Goal: Task Accomplishment & Management: Complete application form

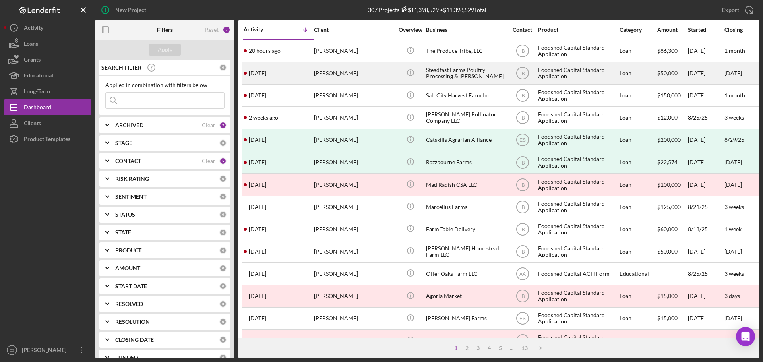
click at [312, 75] on div "[DATE] [PERSON_NAME]" at bounding box center [279, 73] width 70 height 21
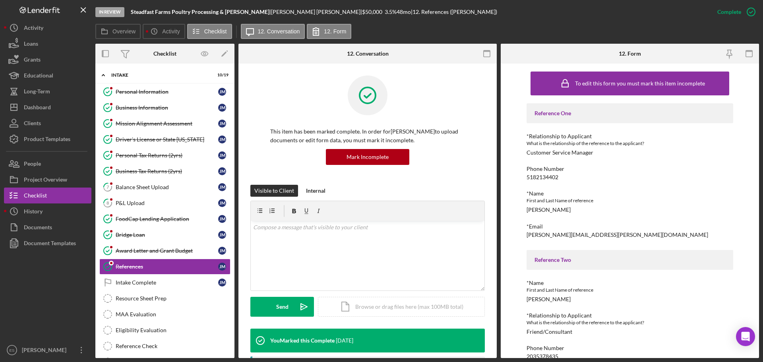
scroll to position [56, 0]
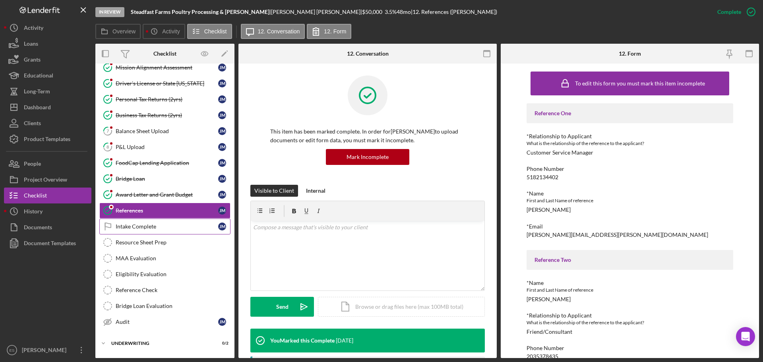
click at [170, 227] on div "Intake Complete" at bounding box center [167, 226] width 103 height 6
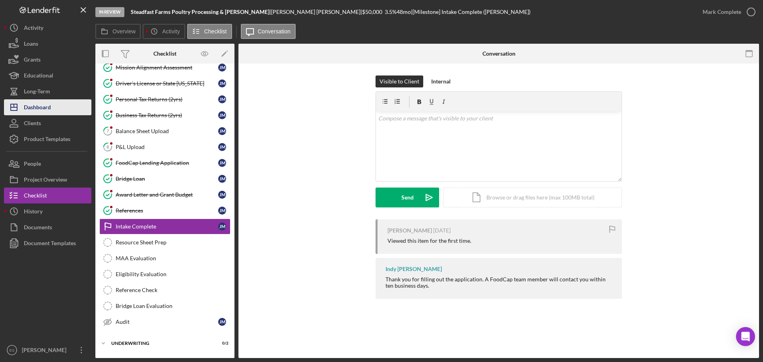
click at [41, 110] on div "Dashboard" at bounding box center [37, 108] width 27 height 18
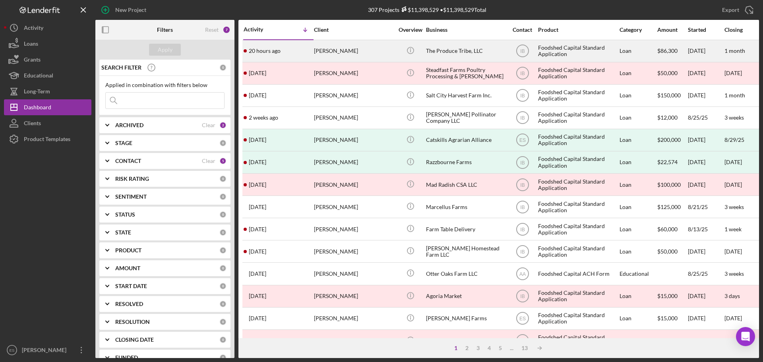
click at [381, 51] on div "[PERSON_NAME]" at bounding box center [353, 51] width 79 height 21
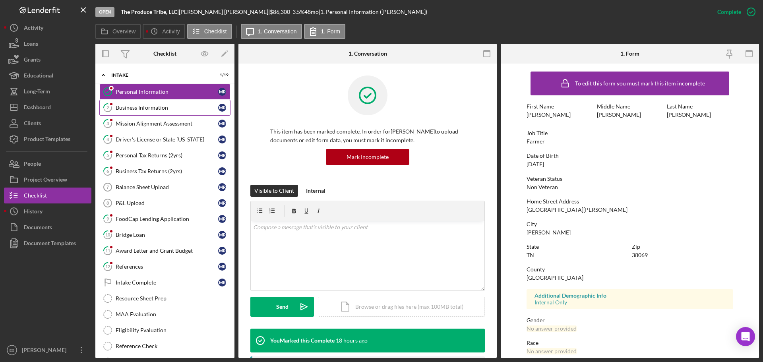
click at [167, 108] on div "Business Information" at bounding box center [167, 108] width 103 height 6
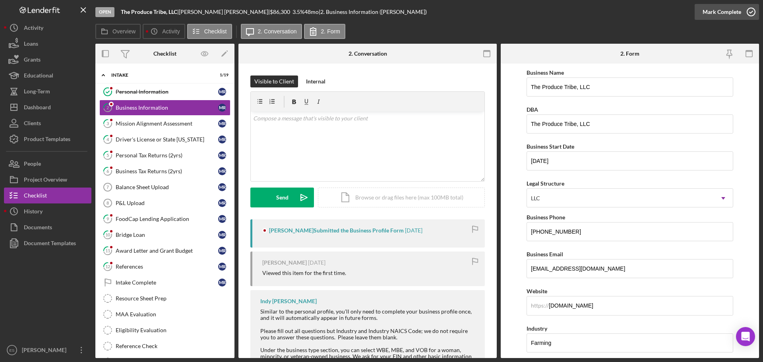
click at [736, 13] on div "Mark Complete" at bounding box center [722, 12] width 39 height 16
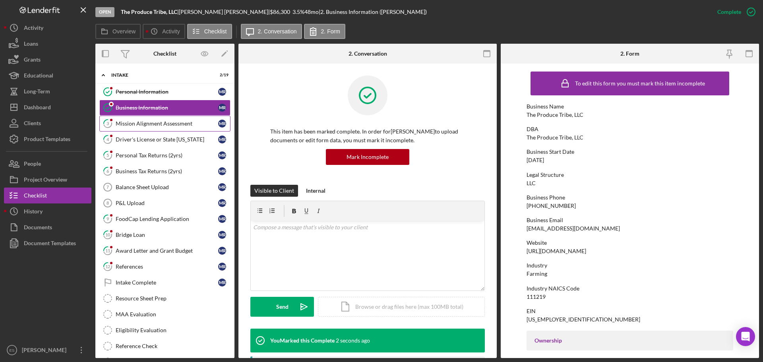
click at [176, 120] on div "Mission Alignment Assessment" at bounding box center [167, 123] width 103 height 6
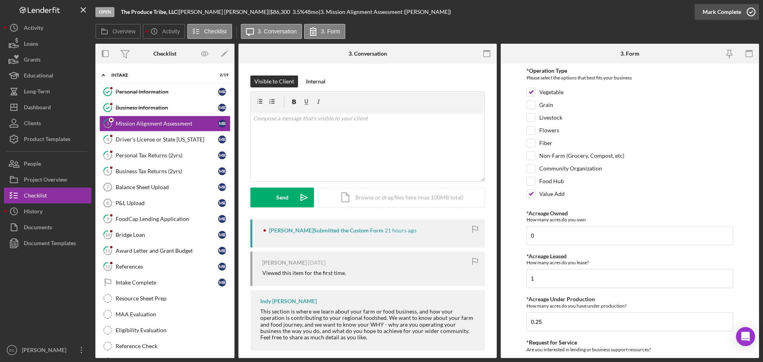
click at [734, 14] on div "Mark Complete" at bounding box center [722, 12] width 39 height 16
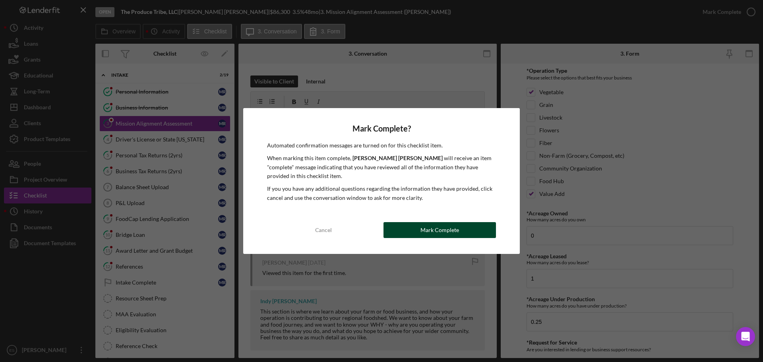
click at [453, 237] on div "Mark Complete" at bounding box center [439, 230] width 39 height 16
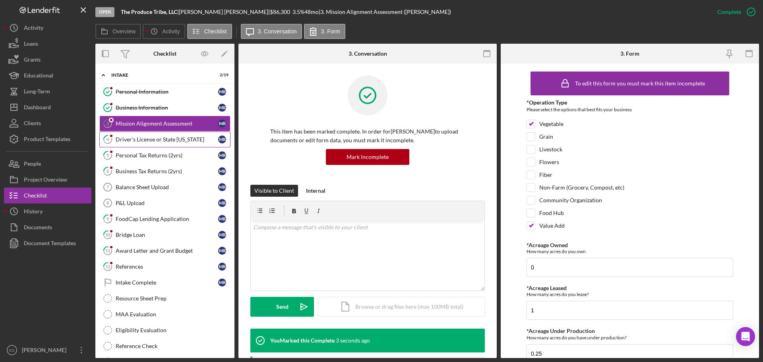
click at [124, 138] on div "Driver's License or State [US_STATE]" at bounding box center [167, 139] width 103 height 6
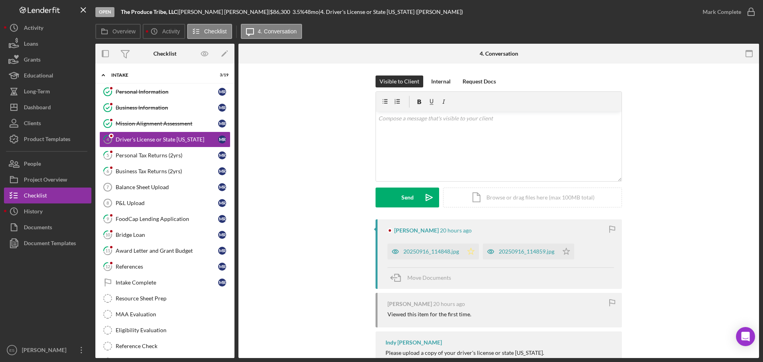
click at [470, 253] on polygon "button" at bounding box center [471, 251] width 7 height 6
click at [563, 254] on icon "Icon/Star" at bounding box center [566, 252] width 16 height 16
click at [564, 253] on icon "Icon/Star" at bounding box center [566, 252] width 16 height 16
click at [566, 253] on icon "Icon/Star" at bounding box center [566, 252] width 16 height 16
click at [738, 15] on div "Mark Complete" at bounding box center [722, 12] width 39 height 16
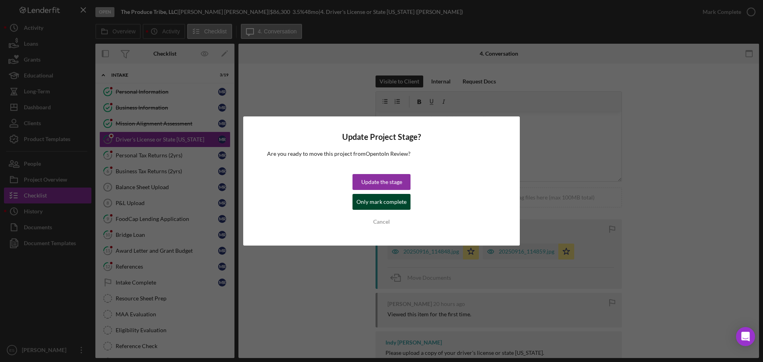
click at [378, 207] on div "Only mark complete" at bounding box center [381, 202] width 50 height 16
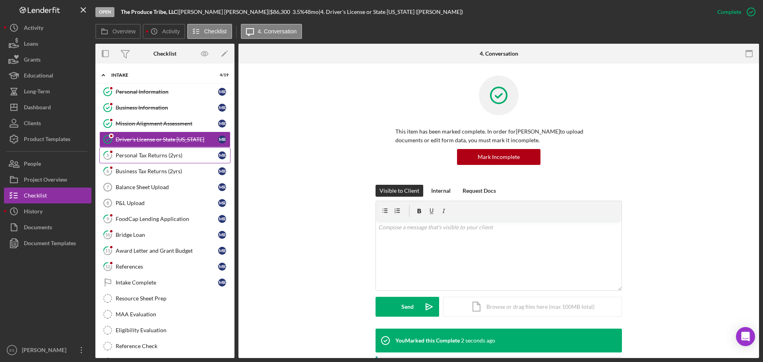
click at [172, 154] on div "Personal Tax Returns (2yrs)" at bounding box center [167, 155] width 103 height 6
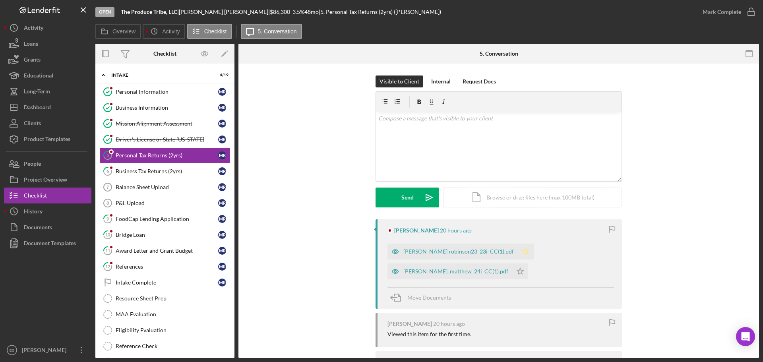
click at [518, 253] on icon "Icon/Star" at bounding box center [526, 252] width 16 height 16
click at [512, 271] on icon "Icon/Star" at bounding box center [520, 271] width 16 height 16
click at [732, 14] on div "Mark Complete" at bounding box center [722, 12] width 39 height 16
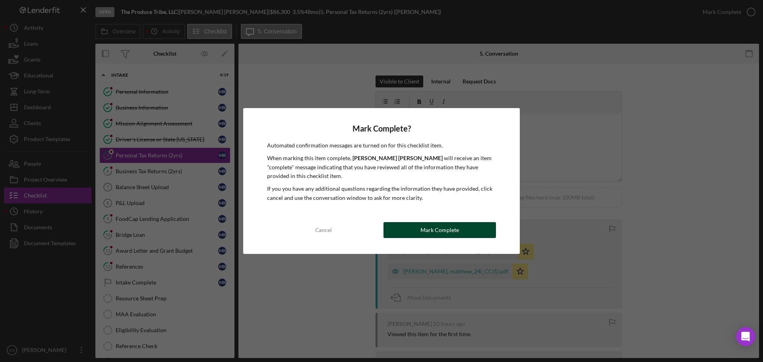
click at [430, 229] on div "Mark Complete" at bounding box center [439, 230] width 39 height 16
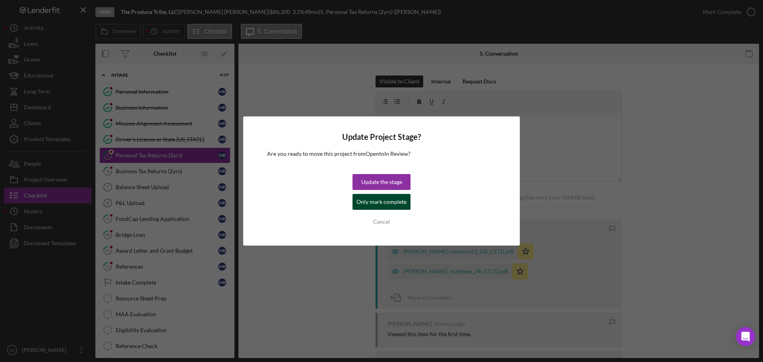
click at [370, 203] on div "Only mark complete" at bounding box center [381, 202] width 50 height 16
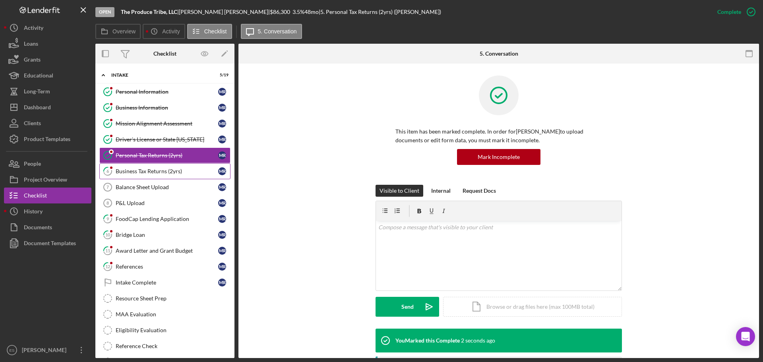
click at [162, 170] on div "Business Tax Returns (2yrs)" at bounding box center [167, 171] width 103 height 6
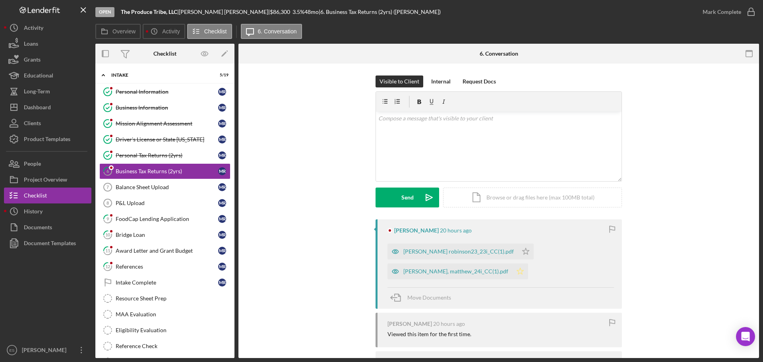
click at [512, 272] on icon "Icon/Star" at bounding box center [520, 271] width 16 height 16
click at [518, 254] on icon "Icon/Star" at bounding box center [526, 252] width 16 height 16
click at [725, 12] on div "Mark Complete" at bounding box center [722, 12] width 39 height 16
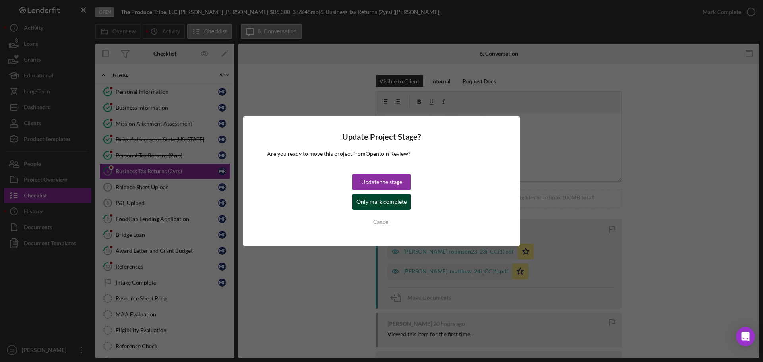
click at [379, 206] on div "Only mark complete" at bounding box center [381, 202] width 50 height 16
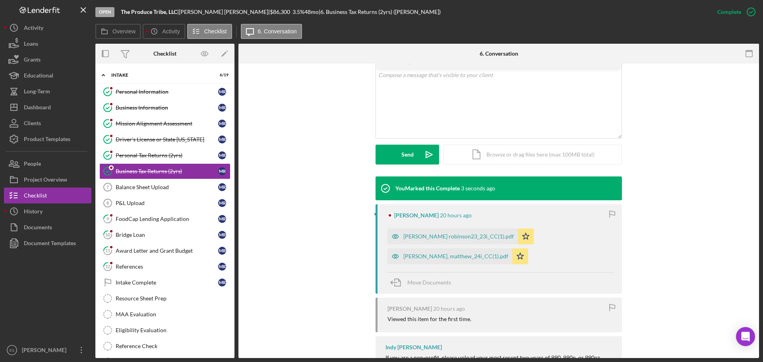
scroll to position [159, 0]
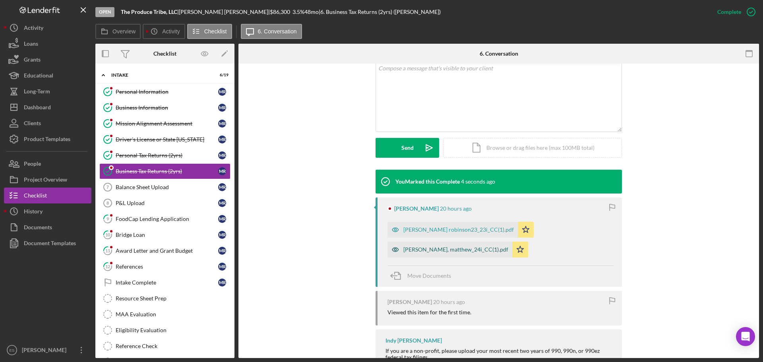
click at [426, 250] on div "[PERSON_NAME], matthew_24i_CC(1).pdf" at bounding box center [455, 249] width 105 height 6
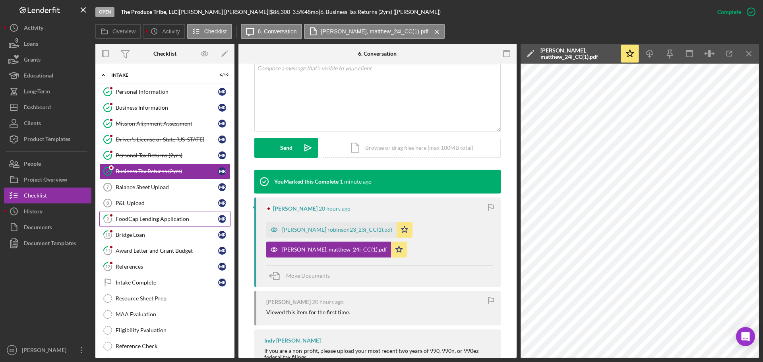
click at [148, 222] on div "FoodCap Lending Application" at bounding box center [167, 219] width 103 height 6
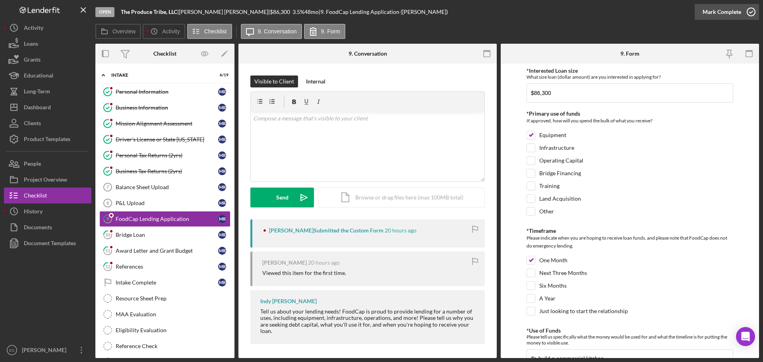
click at [738, 11] on div "Mark Complete" at bounding box center [722, 12] width 39 height 16
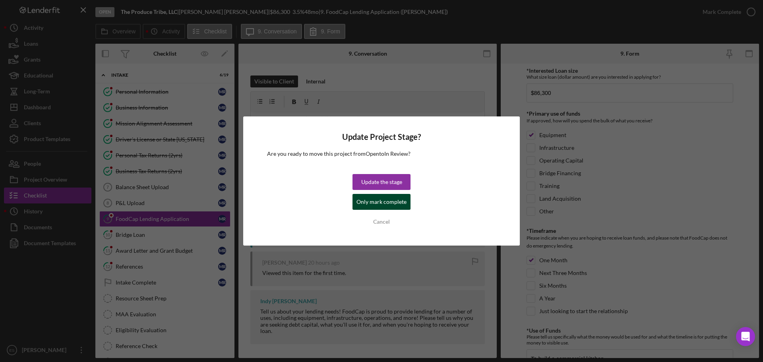
click at [384, 205] on div "Only mark complete" at bounding box center [381, 202] width 50 height 16
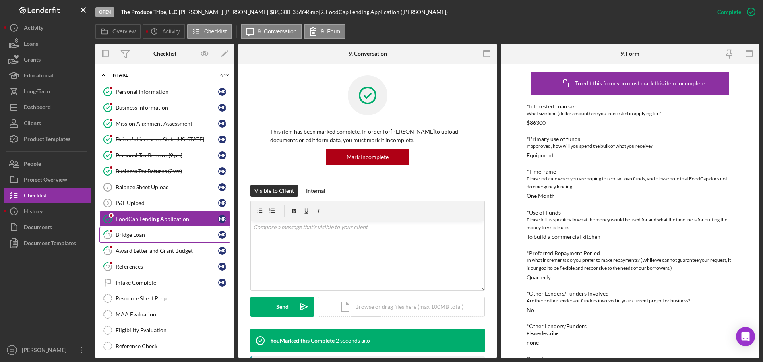
click at [186, 240] on link "10 Bridge Loan M R" at bounding box center [164, 235] width 131 height 16
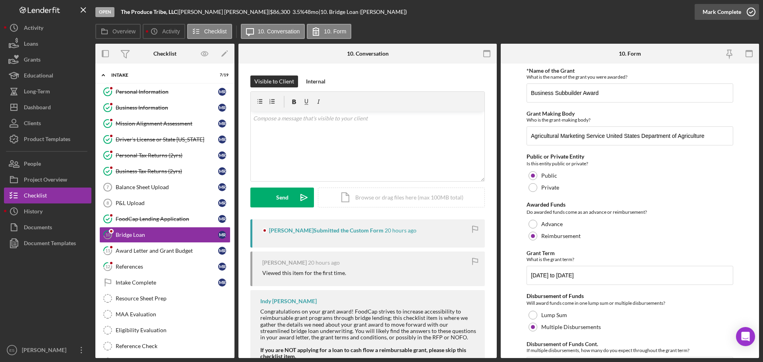
click at [717, 13] on div "Mark Complete" at bounding box center [722, 12] width 39 height 16
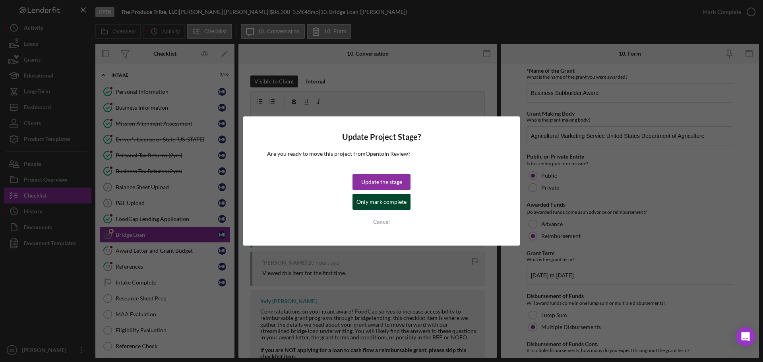
click at [400, 203] on div "Only mark complete" at bounding box center [381, 202] width 50 height 16
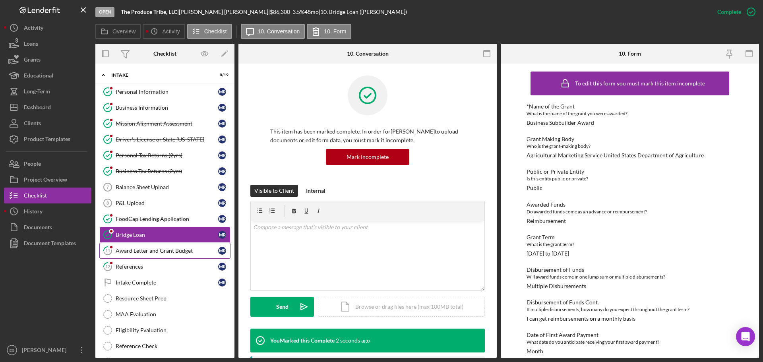
click at [180, 254] on div "Award Letter and Grant Budget" at bounding box center [167, 251] width 103 height 6
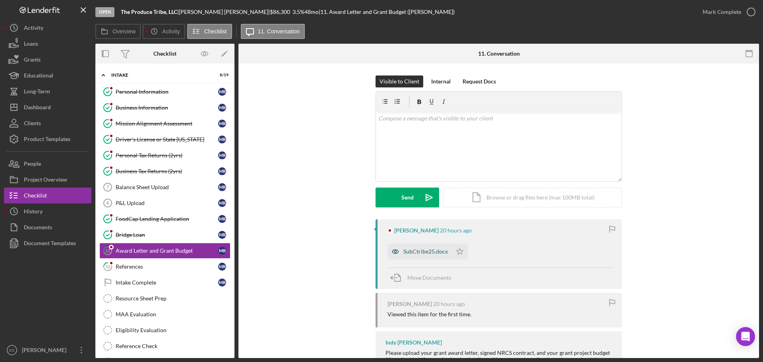
click at [413, 251] on div "SubCtribe25.docx" at bounding box center [425, 251] width 45 height 6
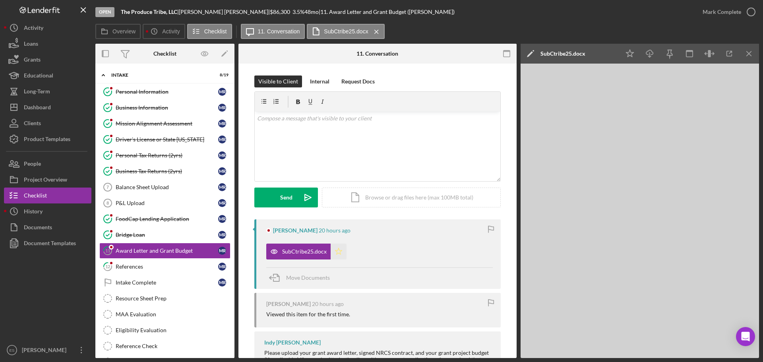
click at [337, 253] on icon "Icon/Star" at bounding box center [339, 252] width 16 height 16
click at [714, 16] on div "Mark Complete" at bounding box center [722, 12] width 39 height 16
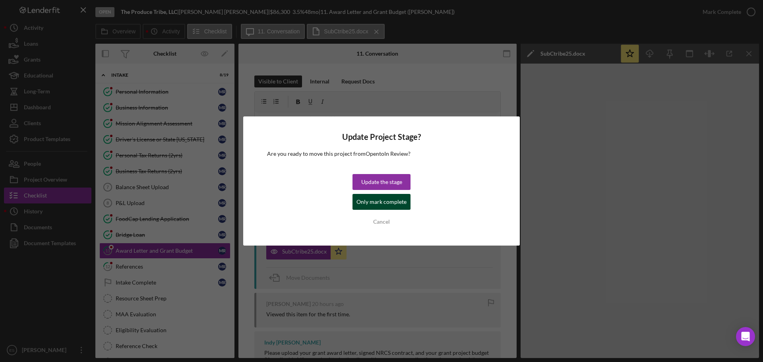
click at [380, 202] on div "Only mark complete" at bounding box center [381, 202] width 50 height 16
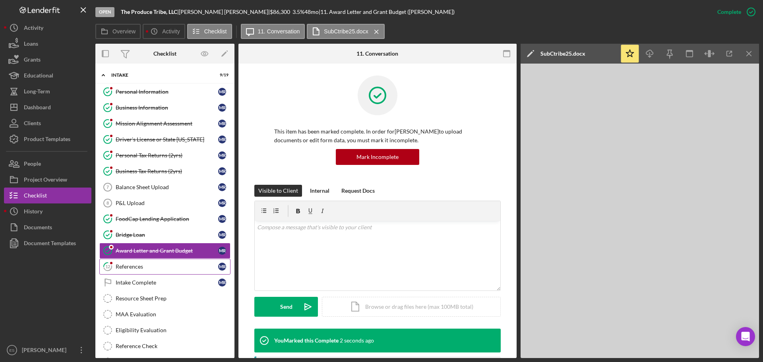
click at [186, 267] on div "References" at bounding box center [167, 266] width 103 height 6
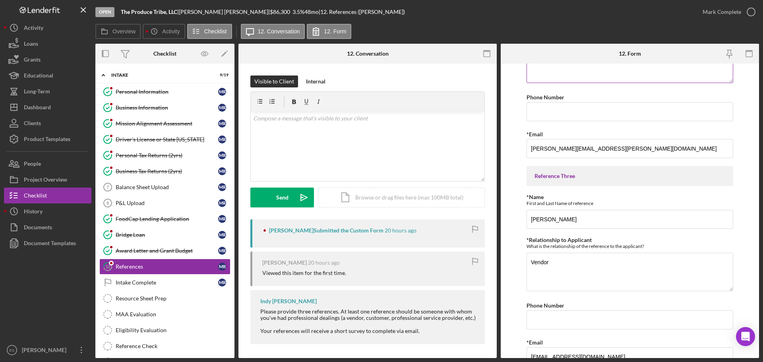
scroll to position [355, 0]
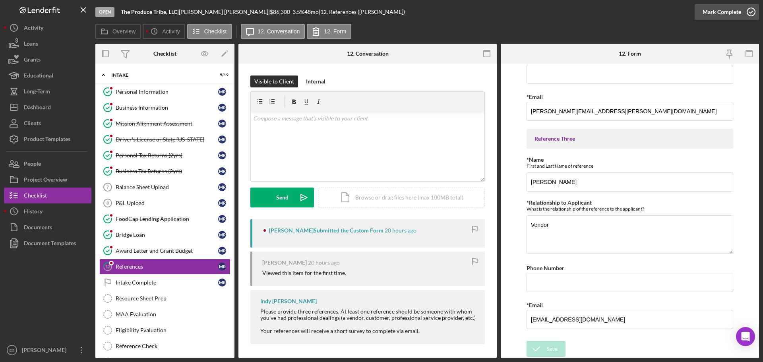
click at [735, 13] on div "Mark Complete" at bounding box center [722, 12] width 39 height 16
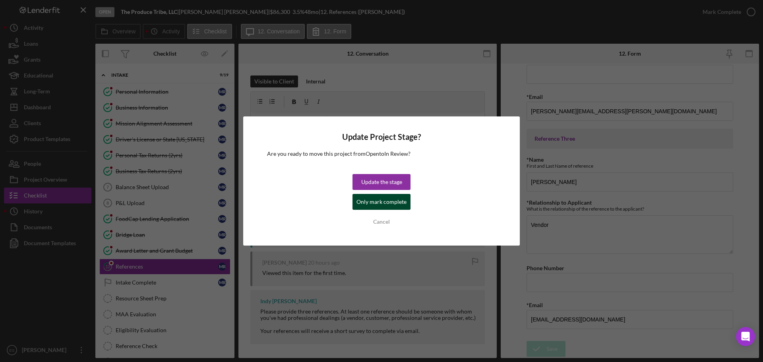
click at [380, 202] on div "Only mark complete" at bounding box center [381, 202] width 50 height 16
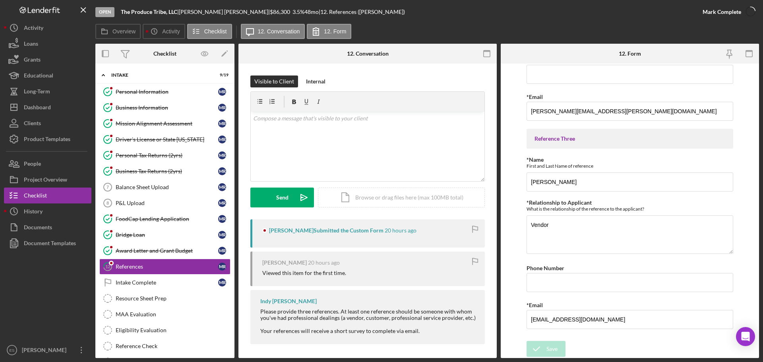
scroll to position [387, 0]
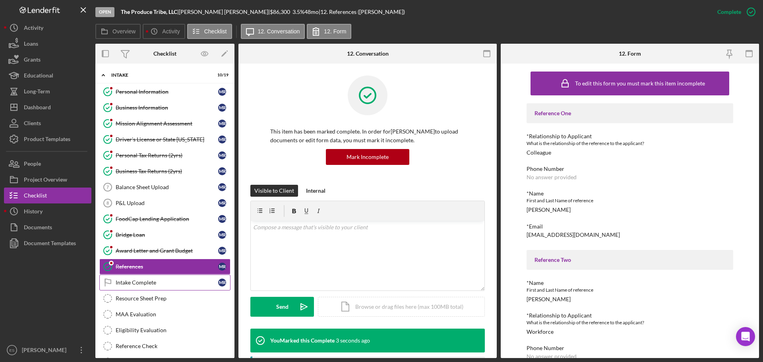
click at [170, 282] on div "Intake Complete" at bounding box center [167, 282] width 103 height 6
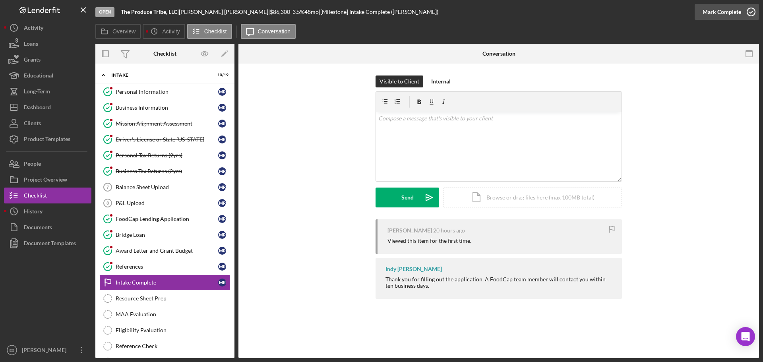
click at [730, 12] on div "Mark Complete" at bounding box center [722, 12] width 39 height 16
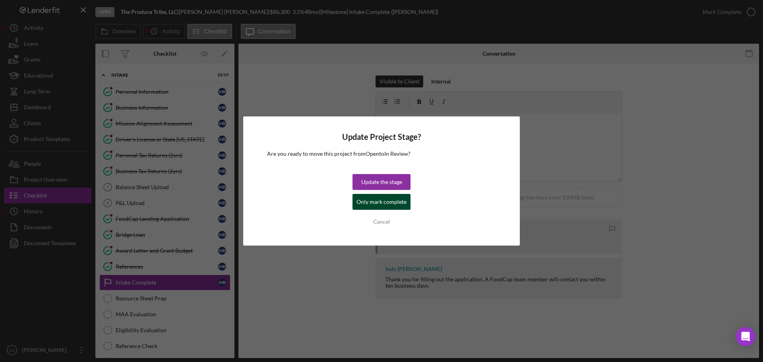
click at [387, 203] on div "Only mark complete" at bounding box center [381, 202] width 50 height 16
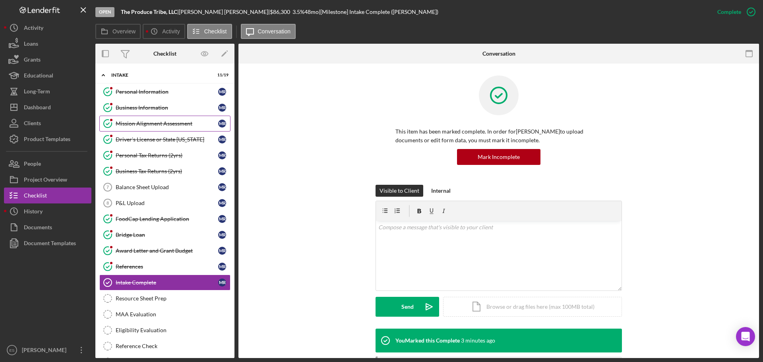
click at [164, 122] on div "Mission Alignment Assessment" at bounding box center [167, 123] width 103 height 6
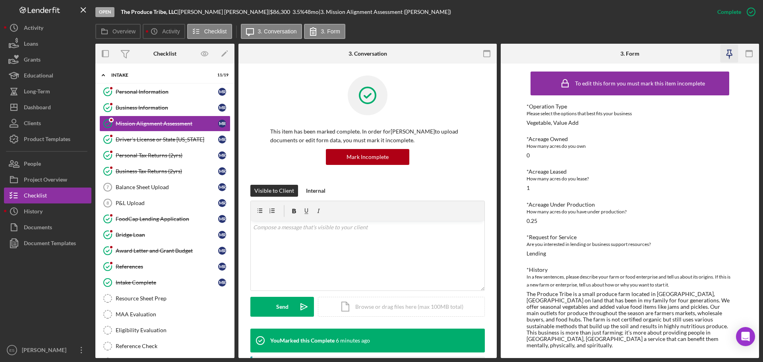
click at [729, 54] on icon "button" at bounding box center [730, 54] width 18 height 18
click at [153, 319] on link "MAA Evaluation MAA Evaluation" at bounding box center [164, 314] width 131 height 16
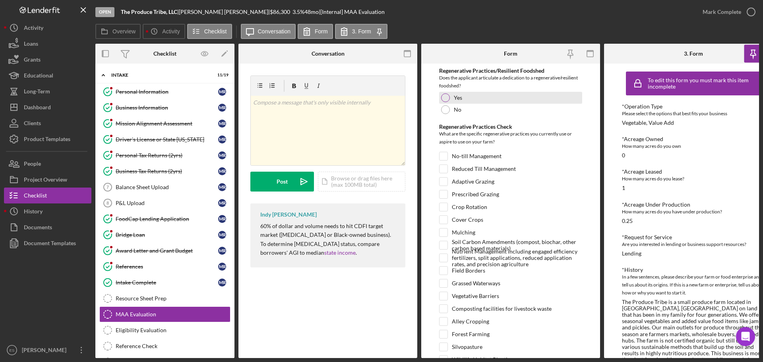
click at [444, 100] on div at bounding box center [445, 97] width 9 height 9
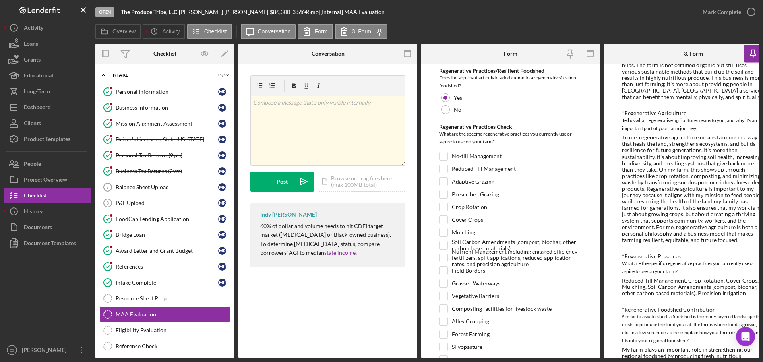
scroll to position [278, 0]
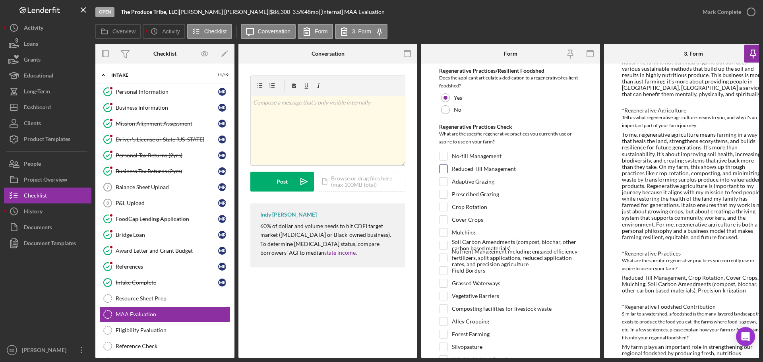
click at [443, 168] on input "Reduced Till Management" at bounding box center [444, 169] width 8 height 8
checkbox input "true"
click at [405, 52] on rect "button" at bounding box center [407, 51] width 6 height 2
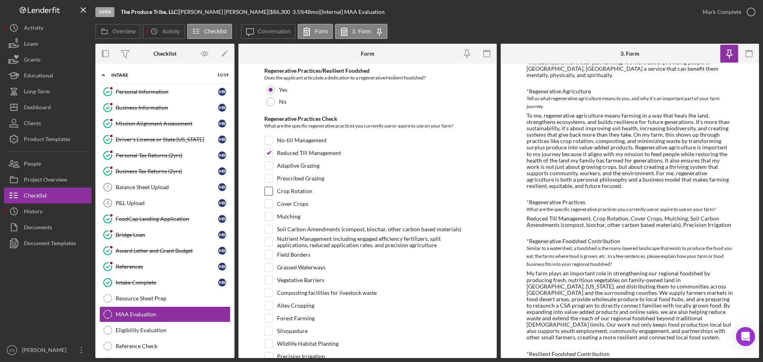
click at [269, 192] on input "Crop Rotation" at bounding box center [269, 191] width 8 height 8
checkbox input "true"
click at [266, 205] on input "Cover Crops" at bounding box center [269, 204] width 8 height 8
checkbox input "true"
click at [268, 215] on input "Mulching" at bounding box center [269, 217] width 8 height 8
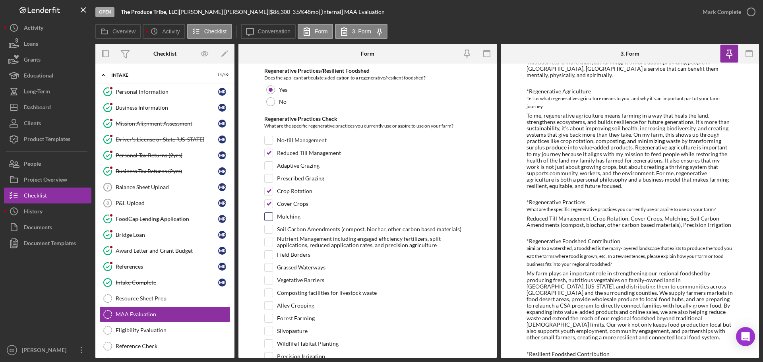
checkbox input "true"
click at [267, 231] on input "Soil Carbon Amendments (compost, biochar, other carbon based materials)" at bounding box center [269, 229] width 8 height 8
checkbox input "true"
click at [269, 353] on input "Precision Irrigation" at bounding box center [269, 357] width 8 height 8
checkbox input "true"
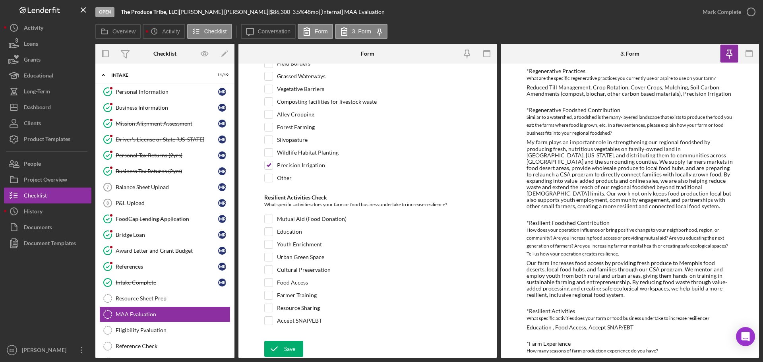
scroll to position [469, 0]
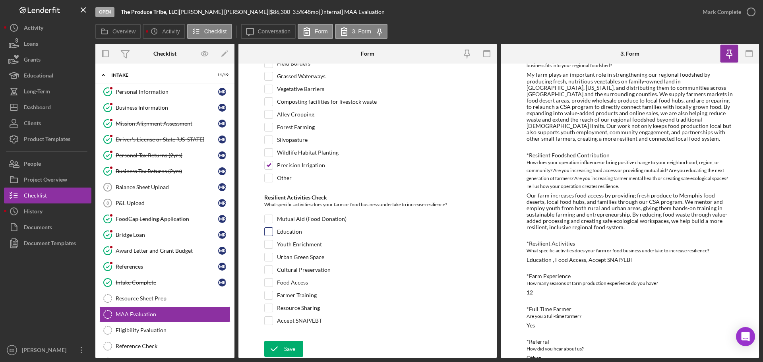
click at [272, 236] on div "Education" at bounding box center [367, 233] width 207 height 13
click at [267, 234] on input "Education" at bounding box center [269, 232] width 8 height 8
checkbox input "true"
click at [270, 281] on input "Food Access" at bounding box center [269, 283] width 8 height 8
checkbox input "true"
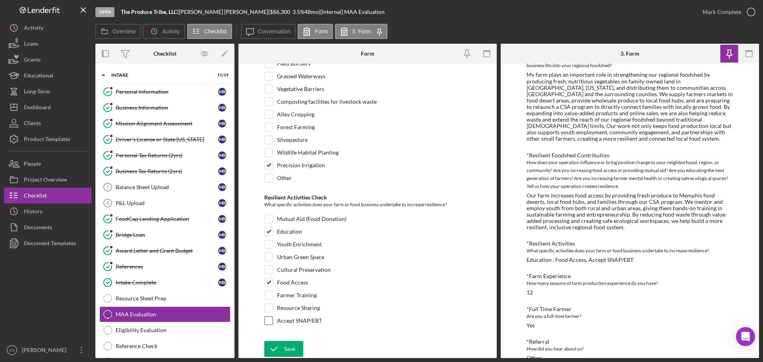
click at [266, 319] on input "Accept SNAP/EBT" at bounding box center [269, 321] width 8 height 8
checkbox input "true"
click at [274, 347] on icon "submit" at bounding box center [274, 349] width 20 height 20
click at [173, 330] on div "Eligibility Evaluation" at bounding box center [173, 330] width 114 height 6
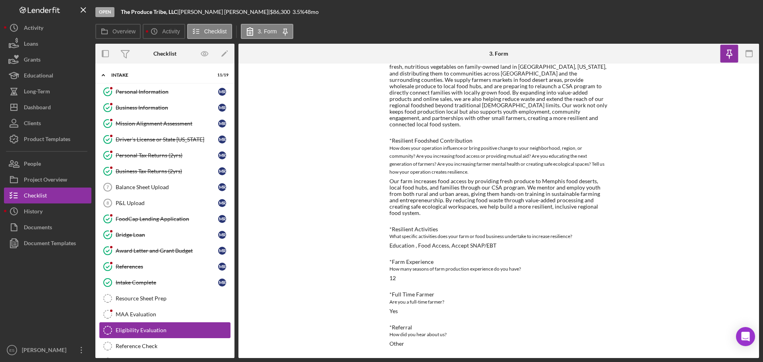
scroll to position [448, 0]
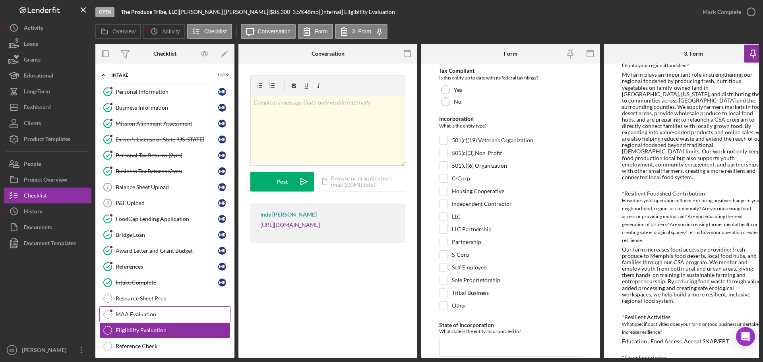
click at [173, 318] on link "MAA Evaluation MAA Evaluation" at bounding box center [164, 314] width 131 height 16
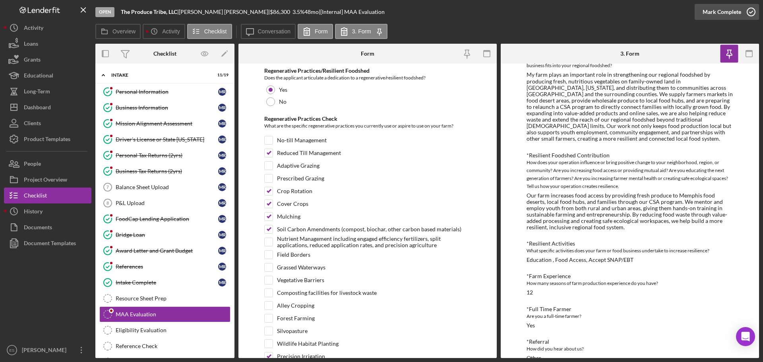
drag, startPoint x: 712, startPoint y: 16, endPoint x: 708, endPoint y: 17, distance: 4.0
click at [711, 16] on div "Mark Complete" at bounding box center [722, 12] width 39 height 16
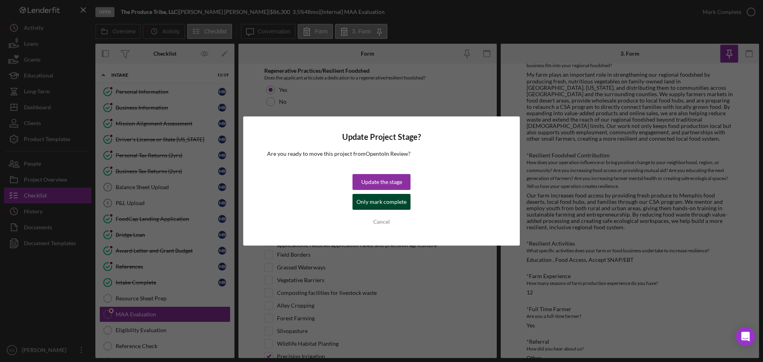
click at [381, 206] on div "Only mark complete" at bounding box center [381, 202] width 50 height 16
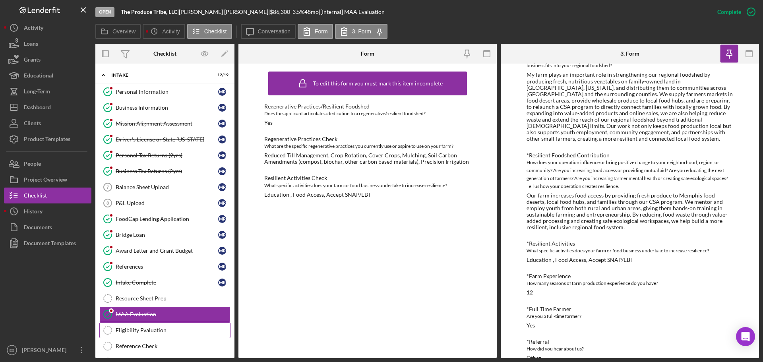
click at [174, 332] on div "Eligibility Evaluation" at bounding box center [173, 330] width 114 height 6
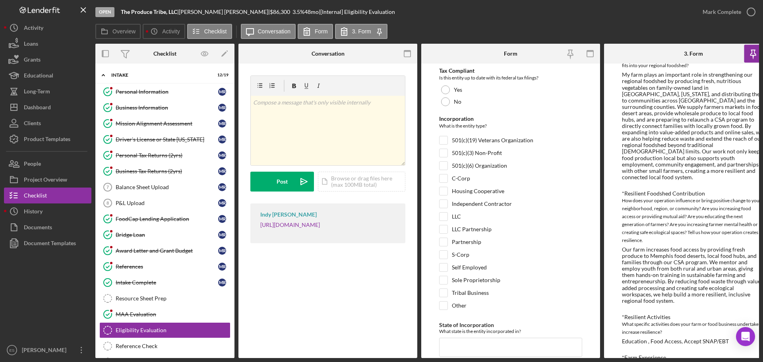
click at [690, 57] on div "3. Form" at bounding box center [693, 53] width 19 height 6
click at [404, 53] on rect "button" at bounding box center [407, 53] width 6 height 6
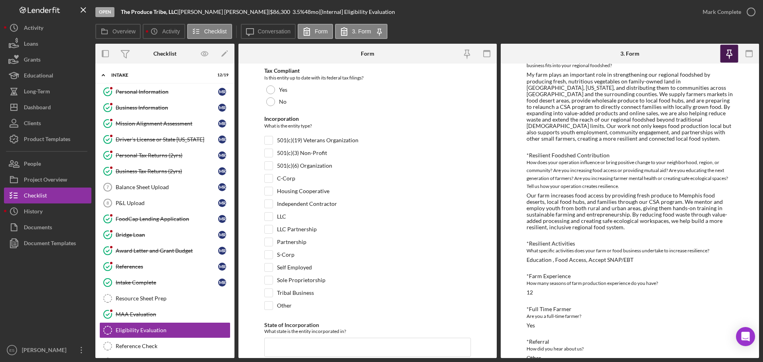
click at [726, 51] on icon "button" at bounding box center [730, 54] width 18 height 18
click at [753, 49] on icon "button" at bounding box center [749, 54] width 18 height 18
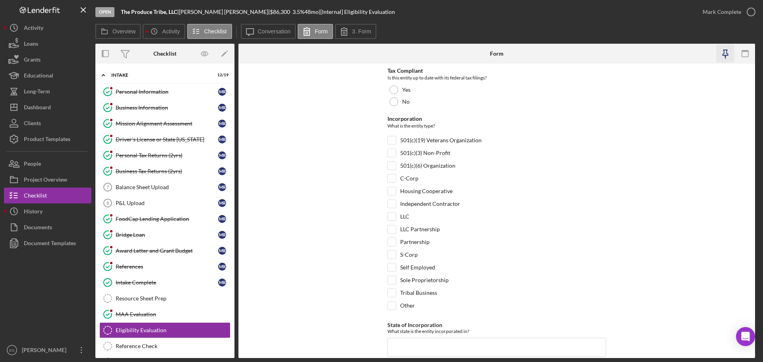
click at [726, 52] on icon "button" at bounding box center [725, 54] width 18 height 18
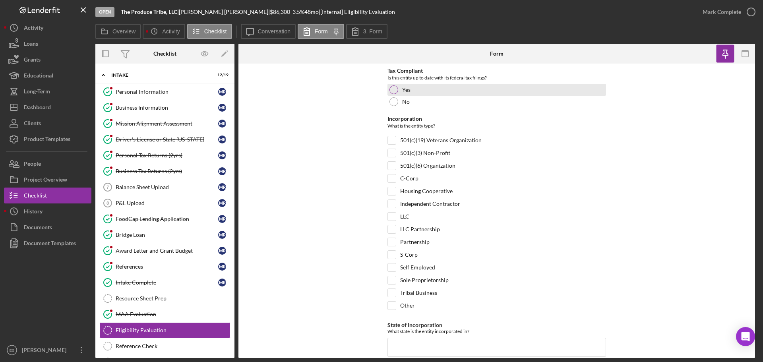
click at [393, 90] on div at bounding box center [393, 89] width 9 height 9
click at [391, 218] on input "LLC" at bounding box center [392, 217] width 8 height 8
checkbox input "true"
click at [162, 106] on div "Business Information" at bounding box center [167, 108] width 103 height 6
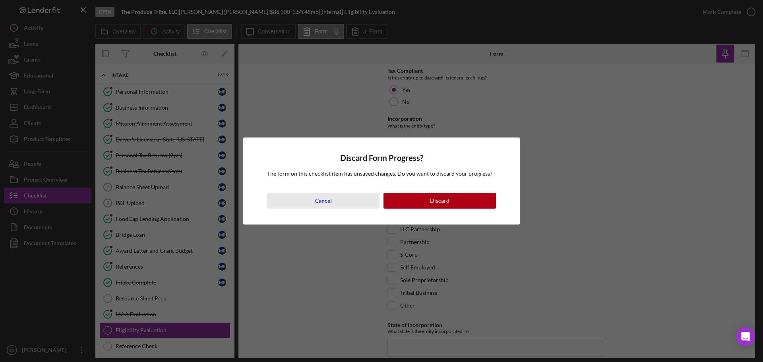
click at [340, 196] on button "Cancel" at bounding box center [323, 201] width 112 height 16
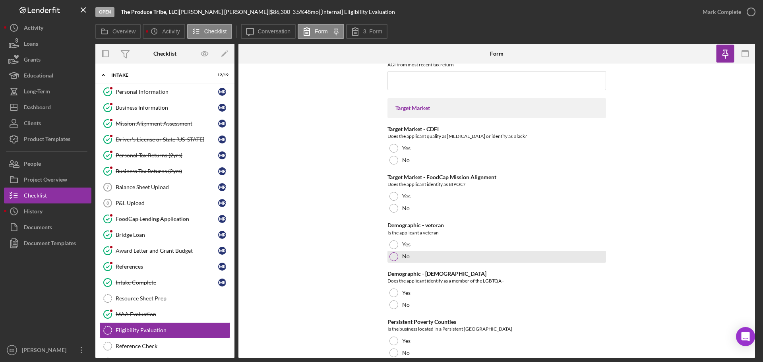
scroll to position [785, 0]
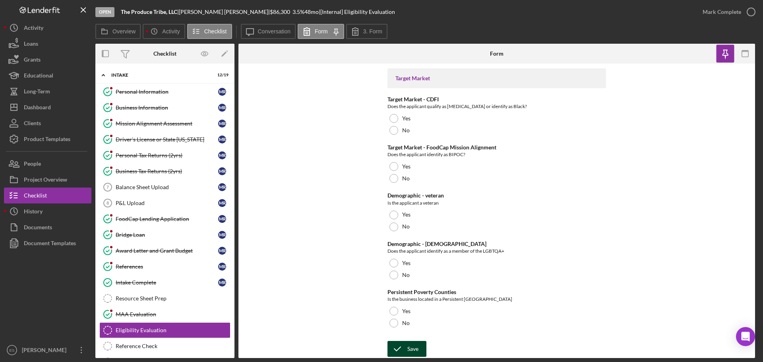
click at [418, 343] on button "Save" at bounding box center [406, 349] width 39 height 16
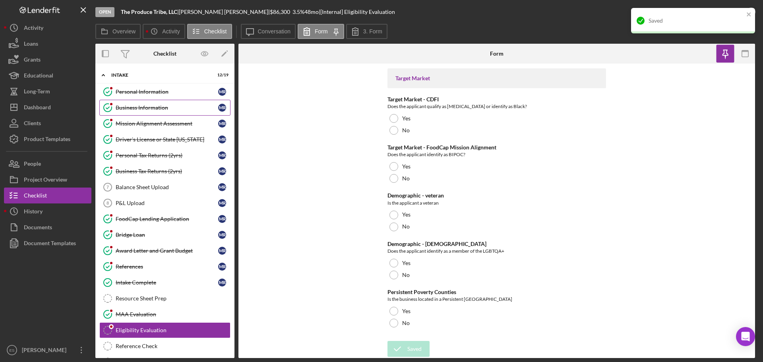
click at [156, 110] on div "Business Information" at bounding box center [167, 108] width 103 height 6
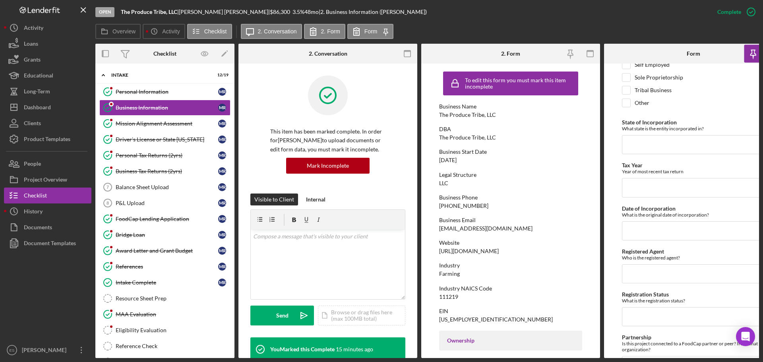
scroll to position [123, 0]
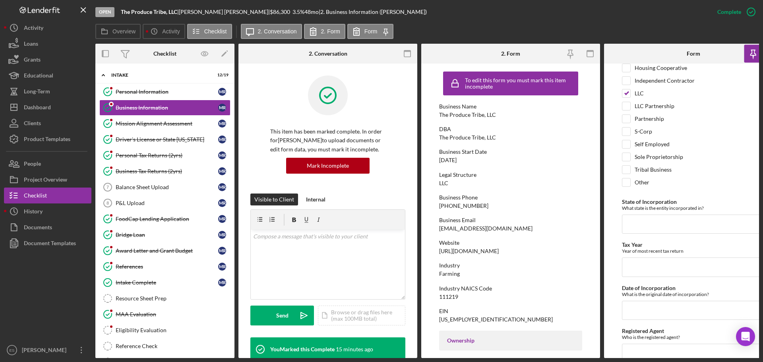
click at [408, 51] on rect "button" at bounding box center [407, 51] width 6 height 2
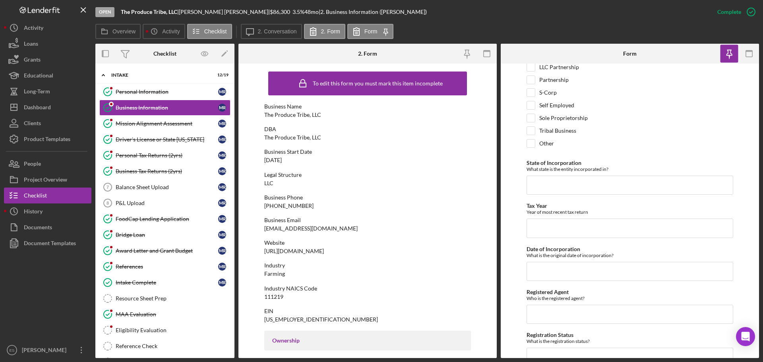
scroll to position [163, 0]
click at [564, 181] on input "State of Incorporation" at bounding box center [630, 184] width 207 height 19
type input "TN"
click at [573, 230] on input "Tax Year" at bounding box center [630, 227] width 207 height 19
type input "2024"
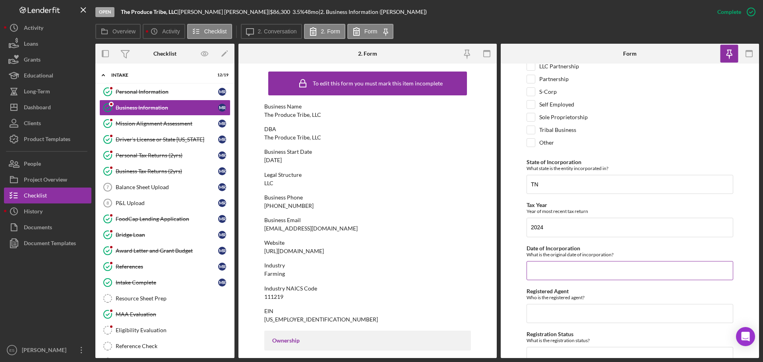
click at [566, 271] on input "Date of Incorporation" at bounding box center [630, 270] width 207 height 19
type input "[DATE]"
click at [551, 313] on input "Registered Agent" at bounding box center [630, 313] width 207 height 19
paste input "[PERSON_NAME]"
type input "[PERSON_NAME]"
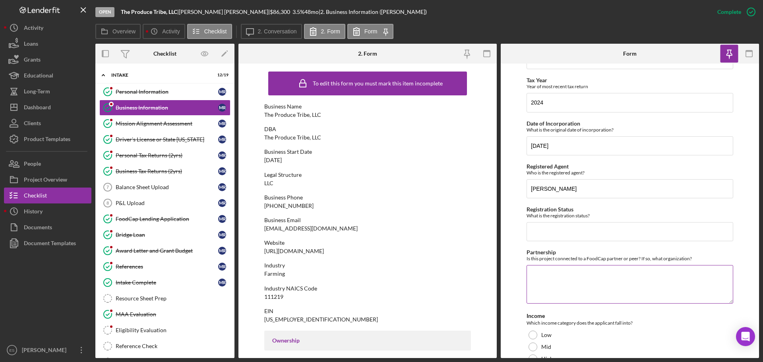
scroll to position [322, 0]
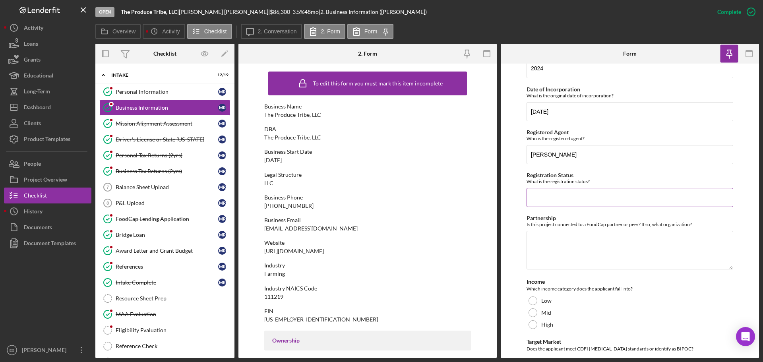
click at [576, 203] on input "Registration Status" at bounding box center [630, 197] width 207 height 19
type input "Inactive - disolved"
click at [587, 247] on textarea "Partnership" at bounding box center [630, 250] width 207 height 38
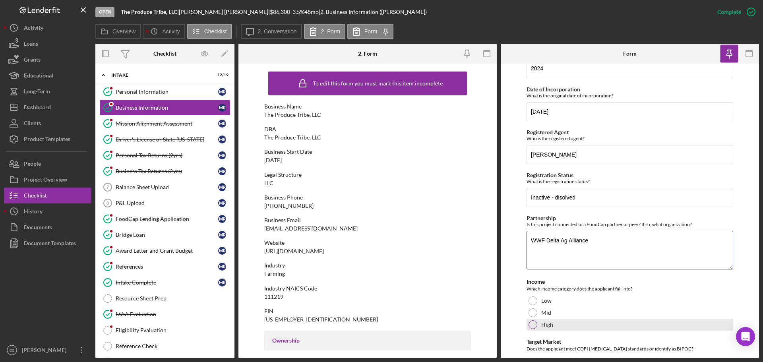
type textarea "WWF Delta Ag Alliance"
click at [535, 329] on div "High" at bounding box center [630, 325] width 207 height 12
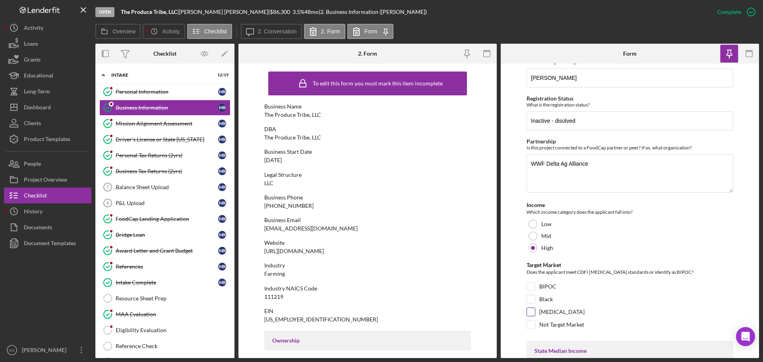
scroll to position [521, 0]
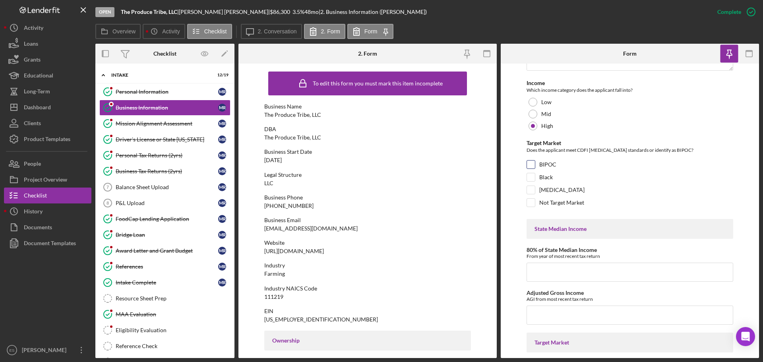
click at [531, 161] on input "BIPOC" at bounding box center [531, 165] width 8 height 8
checkbox input "true"
click at [562, 270] on input "80% of State Median Income" at bounding box center [630, 272] width 207 height 19
click at [159, 170] on div "Business Tax Returns (2yrs)" at bounding box center [167, 171] width 103 height 6
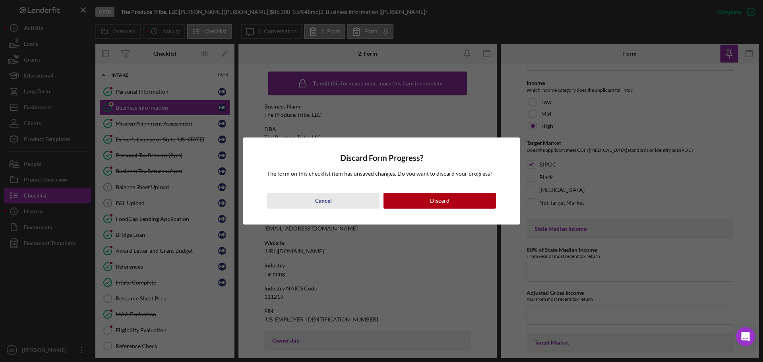
click at [356, 197] on button "Cancel" at bounding box center [323, 201] width 112 height 16
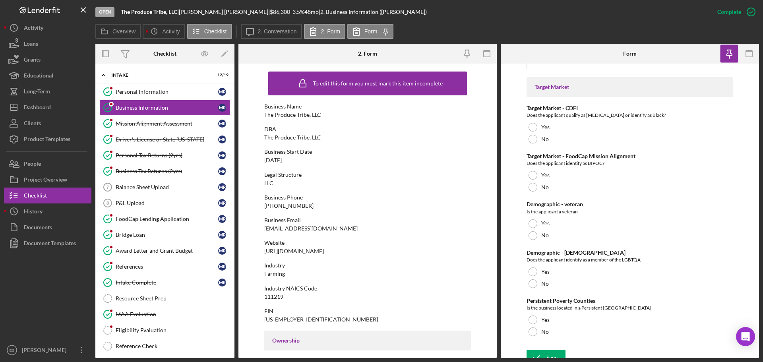
scroll to position [785, 0]
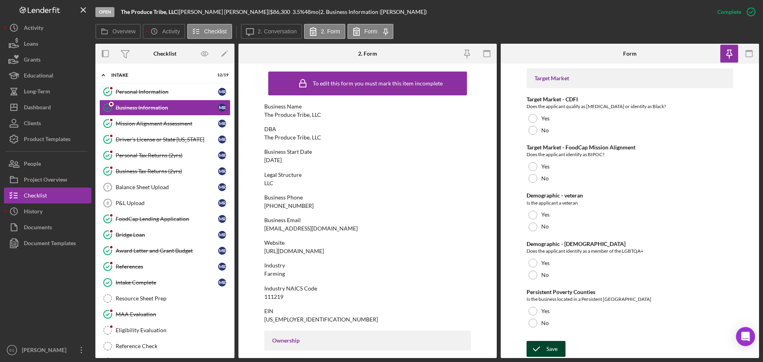
click at [552, 351] on div "Save" at bounding box center [551, 349] width 11 height 16
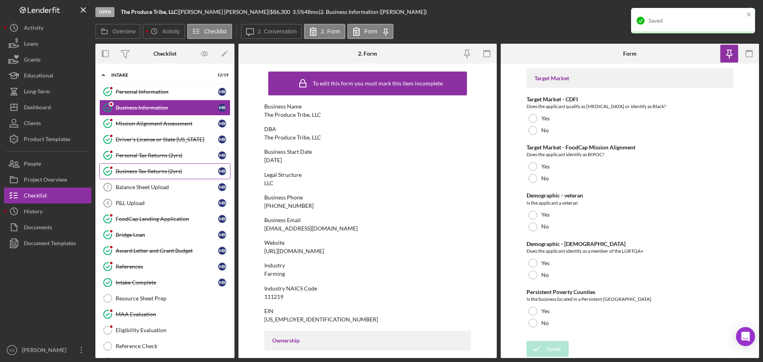
click at [145, 168] on div "Business Tax Returns (2yrs)" at bounding box center [167, 171] width 103 height 6
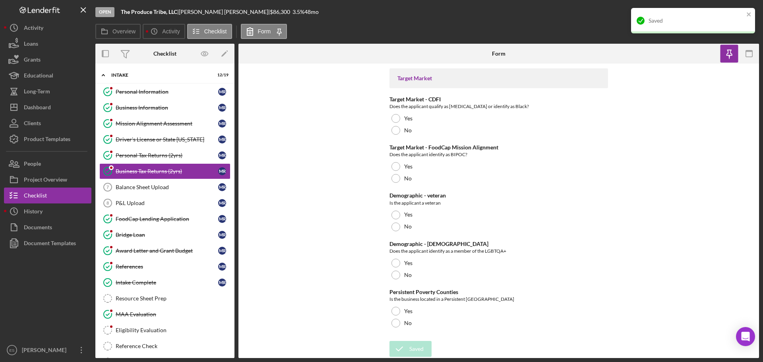
scroll to position [799, 0]
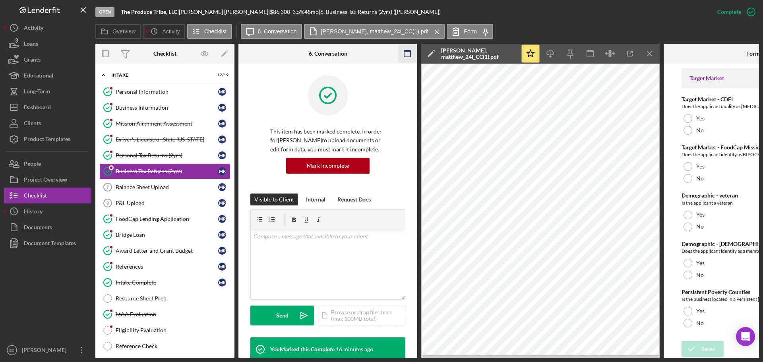
click at [407, 53] on icon "button" at bounding box center [408, 54] width 18 height 18
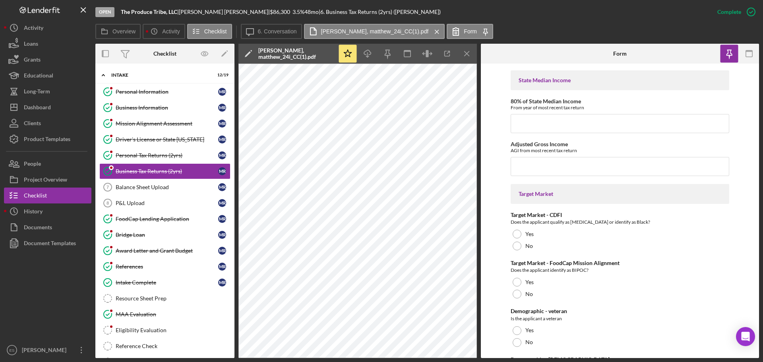
scroll to position [546, 0]
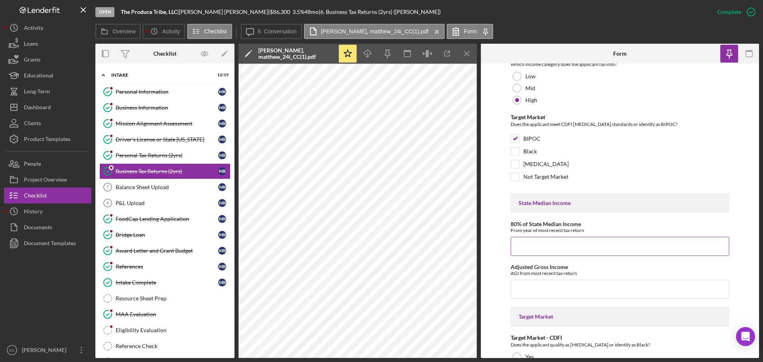
click at [534, 244] on input "80% of State Median Income" at bounding box center [620, 246] width 219 height 19
click at [543, 284] on input "Adjusted Gross Income" at bounding box center [620, 289] width 219 height 19
paste input "$192,388."
type input "$192,388"
click at [430, 32] on icon "Icon/Menu Close" at bounding box center [437, 32] width 14 height 20
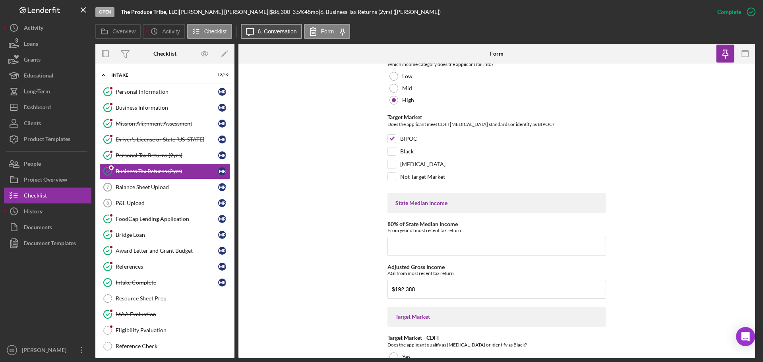
click at [272, 27] on button "Icon/Message 6. Conversation" at bounding box center [271, 31] width 61 height 15
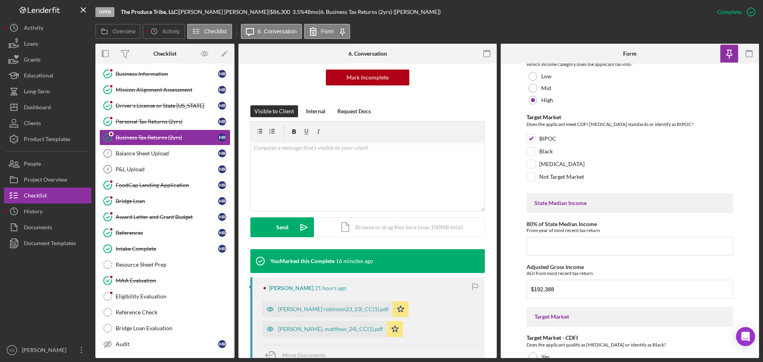
scroll to position [0, 0]
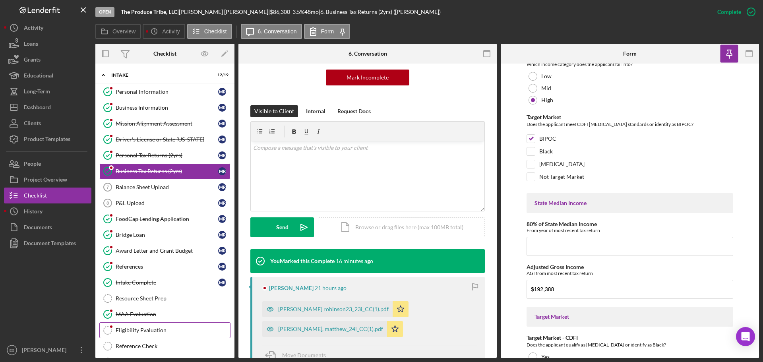
click at [147, 328] on div "Eligibility Evaluation" at bounding box center [173, 330] width 114 height 6
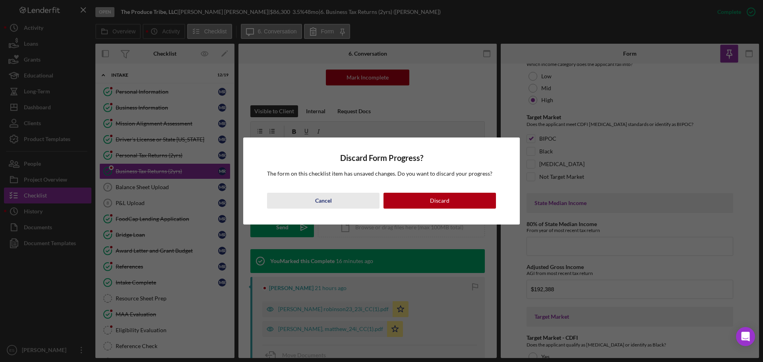
click at [313, 199] on button "Cancel" at bounding box center [323, 201] width 112 height 16
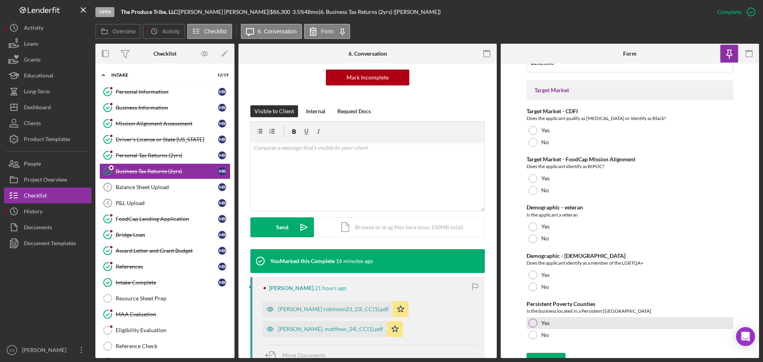
scroll to position [785, 0]
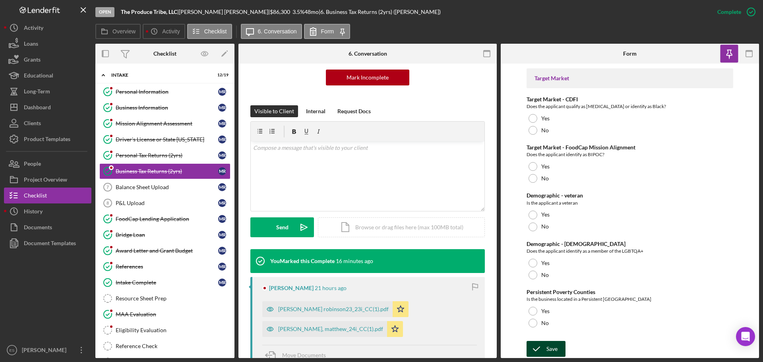
click at [543, 348] on icon "submit" at bounding box center [537, 349] width 20 height 20
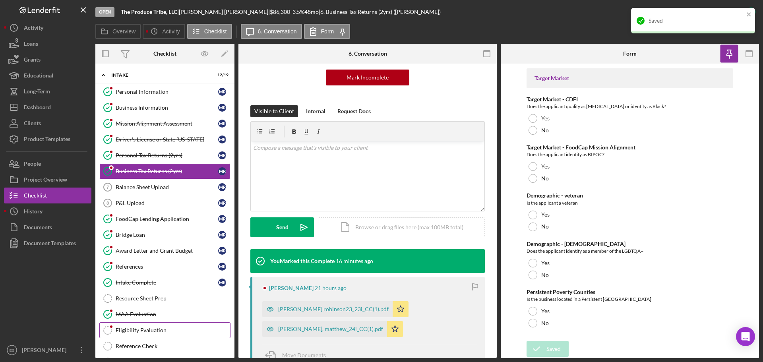
click at [163, 335] on link "Eligibility Evaluation Eligibility Evaluation" at bounding box center [164, 330] width 131 height 16
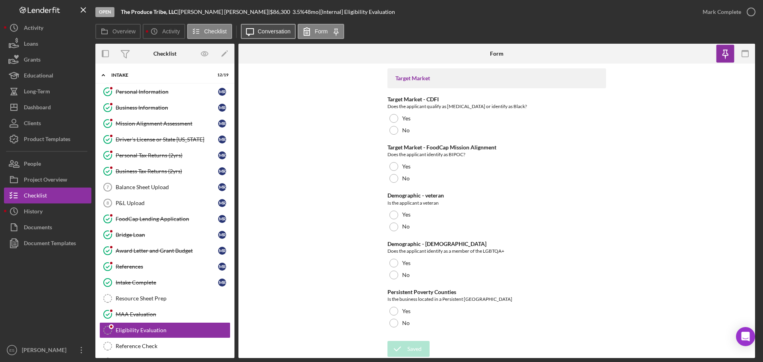
click at [258, 30] on button "Icon/Message Conversation" at bounding box center [268, 31] width 55 height 15
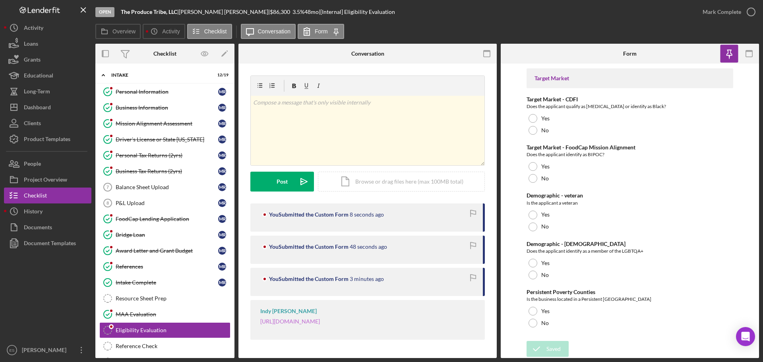
click at [320, 322] on link "[URL][DOMAIN_NAME]" at bounding box center [290, 321] width 60 height 7
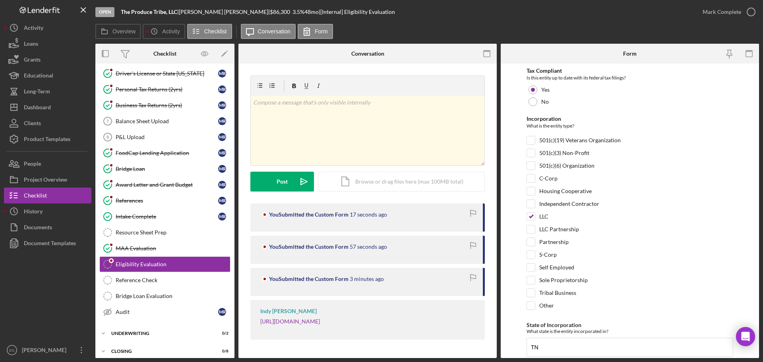
scroll to position [72, 0]
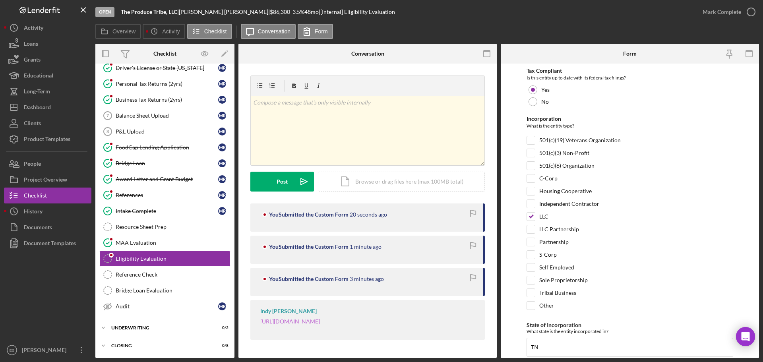
drag, startPoint x: 330, startPoint y: 316, endPoint x: 337, endPoint y: 324, distance: 10.1
click at [161, 99] on div "Business Tax Returns (2yrs)" at bounding box center [167, 100] width 103 height 6
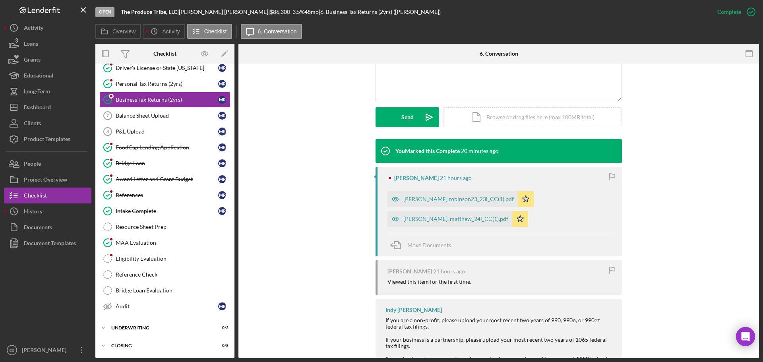
scroll to position [199, 0]
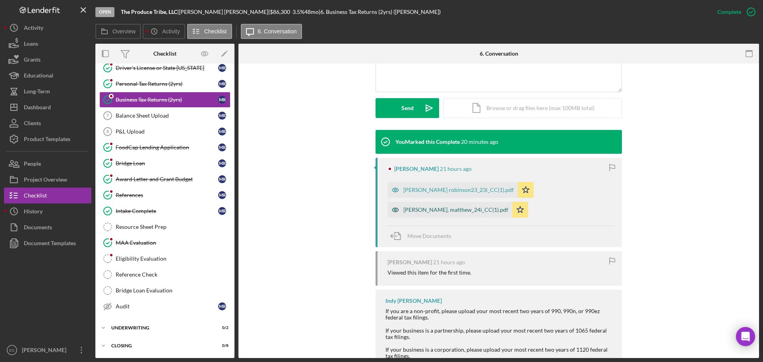
click at [438, 209] on div "[PERSON_NAME], matthew_24i_CC(1).pdf" at bounding box center [455, 210] width 105 height 6
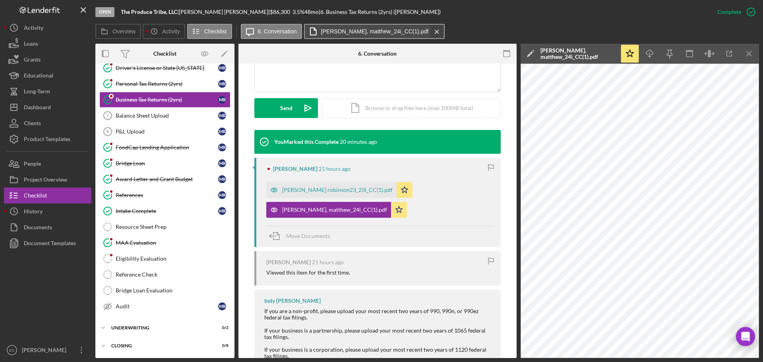
click at [430, 32] on icon "Icon/Menu Close" at bounding box center [437, 32] width 14 height 20
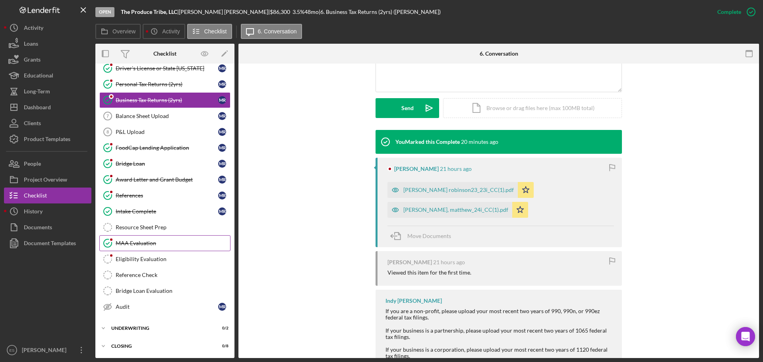
scroll to position [72, 0]
click at [158, 262] on div "Eligibility Evaluation" at bounding box center [173, 259] width 114 height 6
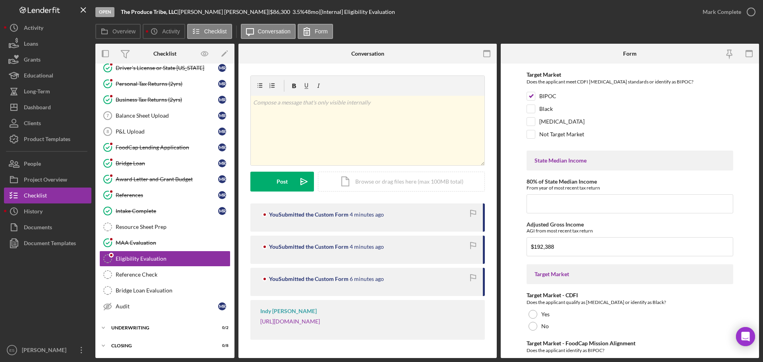
scroll to position [596, 0]
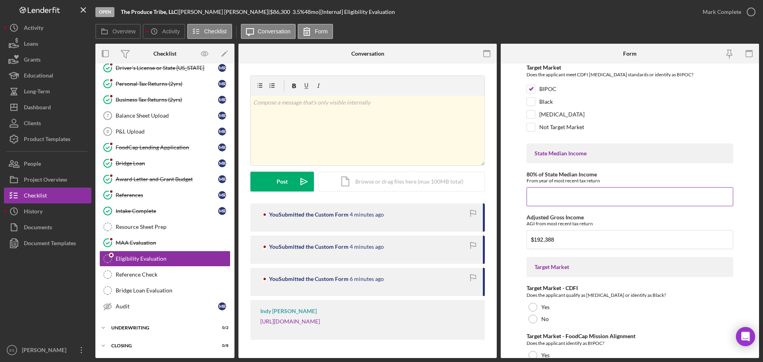
click at [565, 193] on input "80% of State Median Income" at bounding box center [630, 196] width 207 height 19
paste input "$48,100"
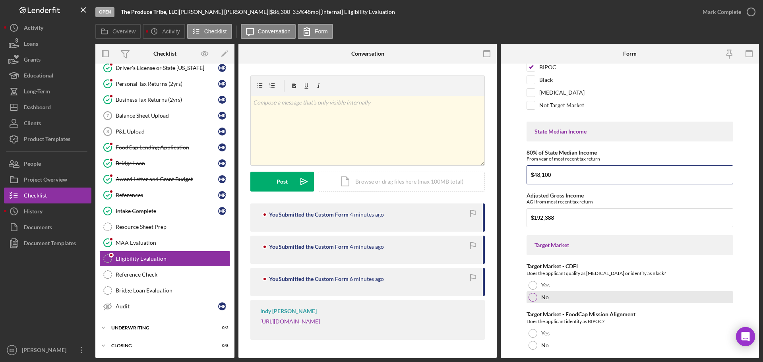
scroll to position [636, 0]
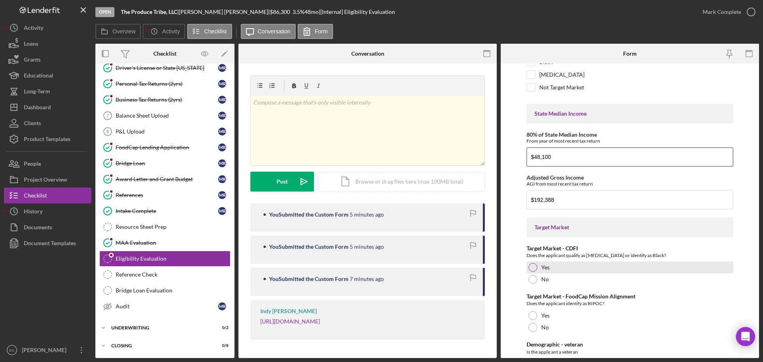
type input "$48,100"
click at [533, 269] on div at bounding box center [533, 267] width 9 height 9
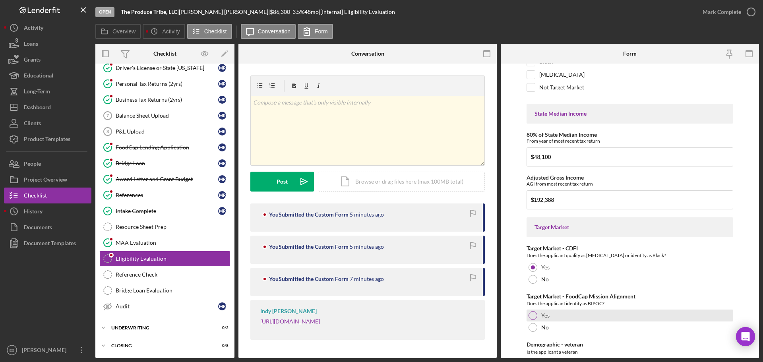
click at [533, 316] on div at bounding box center [533, 315] width 9 height 9
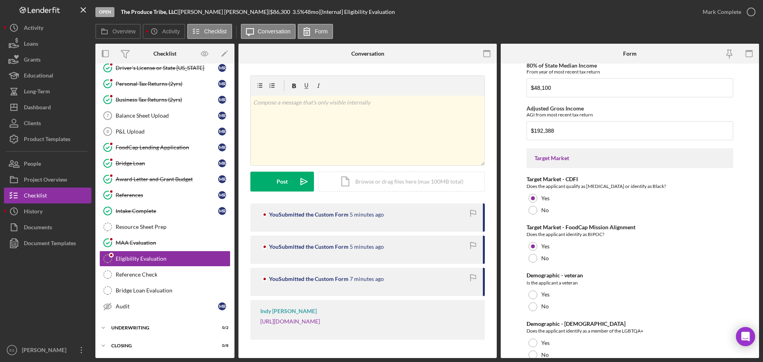
scroll to position [715, 0]
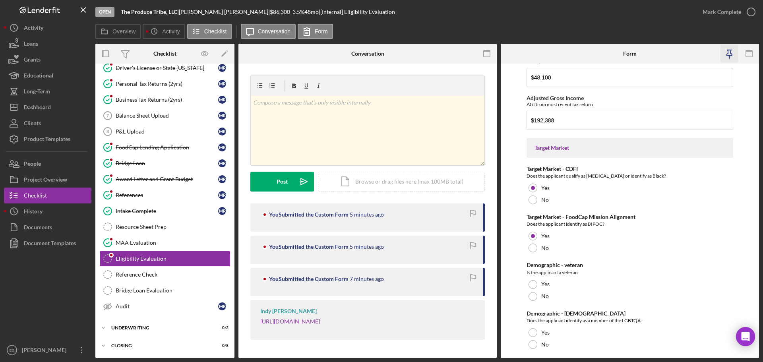
click at [730, 57] on icon "button" at bounding box center [729, 58] width 2 height 4
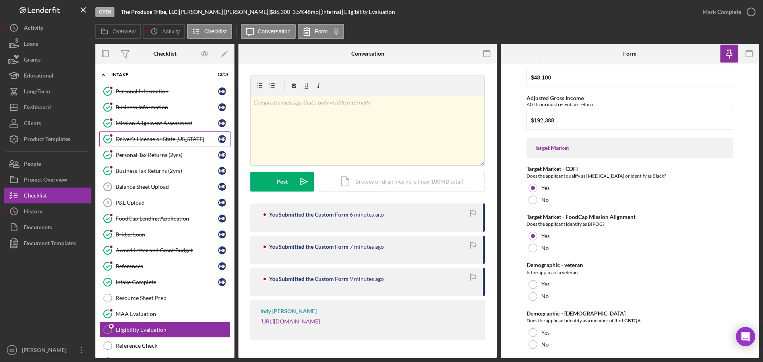
scroll to position [0, 0]
click at [168, 92] on div "Personal Information" at bounding box center [167, 92] width 103 height 6
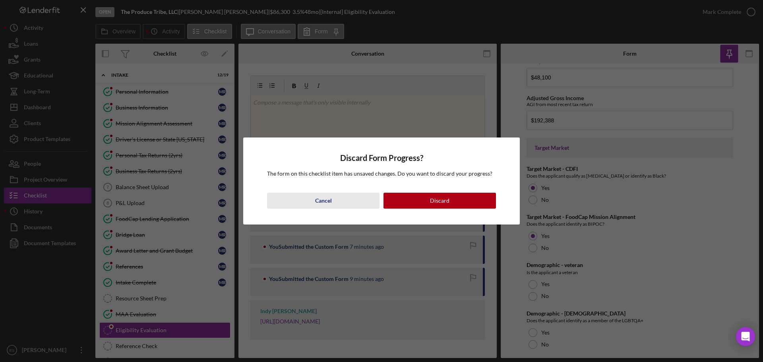
click at [331, 195] on div "Cancel" at bounding box center [323, 201] width 17 height 16
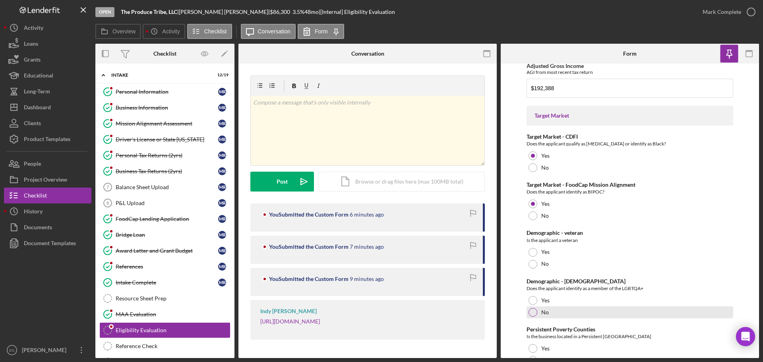
scroll to position [785, 0]
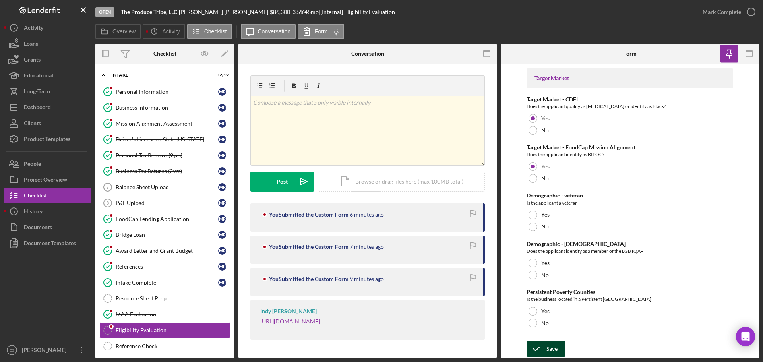
click at [550, 352] on div "Save" at bounding box center [551, 349] width 11 height 16
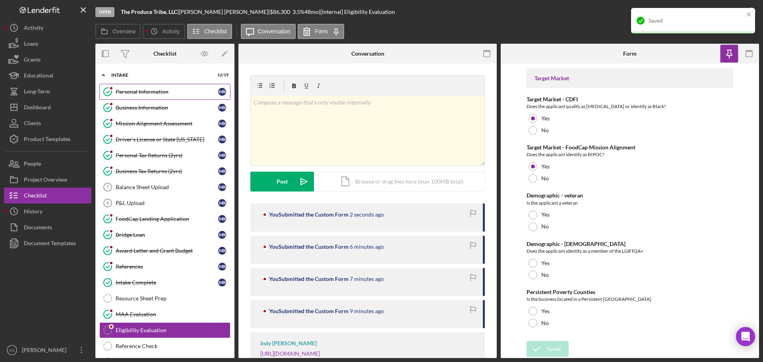
click at [141, 95] on link "Personal Information Personal Information M R" at bounding box center [164, 92] width 131 height 16
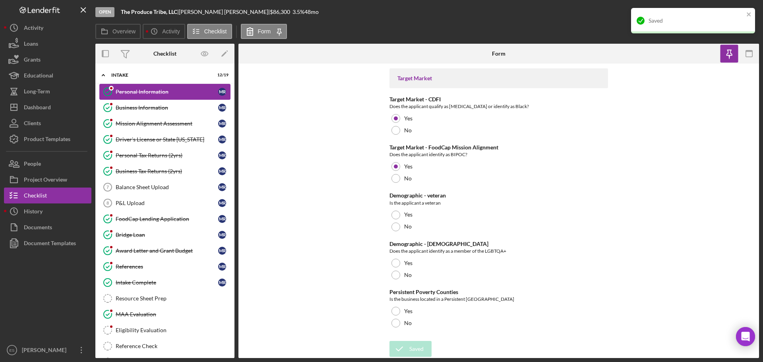
scroll to position [799, 0]
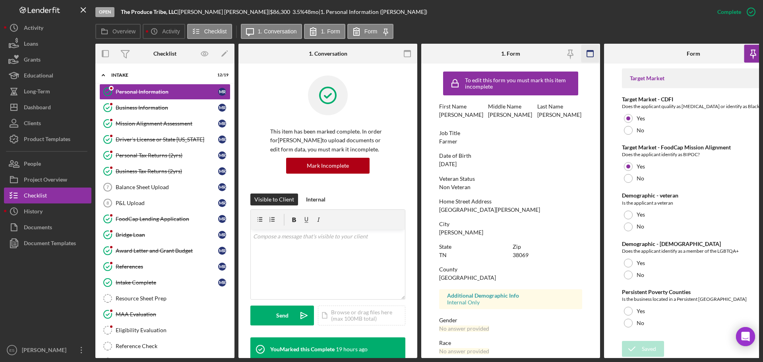
click at [591, 54] on icon "button" at bounding box center [590, 54] width 18 height 18
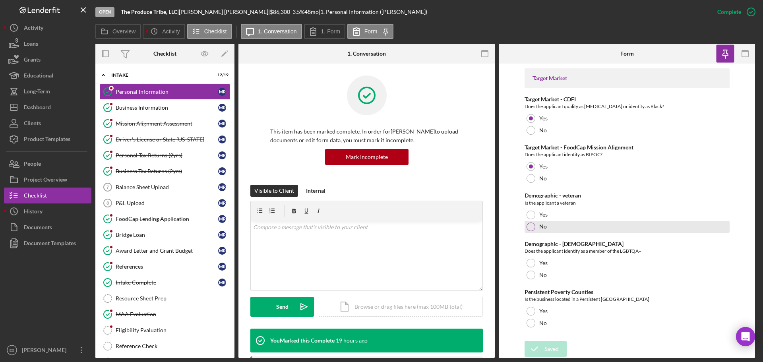
click at [529, 227] on div at bounding box center [531, 227] width 9 height 9
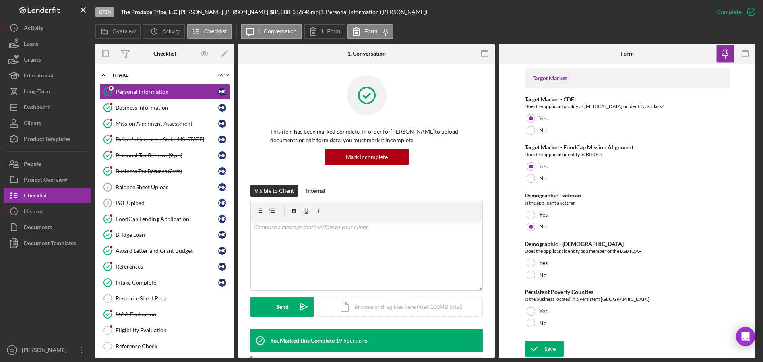
drag, startPoint x: 529, startPoint y: 273, endPoint x: 540, endPoint y: 286, distance: 16.4
click at [529, 274] on div at bounding box center [531, 275] width 9 height 9
click at [483, 54] on icon "button" at bounding box center [485, 54] width 18 height 18
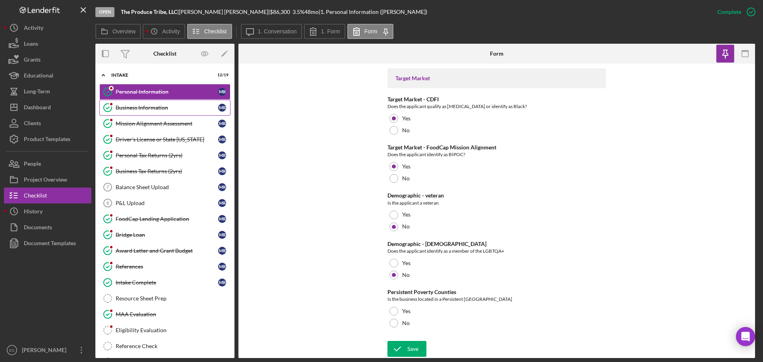
click at [158, 108] on div "Business Information" at bounding box center [167, 108] width 103 height 6
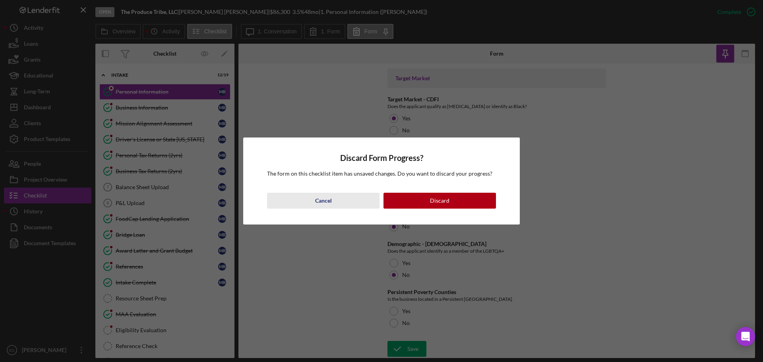
click at [317, 200] on div "Cancel" at bounding box center [323, 201] width 17 height 16
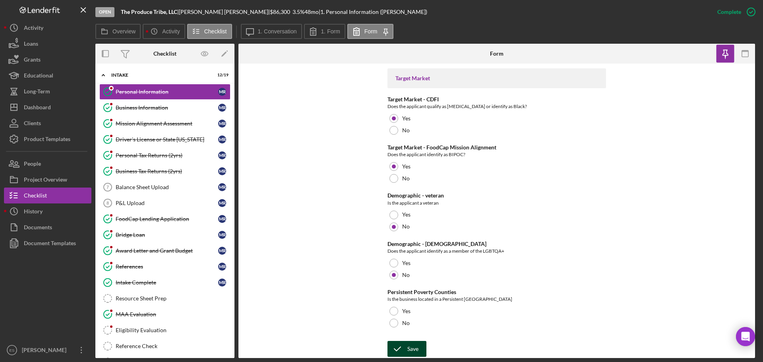
click at [412, 351] on div "Save" at bounding box center [412, 349] width 11 height 16
click at [147, 111] on div "Business Information" at bounding box center [167, 108] width 103 height 6
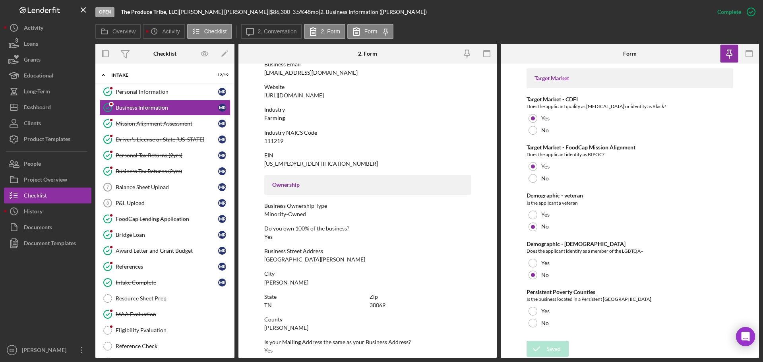
scroll to position [159, 0]
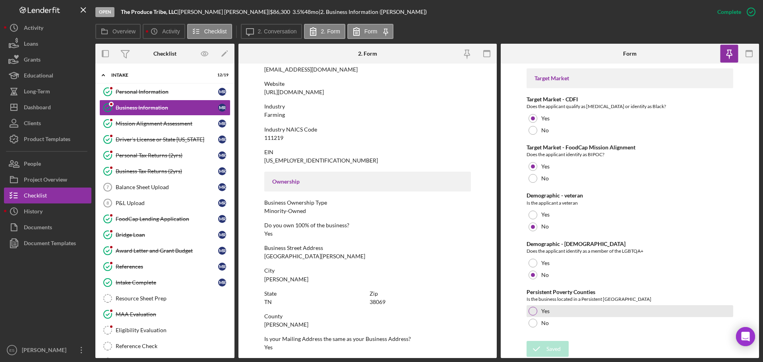
click at [536, 309] on div at bounding box center [533, 311] width 9 height 9
click at [544, 349] on icon "submit" at bounding box center [537, 349] width 20 height 20
click at [158, 328] on div "Eligibility Evaluation" at bounding box center [173, 330] width 114 height 6
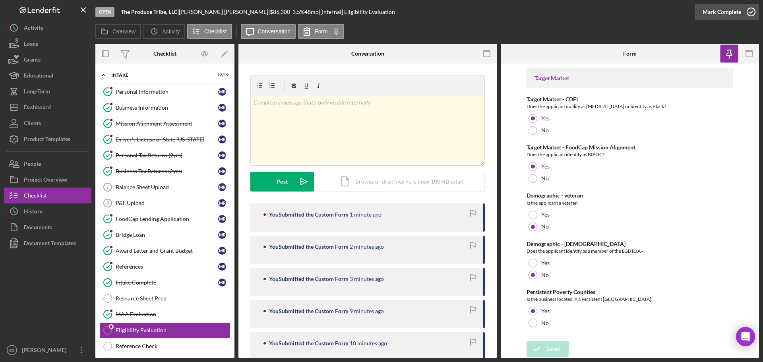
click at [732, 14] on div "Mark Complete" at bounding box center [722, 12] width 39 height 16
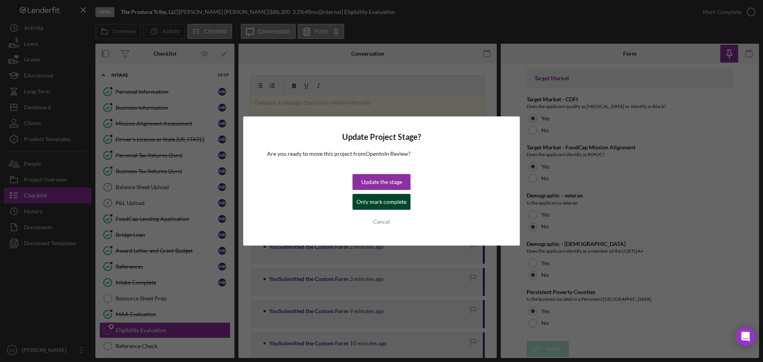
click at [395, 200] on div "Only mark complete" at bounding box center [381, 202] width 50 height 16
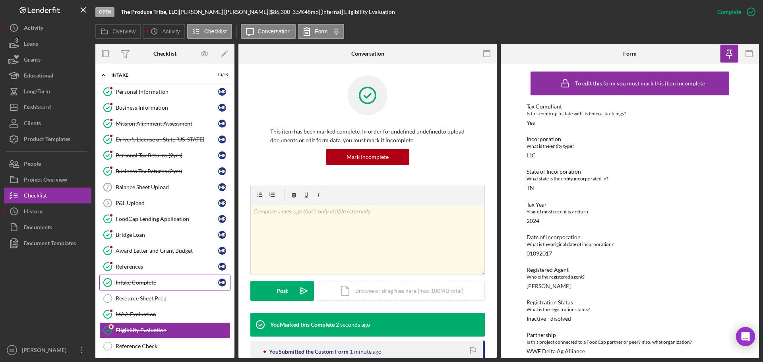
scroll to position [72, 0]
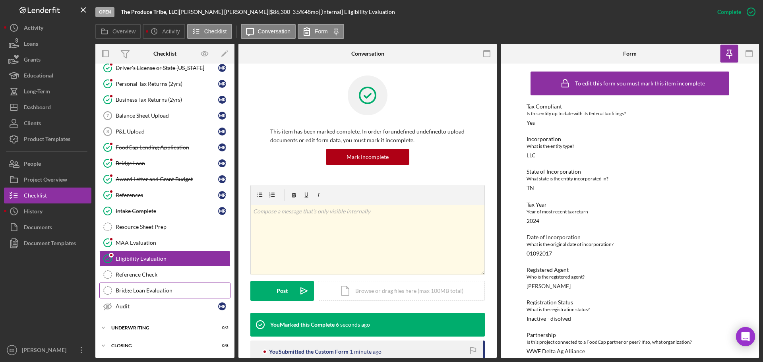
click at [183, 293] on div "Bridge Loan Evaluation" at bounding box center [173, 290] width 114 height 6
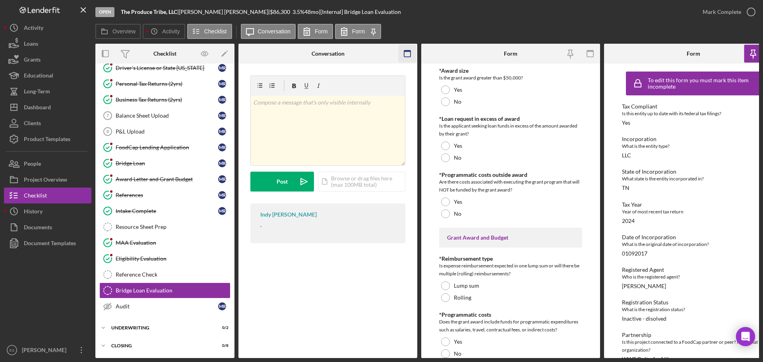
click at [409, 51] on rect "button" at bounding box center [407, 51] width 6 height 2
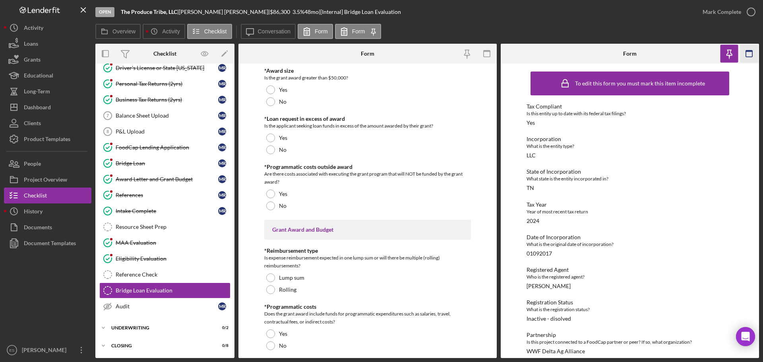
click at [751, 52] on icon "button" at bounding box center [749, 54] width 18 height 18
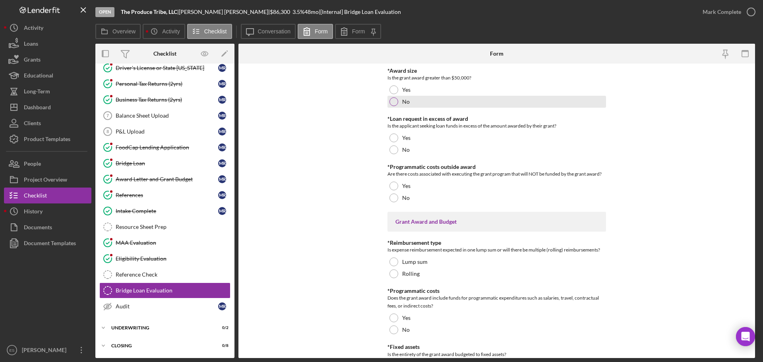
click at [395, 100] on div at bounding box center [393, 101] width 9 height 9
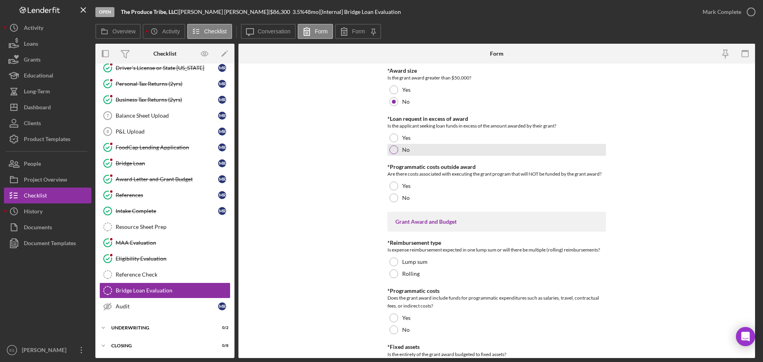
click at [392, 145] on div "No" at bounding box center [496, 150] width 219 height 12
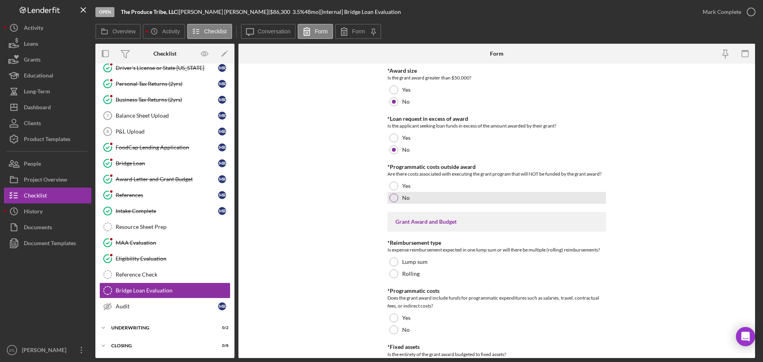
click at [391, 194] on div at bounding box center [393, 198] width 9 height 9
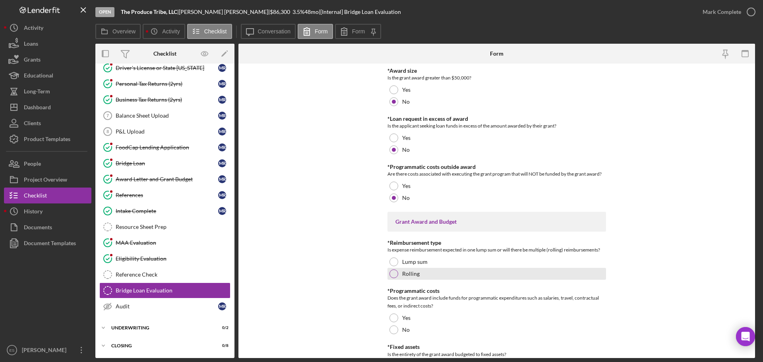
click at [392, 277] on div at bounding box center [393, 273] width 9 height 9
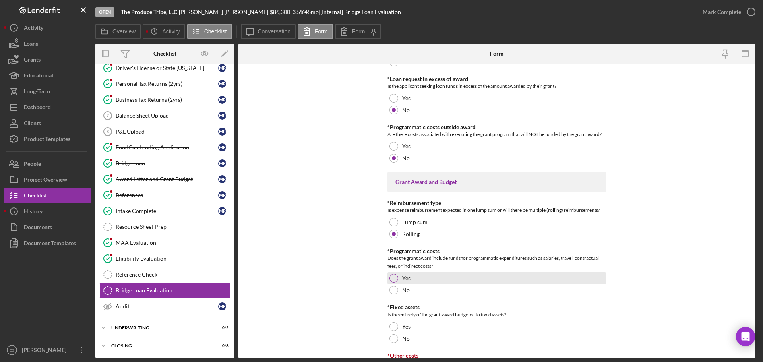
click at [395, 281] on div at bounding box center [393, 278] width 9 height 9
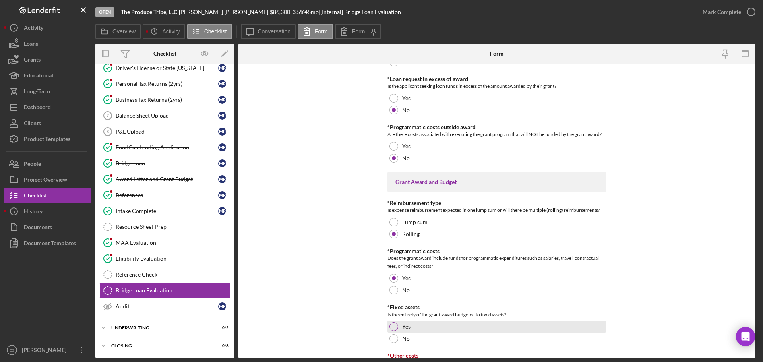
click at [394, 327] on div at bounding box center [393, 326] width 9 height 9
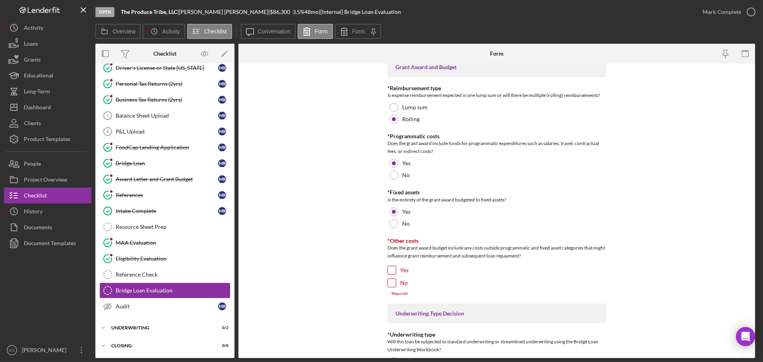
scroll to position [159, 0]
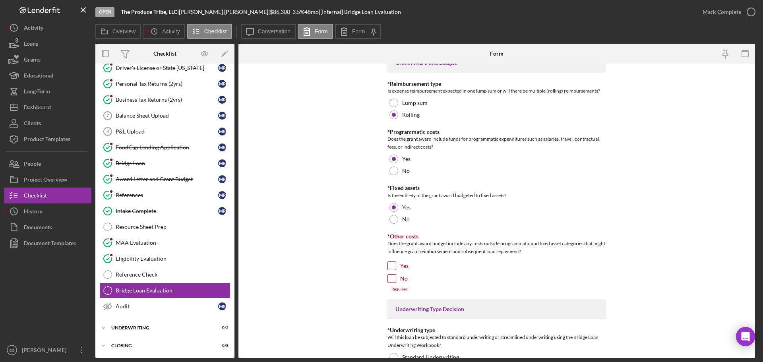
click at [390, 278] on input "No" at bounding box center [392, 279] width 8 height 8
checkbox input "true"
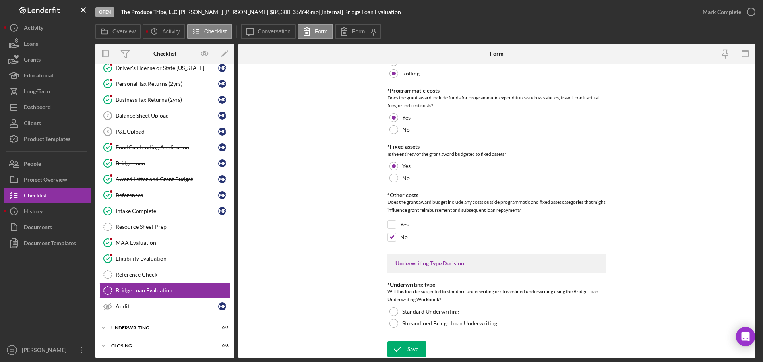
scroll to position [201, 0]
click at [393, 323] on div at bounding box center [393, 323] width 9 height 9
click at [403, 343] on icon "submit" at bounding box center [397, 349] width 20 height 20
click at [710, 13] on div "Mark Complete" at bounding box center [722, 12] width 39 height 16
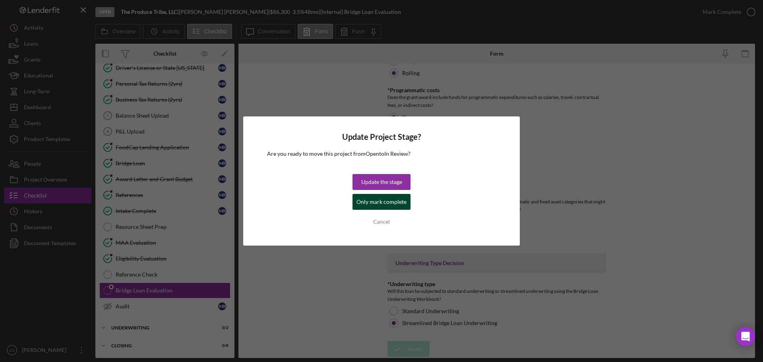
click at [376, 202] on div "Only mark complete" at bounding box center [381, 202] width 50 height 16
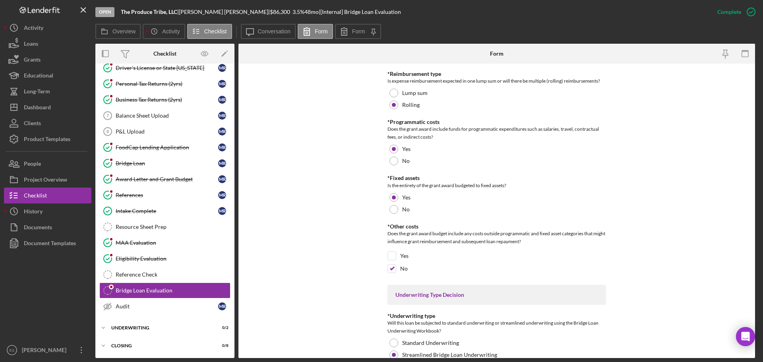
scroll to position [232, 0]
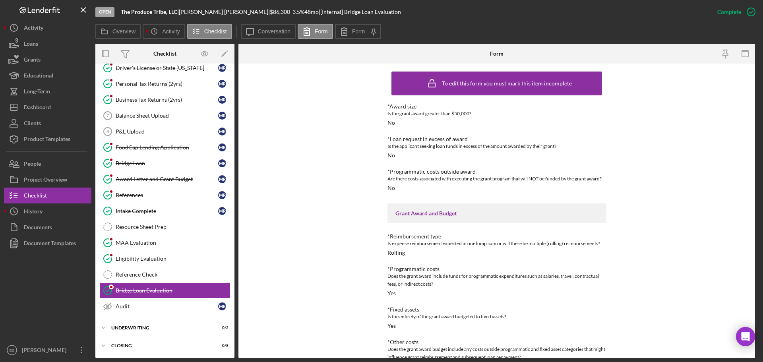
click at [37, 277] on div at bounding box center [47, 296] width 87 height 91
click at [185, 179] on div "Award Letter and Grant Budget" at bounding box center [167, 179] width 103 height 6
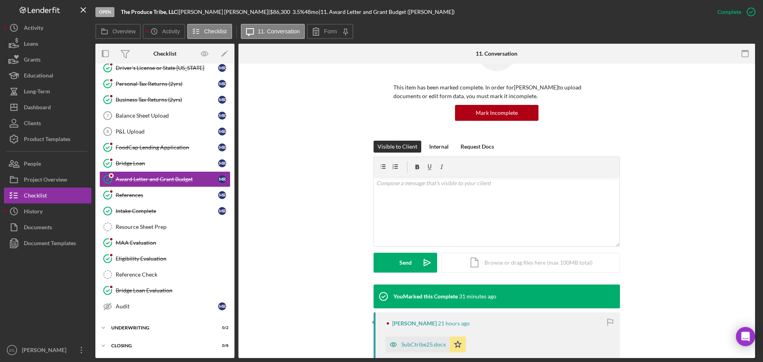
scroll to position [159, 0]
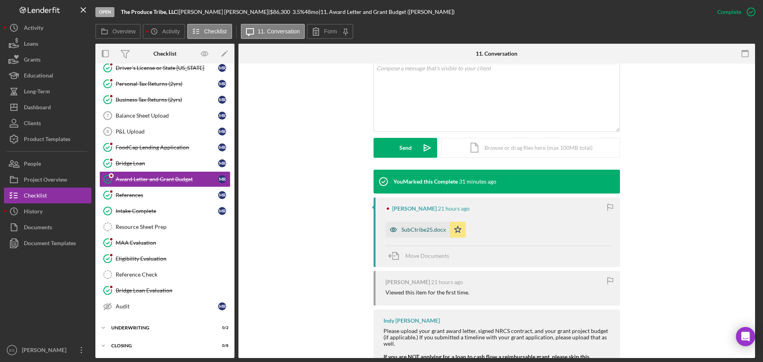
click at [410, 229] on div "SubCtribe25.docx" at bounding box center [423, 230] width 45 height 6
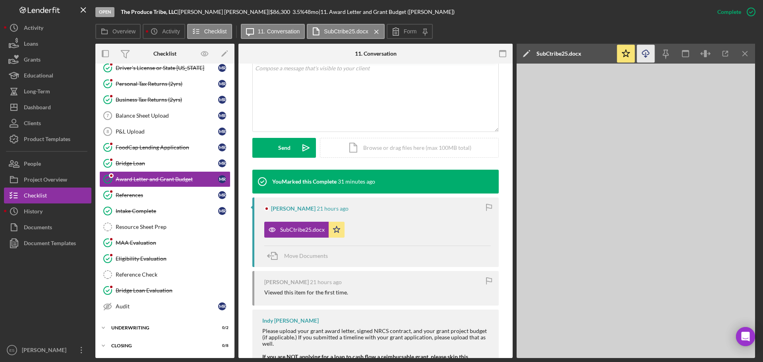
click at [644, 54] on icon "Icon/Download" at bounding box center [646, 54] width 18 height 18
click at [47, 106] on div "Dashboard" at bounding box center [37, 108] width 27 height 18
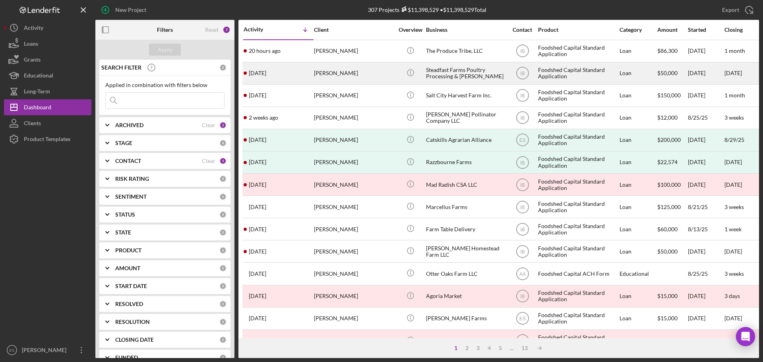
click at [306, 69] on div "[DATE] [PERSON_NAME]" at bounding box center [279, 73] width 70 height 21
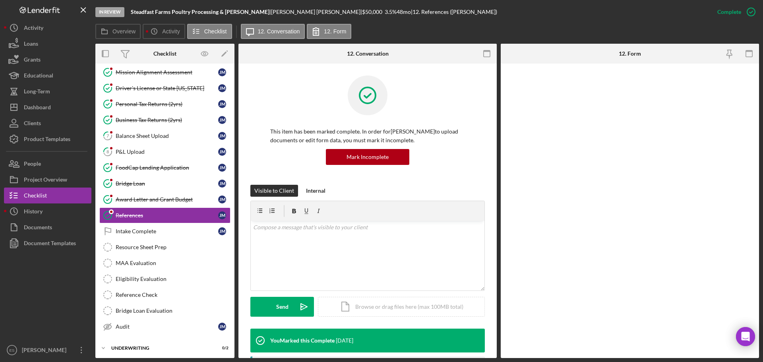
scroll to position [56, 0]
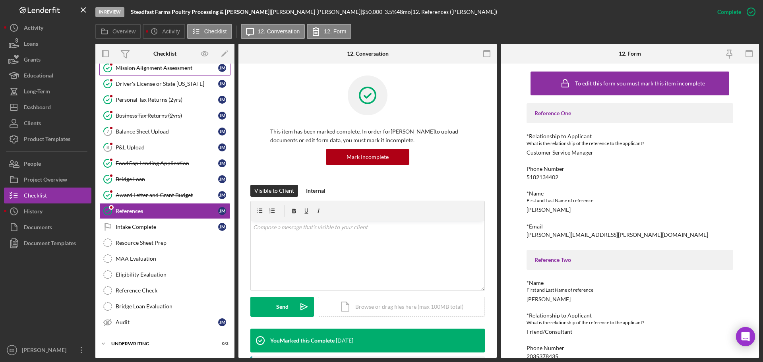
click at [177, 66] on div "Mission Alignment Assessment" at bounding box center [167, 68] width 103 height 6
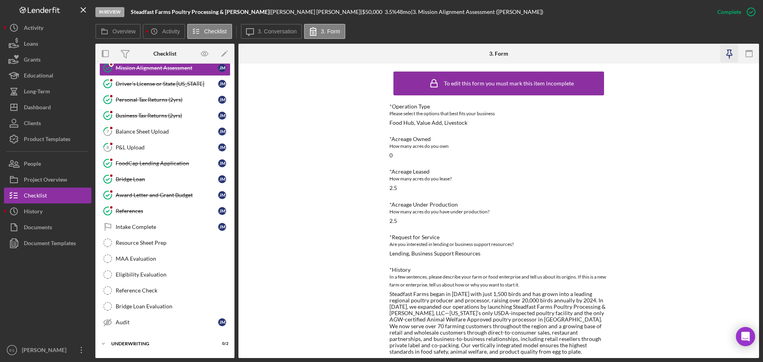
click at [731, 54] on icon "button" at bounding box center [730, 54] width 18 height 18
click at [151, 262] on div "MAA Evaluation" at bounding box center [173, 259] width 114 height 6
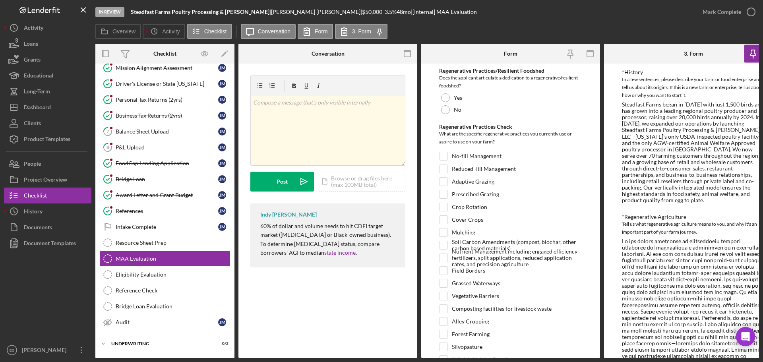
scroll to position [199, 0]
click at [447, 96] on div at bounding box center [445, 97] width 9 height 9
click at [410, 56] on icon "button" at bounding box center [408, 54] width 18 height 18
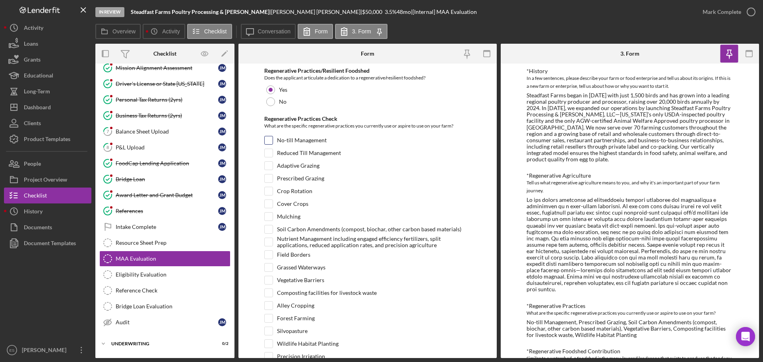
click at [268, 143] on input "No-till Management" at bounding box center [269, 140] width 8 height 8
checkbox input "true"
click at [268, 178] on input "Prescribed Grazing" at bounding box center [269, 178] width 8 height 8
checkbox input "true"
click at [271, 228] on input "Soil Carbon Amendments (compost, biochar, other carbon based materials)" at bounding box center [269, 229] width 8 height 8
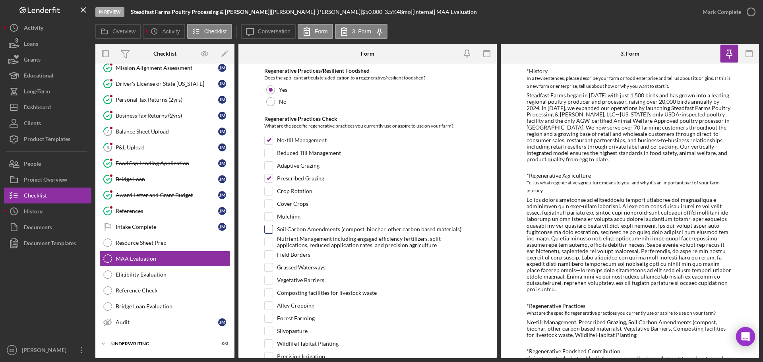
checkbox input "true"
click at [271, 279] on input "Vegetative Barriers" at bounding box center [269, 280] width 8 height 8
checkbox input "true"
click at [271, 292] on input "Composting facilities for livestock waste" at bounding box center [269, 293] width 8 height 8
checkbox input "true"
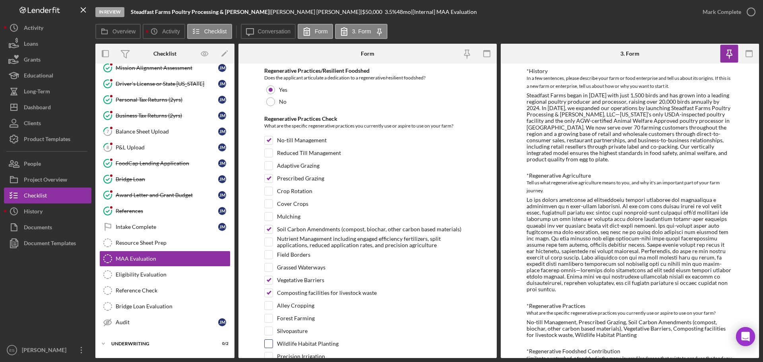
click at [270, 345] on input "Wildlife Habitat Planting" at bounding box center [269, 344] width 8 height 8
checkbox input "true"
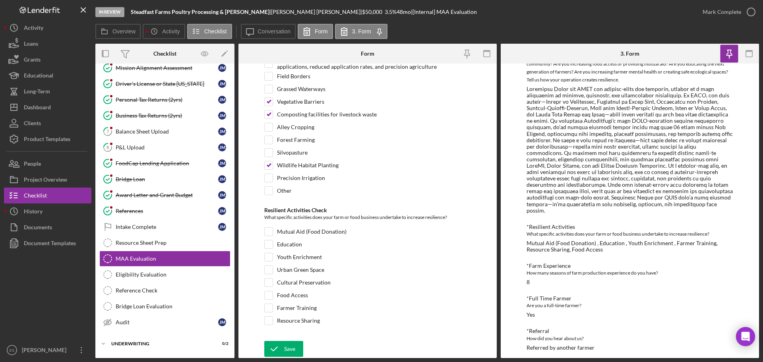
scroll to position [596, 0]
click at [270, 236] on div at bounding box center [268, 231] width 9 height 9
click at [266, 233] on input "Mutual Aid (Food Donation)" at bounding box center [269, 232] width 8 height 8
checkbox input "true"
click at [269, 244] on input "Education" at bounding box center [269, 244] width 8 height 8
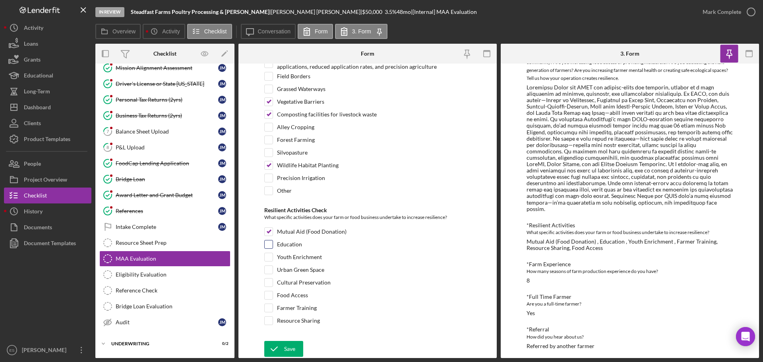
checkbox input "true"
click at [267, 262] on div at bounding box center [268, 257] width 9 height 9
click at [267, 256] on input "Youth Enrichment" at bounding box center [269, 257] width 8 height 8
checkbox input "true"
click at [268, 296] on input "Food Access" at bounding box center [269, 295] width 8 height 8
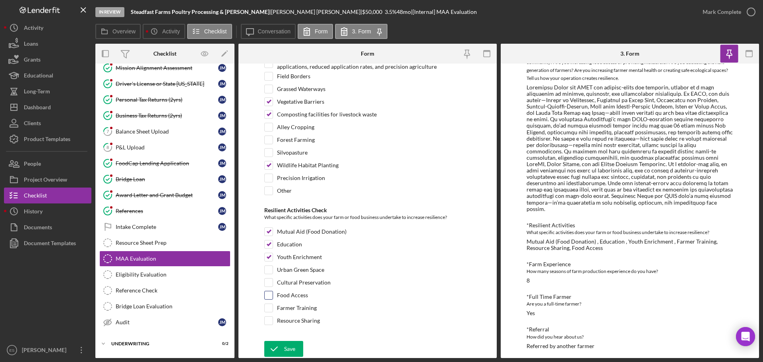
checkbox input "true"
click at [269, 307] on input "Farmer Training" at bounding box center [269, 308] width 8 height 8
checkbox input "true"
click at [271, 320] on input "Resource Sharing" at bounding box center [269, 321] width 8 height 8
checkbox input "true"
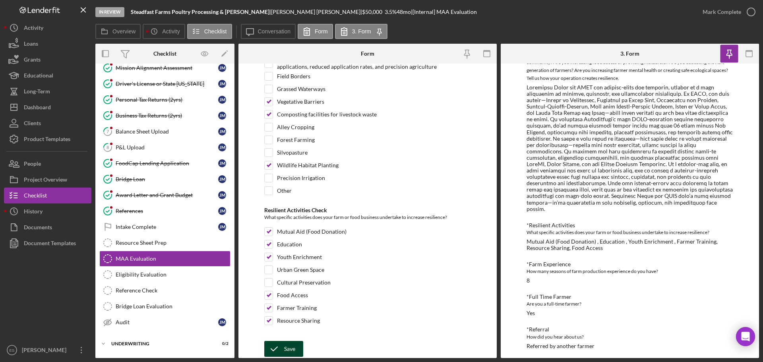
click at [284, 343] on div "Save" at bounding box center [289, 349] width 11 height 16
click at [490, 53] on rect "button" at bounding box center [487, 53] width 6 height 6
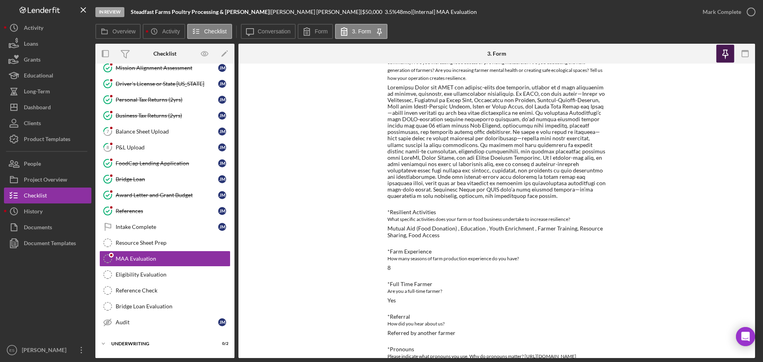
click at [727, 49] on icon "button" at bounding box center [725, 54] width 18 height 18
click at [192, 275] on div "Eligibility Evaluation" at bounding box center [173, 274] width 114 height 6
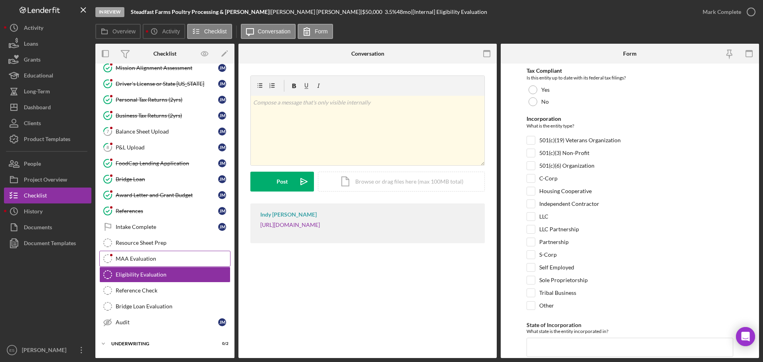
click at [186, 260] on div "MAA Evaluation" at bounding box center [173, 259] width 114 height 6
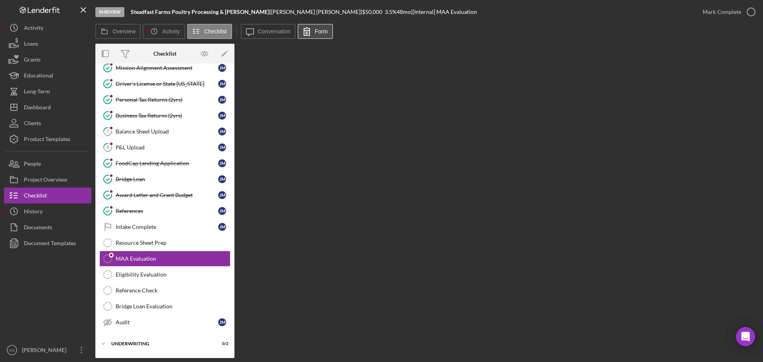
click at [321, 29] on label "Form" at bounding box center [321, 31] width 13 height 6
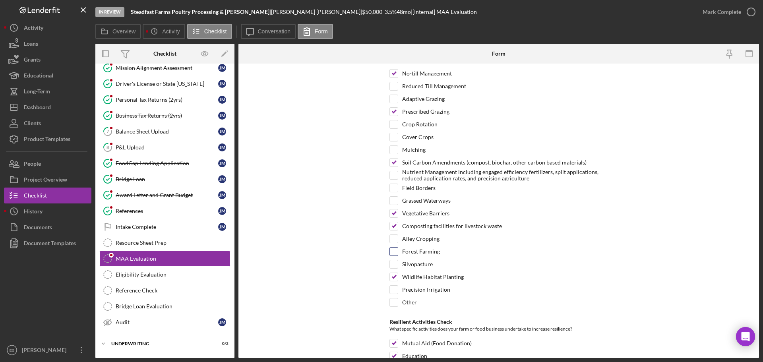
scroll to position [178, 0]
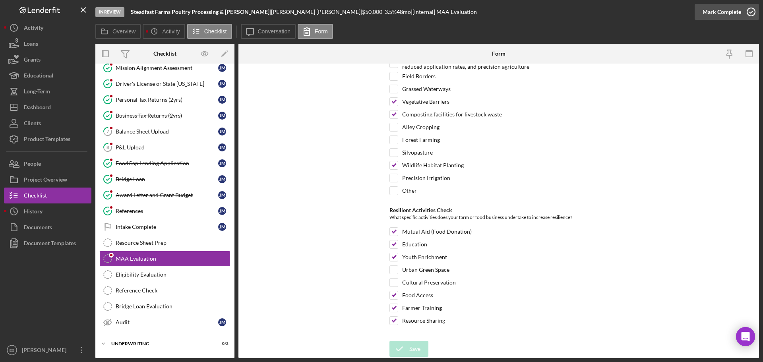
click at [724, 12] on div "Mark Complete" at bounding box center [722, 12] width 39 height 16
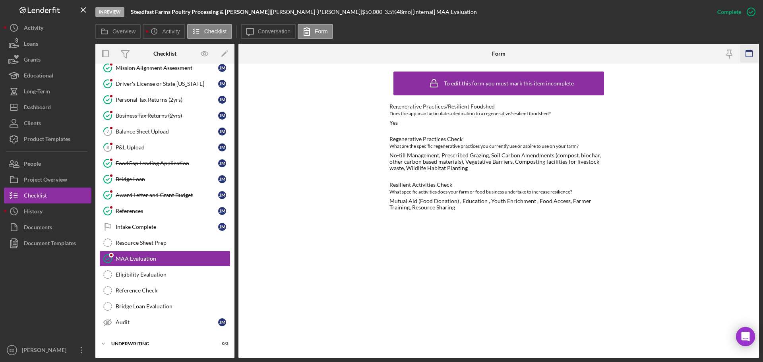
click at [752, 51] on rect "button" at bounding box center [749, 51] width 6 height 2
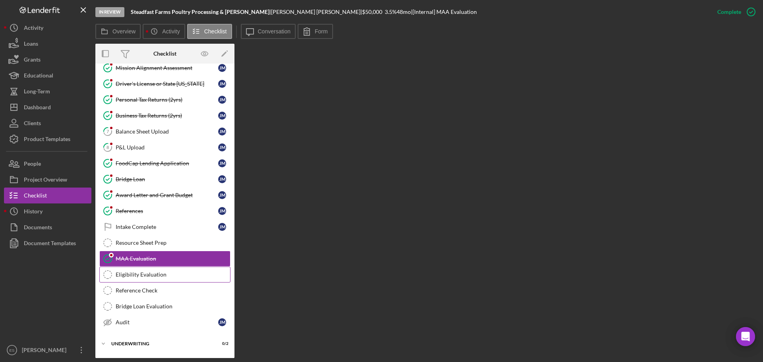
click at [187, 275] on div "Eligibility Evaluation" at bounding box center [173, 274] width 114 height 6
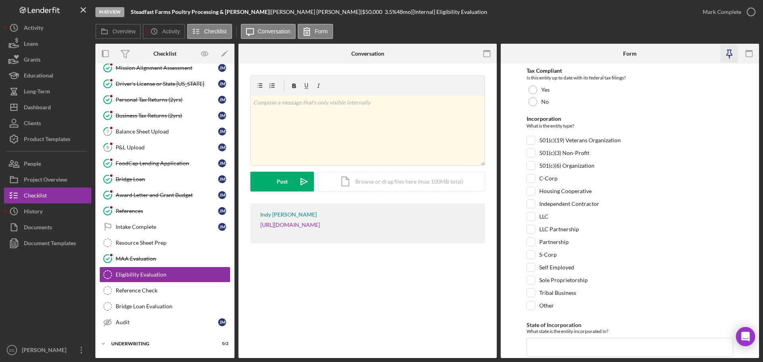
click at [731, 58] on icon "button" at bounding box center [730, 54] width 18 height 18
click at [487, 55] on icon "button" at bounding box center [487, 54] width 18 height 18
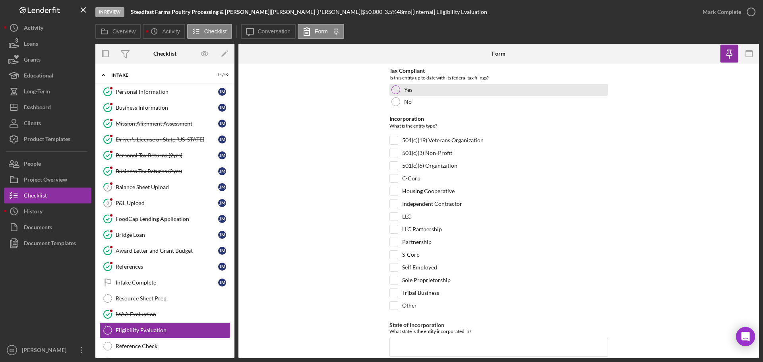
click at [393, 87] on div at bounding box center [395, 89] width 9 height 9
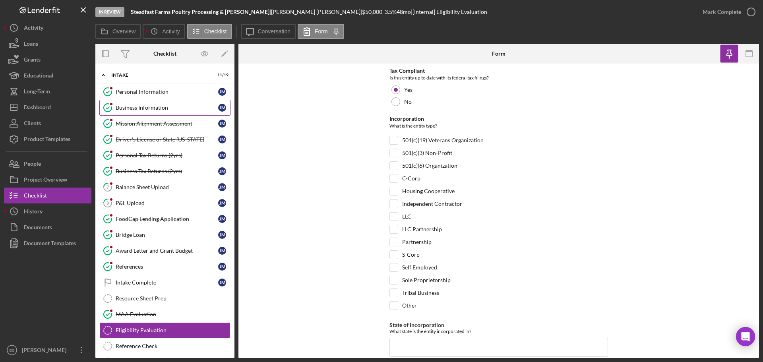
click at [176, 113] on link "Business Information Business Information [PERSON_NAME]" at bounding box center [164, 108] width 131 height 16
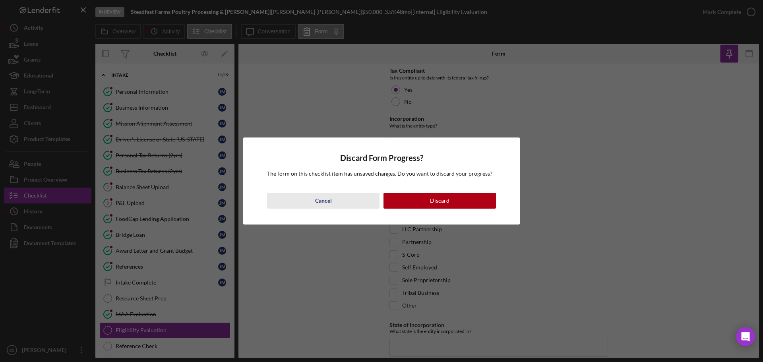
click at [333, 204] on button "Cancel" at bounding box center [323, 201] width 112 height 16
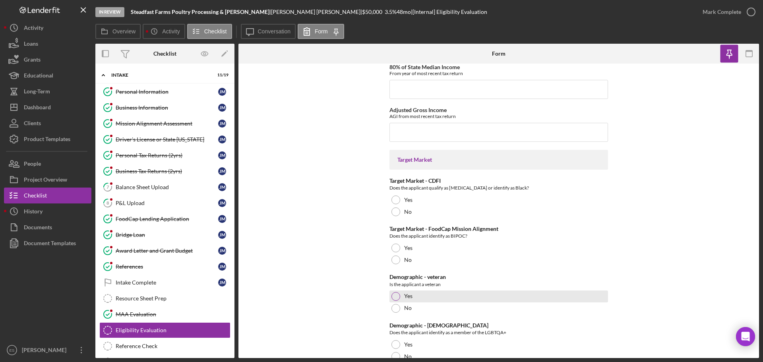
scroll to position [785, 0]
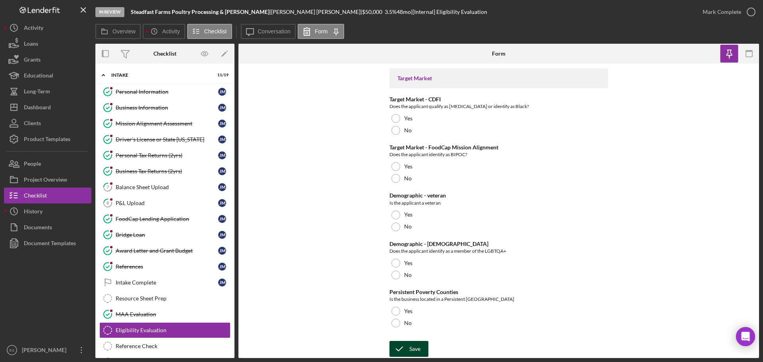
click at [399, 346] on icon "submit" at bounding box center [399, 349] width 20 height 20
click at [149, 171] on div "Business Tax Returns (2yrs)" at bounding box center [167, 171] width 103 height 6
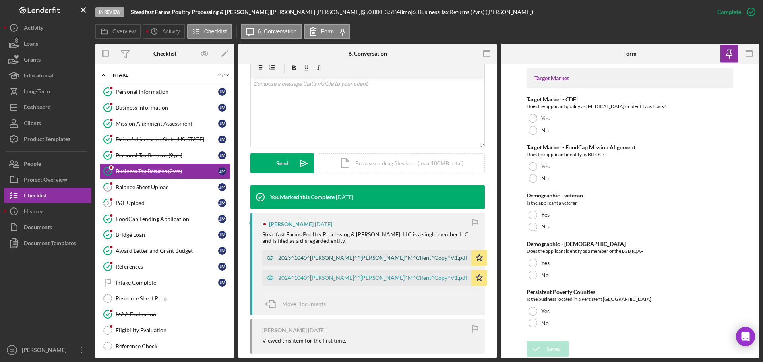
scroll to position [159, 0]
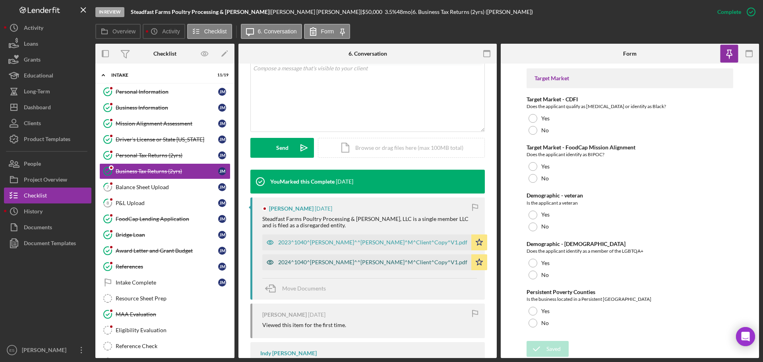
click at [335, 260] on div "2024^1040^[PERSON_NAME]^^[PERSON_NAME]^M^Client^Copy^V1.pdf" at bounding box center [372, 262] width 189 height 6
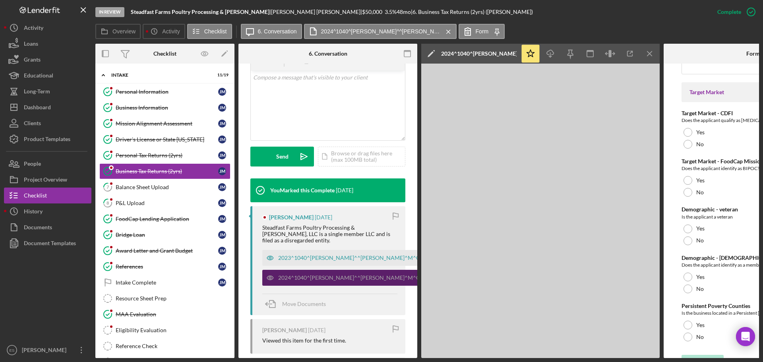
scroll to position [799, 0]
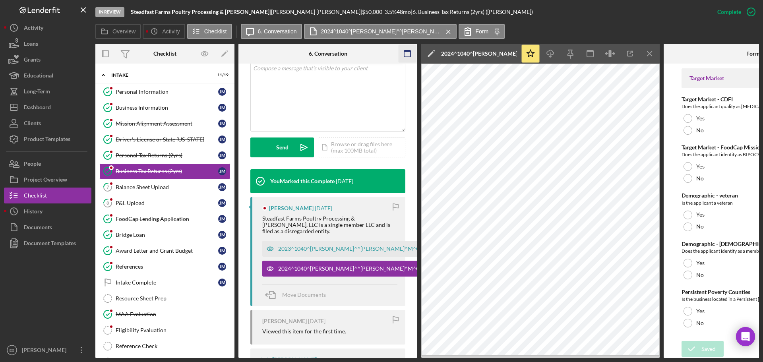
click at [405, 53] on icon "button" at bounding box center [408, 54] width 18 height 18
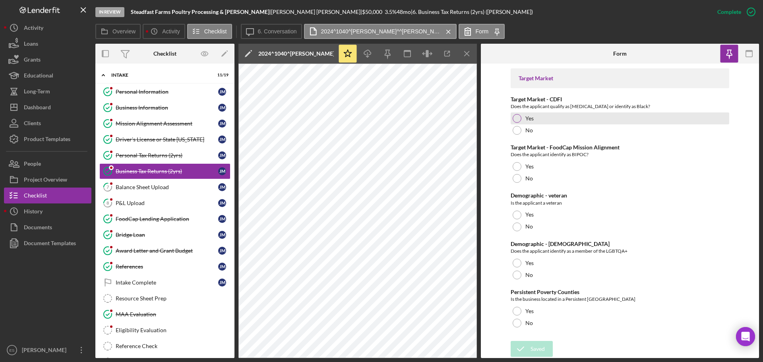
click at [513, 116] on div at bounding box center [517, 118] width 9 height 9
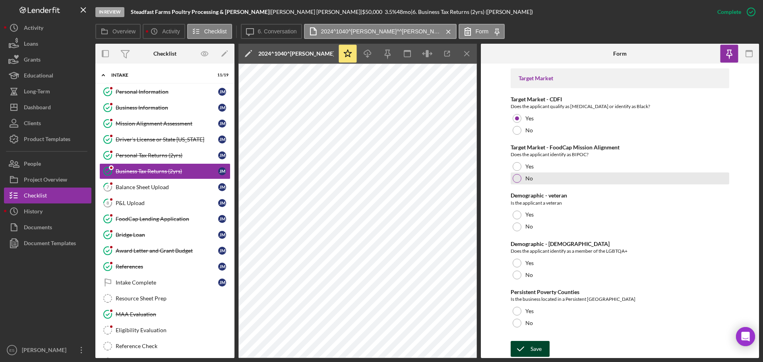
click at [516, 177] on div at bounding box center [517, 178] width 9 height 9
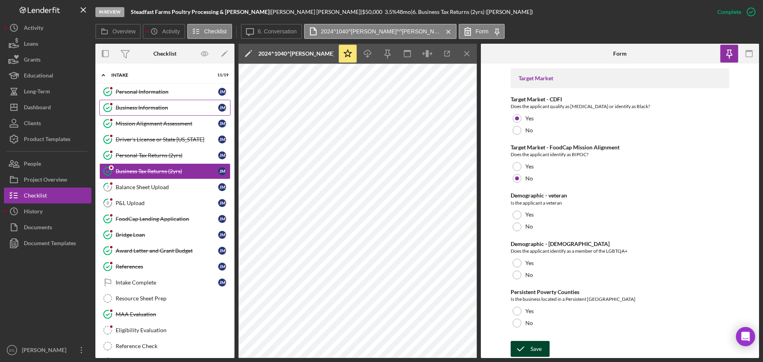
click at [180, 106] on div "Business Information" at bounding box center [167, 108] width 103 height 6
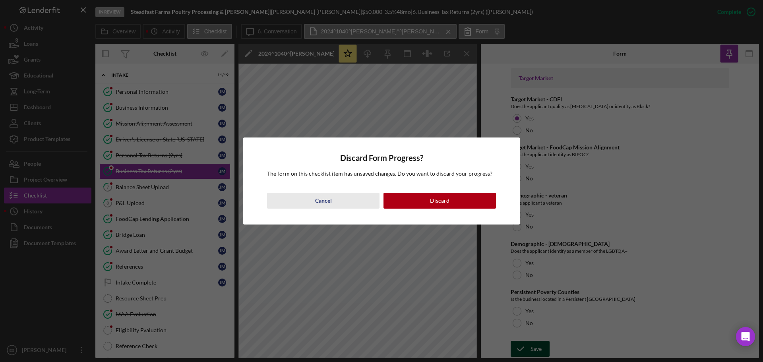
click at [306, 205] on button "Cancel" at bounding box center [323, 201] width 112 height 16
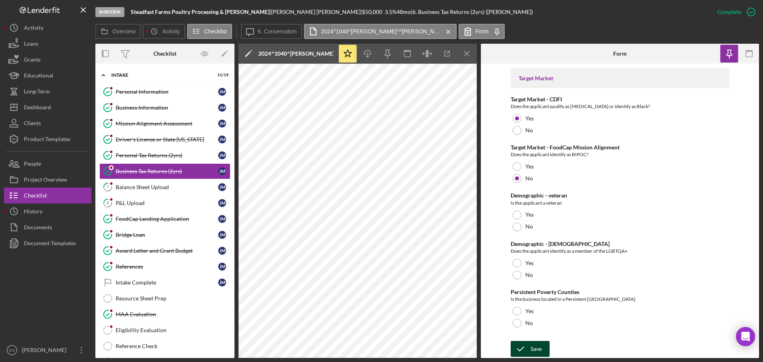
click at [527, 353] on icon "submit" at bounding box center [521, 349] width 20 height 20
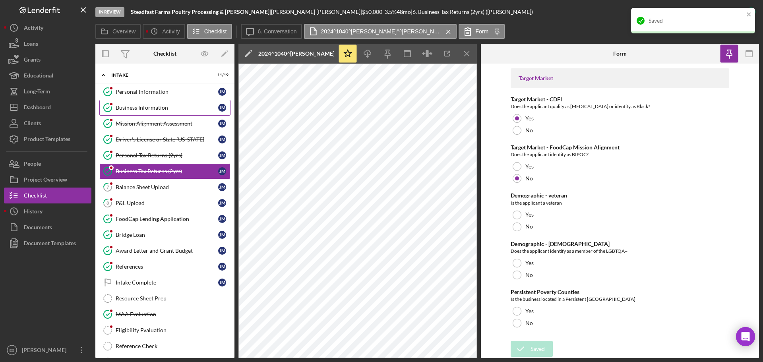
click at [143, 108] on div "Business Information" at bounding box center [167, 108] width 103 height 6
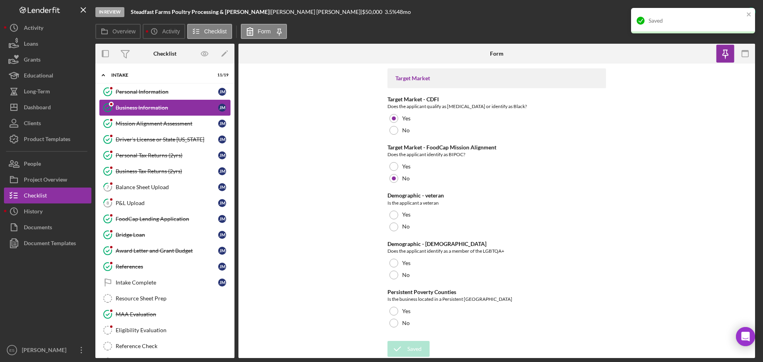
scroll to position [799, 0]
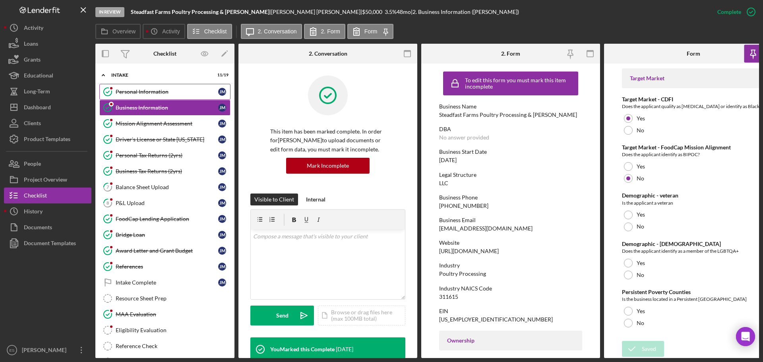
click at [147, 91] on div "Personal Information" at bounding box center [167, 92] width 103 height 6
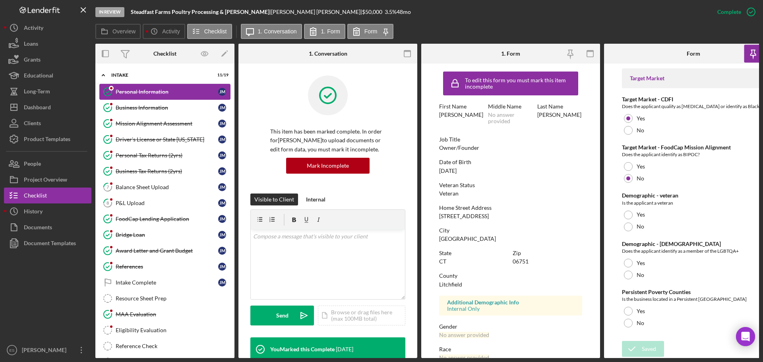
scroll to position [799, 0]
click at [407, 55] on icon "button" at bounding box center [408, 54] width 18 height 18
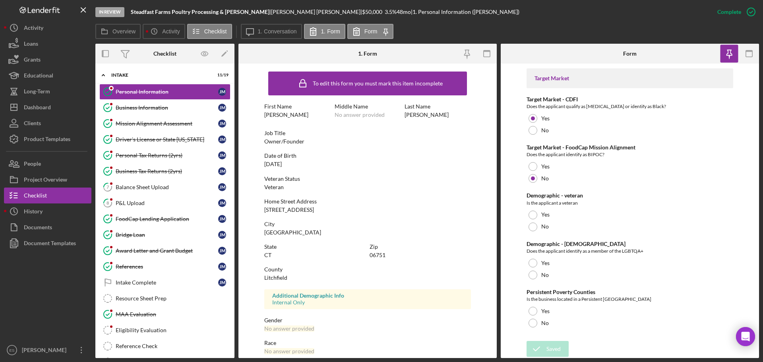
scroll to position [785, 0]
click at [532, 213] on div at bounding box center [533, 215] width 9 height 9
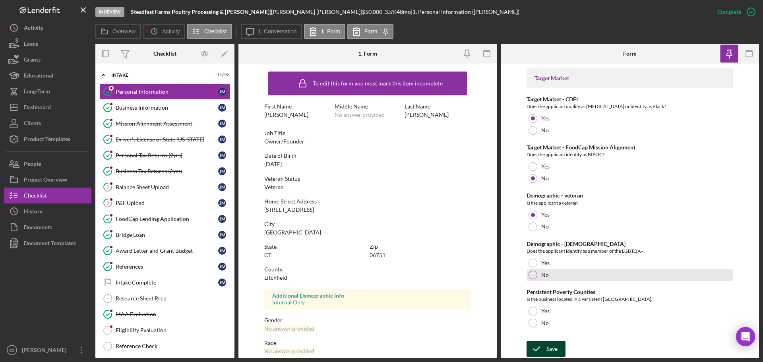
click at [534, 275] on div at bounding box center [533, 275] width 9 height 9
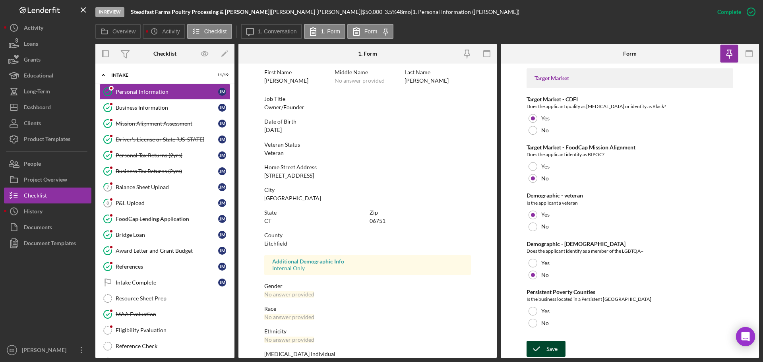
scroll to position [76, 0]
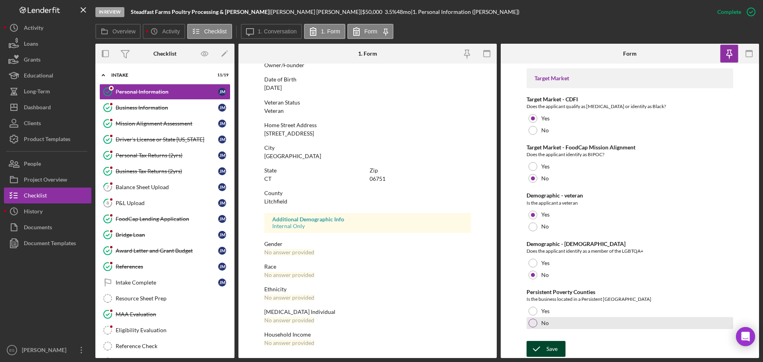
click at [534, 326] on div at bounding box center [533, 323] width 9 height 9
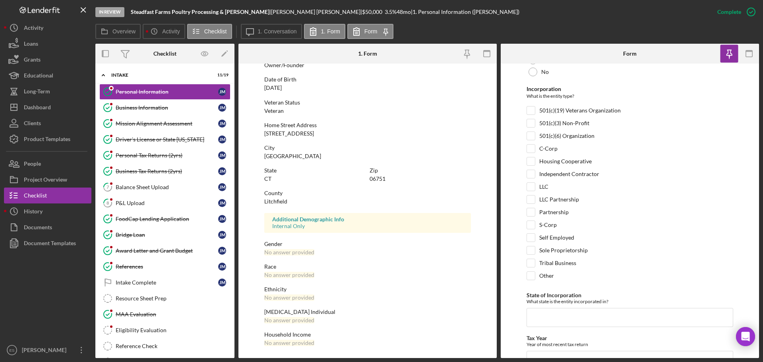
scroll to position [0, 0]
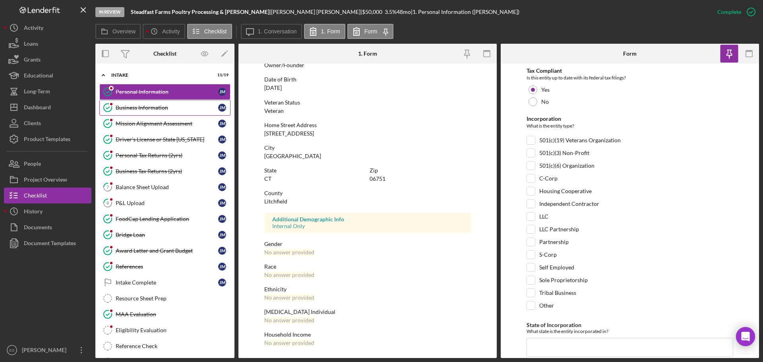
click at [167, 108] on div "Business Information" at bounding box center [167, 108] width 103 height 6
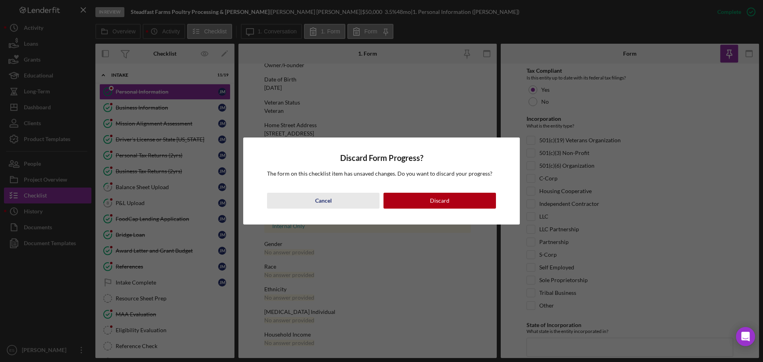
click at [346, 202] on button "Cancel" at bounding box center [323, 201] width 112 height 16
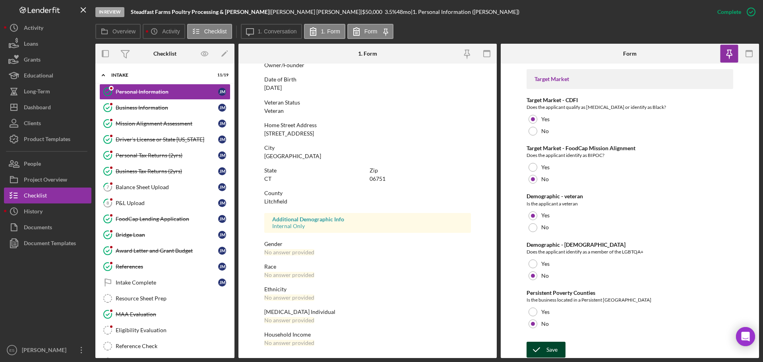
scroll to position [785, 0]
click at [544, 350] on icon "submit" at bounding box center [537, 349] width 20 height 20
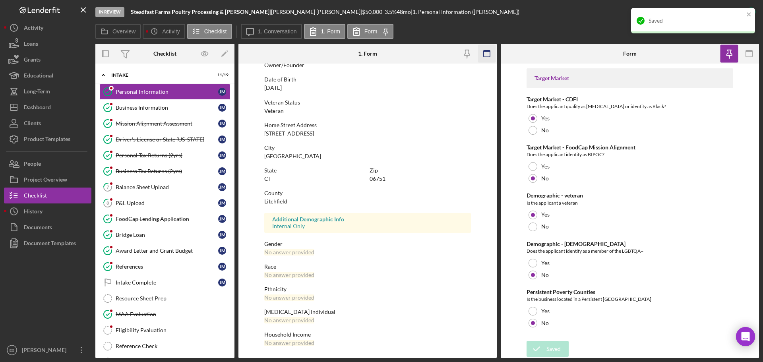
click at [489, 52] on icon "button" at bounding box center [487, 54] width 18 height 18
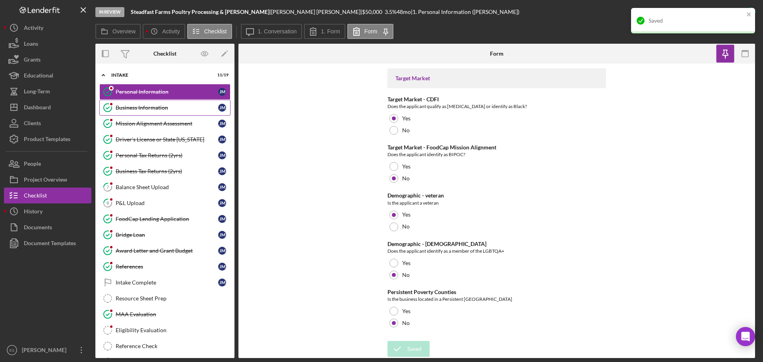
click at [134, 110] on div "Business Information" at bounding box center [167, 108] width 103 height 6
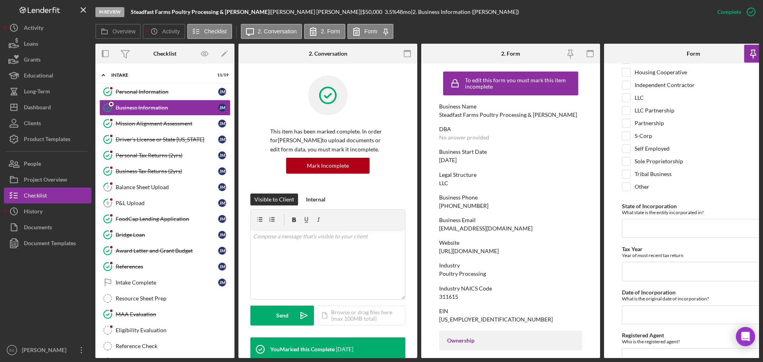
scroll to position [6, 0]
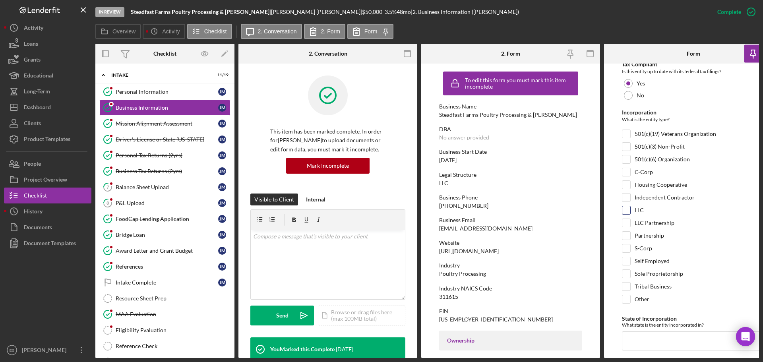
click at [626, 210] on input "LLC" at bounding box center [626, 210] width 8 height 8
checkbox input "true"
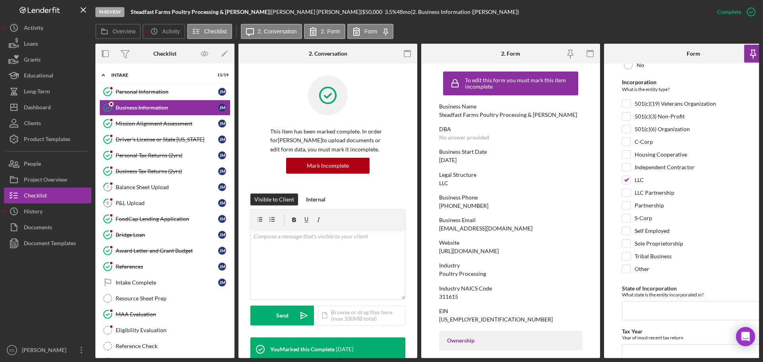
scroll to position [126, 0]
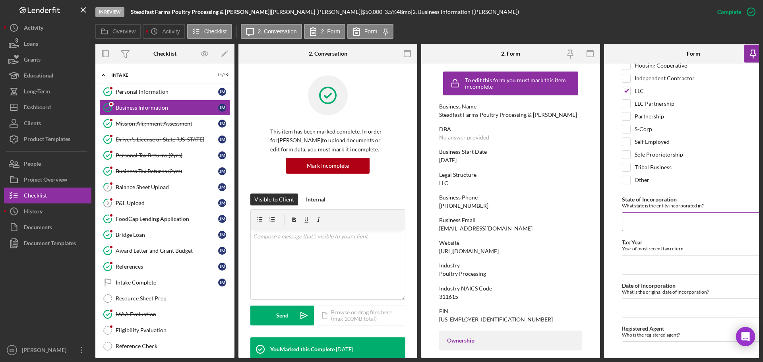
click at [655, 222] on input "State of Incorporation" at bounding box center [693, 221] width 143 height 19
type input "CT"
click at [671, 265] on input "Tax Year" at bounding box center [693, 264] width 143 height 19
type input "2024"
click at [632, 308] on input "Date of Incorporation" at bounding box center [693, 307] width 143 height 19
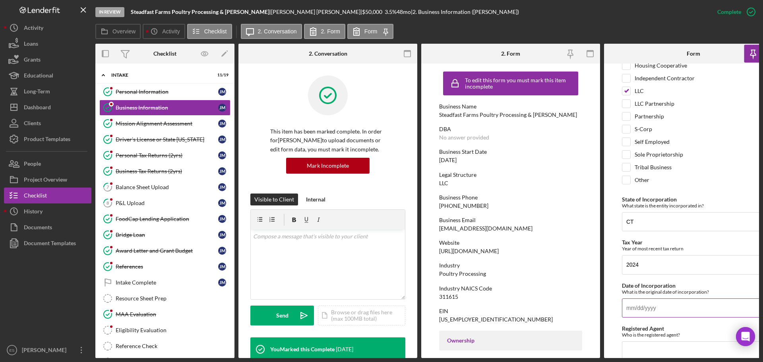
paste input "02/3d/yyyy"
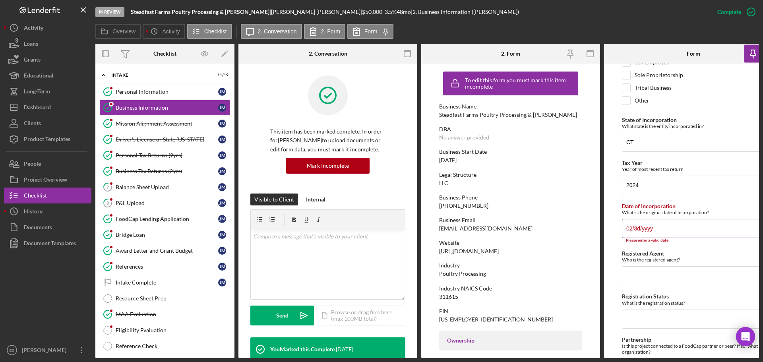
click at [659, 226] on input "02/3d/yyyy" at bounding box center [693, 228] width 143 height 19
click at [659, 227] on input "02/3d/yyyy" at bounding box center [693, 228] width 143 height 19
click at [668, 231] on input "02/3d/yyyy" at bounding box center [693, 228] width 143 height 19
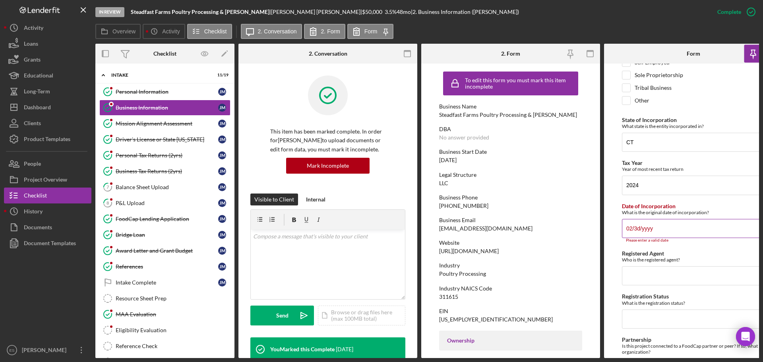
click at [668, 231] on input "02/3d/yyyy" at bounding box center [693, 228] width 143 height 19
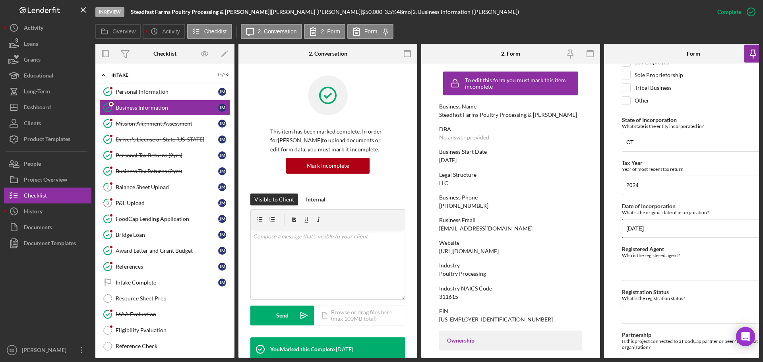
type input "[DATE]"
click at [629, 269] on input "Registered Agent" at bounding box center [693, 271] width 143 height 19
paste input "[PERSON_NAME]"
type input "[PERSON_NAME]"
click at [657, 317] on input "Registration Status" at bounding box center [693, 314] width 143 height 19
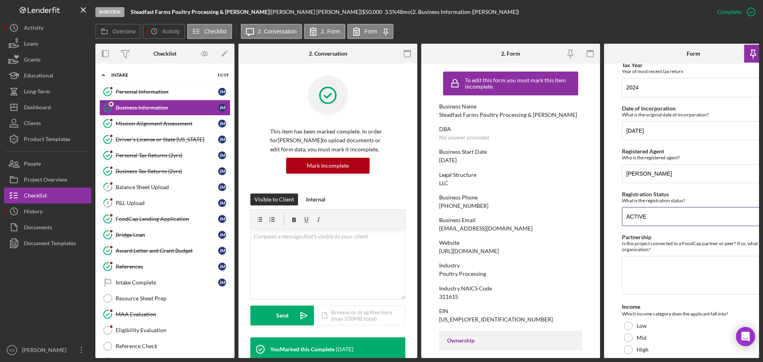
scroll to position [324, 0]
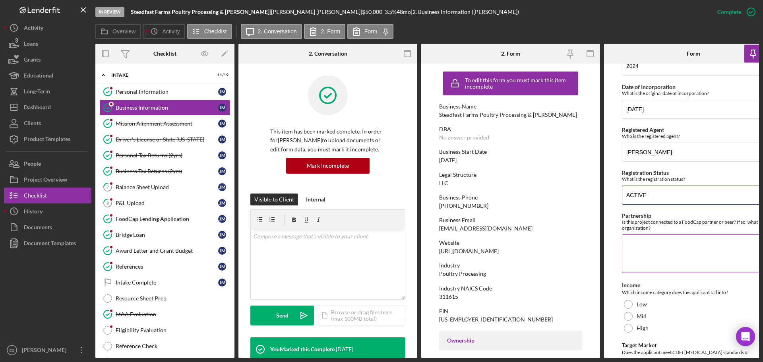
type input "ACTIVE"
click at [651, 249] on textarea "Partnership" at bounding box center [693, 253] width 143 height 38
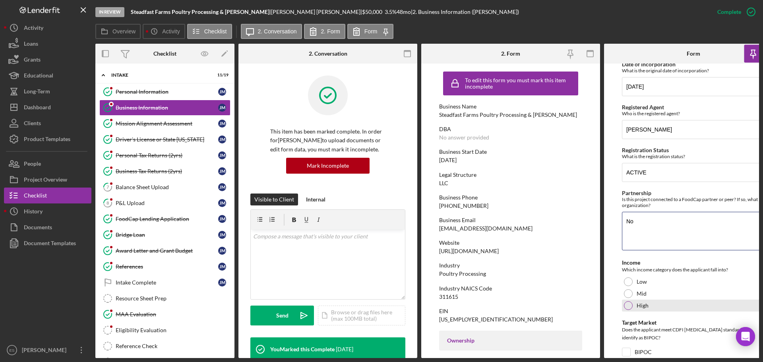
scroll to position [404, 0]
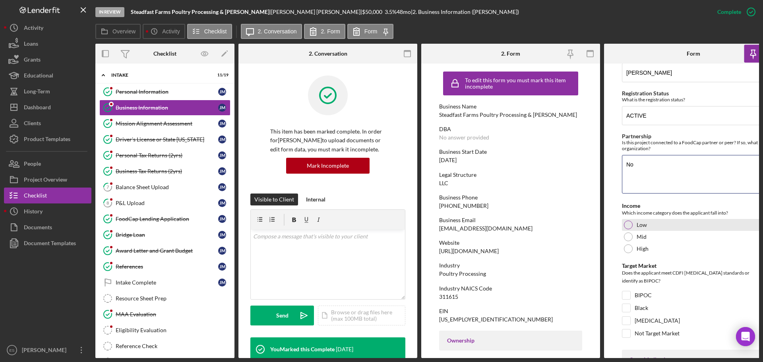
type textarea "No"
click at [629, 224] on div at bounding box center [628, 225] width 9 height 9
drag, startPoint x: 628, startPoint y: 322, endPoint x: 634, endPoint y: 318, distance: 7.5
click at [628, 322] on input "[MEDICAL_DATA]" at bounding box center [626, 321] width 8 height 8
checkbox input "true"
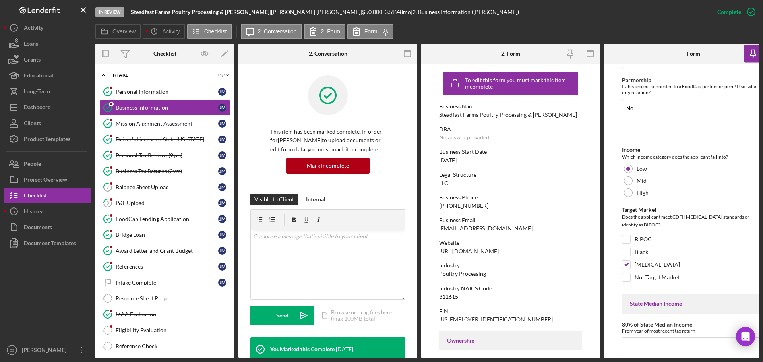
scroll to position [563, 0]
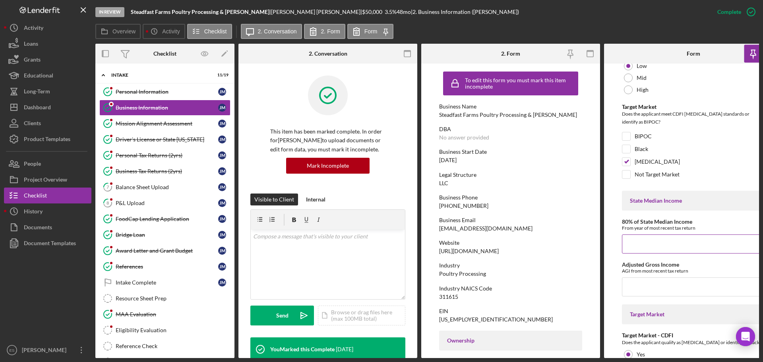
click at [645, 246] on input "80% of State Median Income" at bounding box center [693, 243] width 143 height 19
click at [591, 52] on icon "button" at bounding box center [590, 54] width 18 height 18
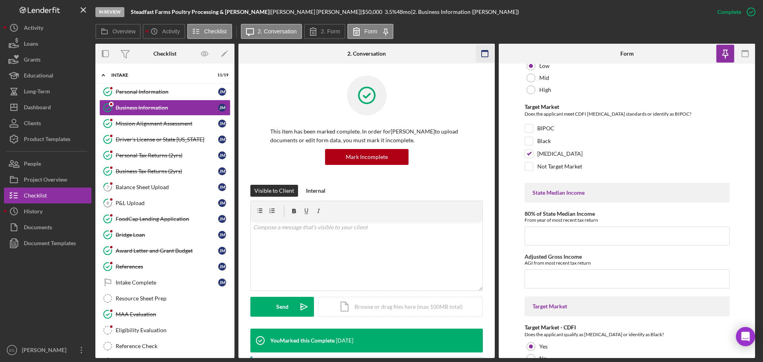
click at [483, 56] on icon "button" at bounding box center [485, 54] width 18 height 18
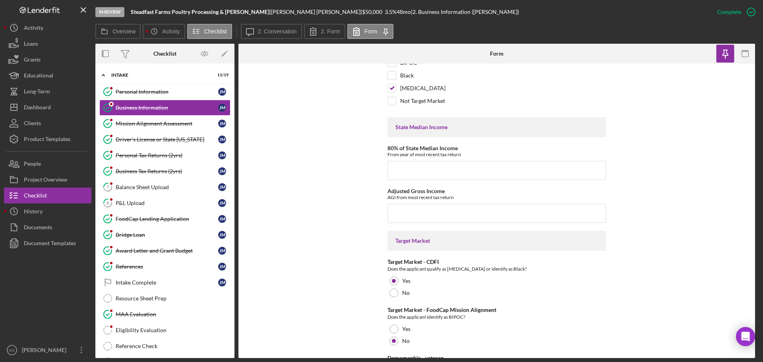
scroll to position [785, 0]
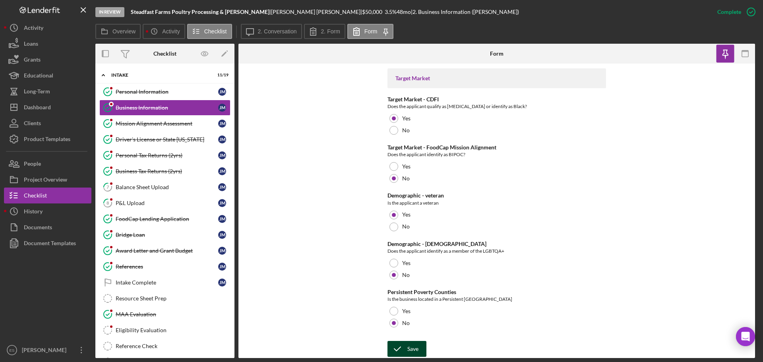
click at [409, 353] on div "Save" at bounding box center [412, 349] width 11 height 16
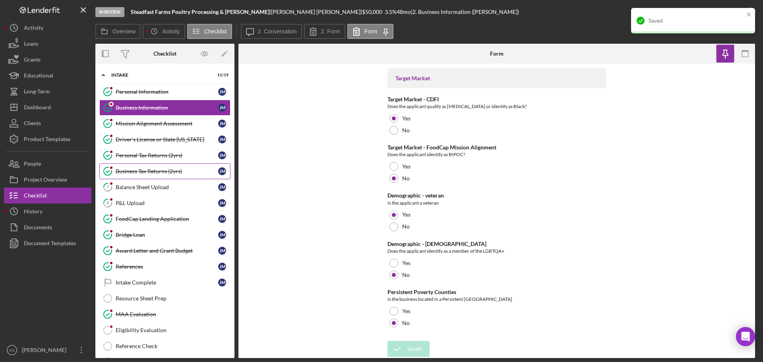
click at [159, 170] on div "Business Tax Returns (2yrs)" at bounding box center [167, 171] width 103 height 6
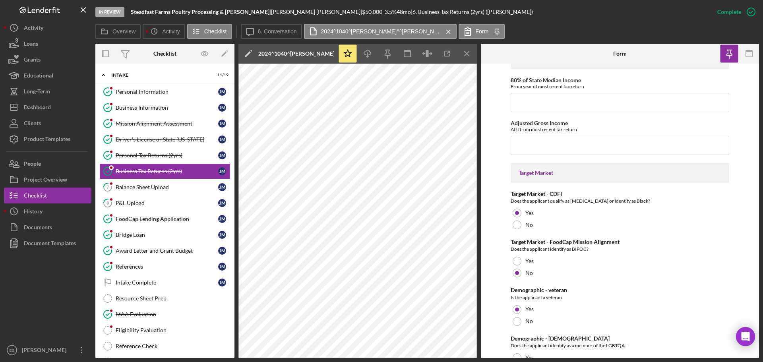
scroll to position [586, 0]
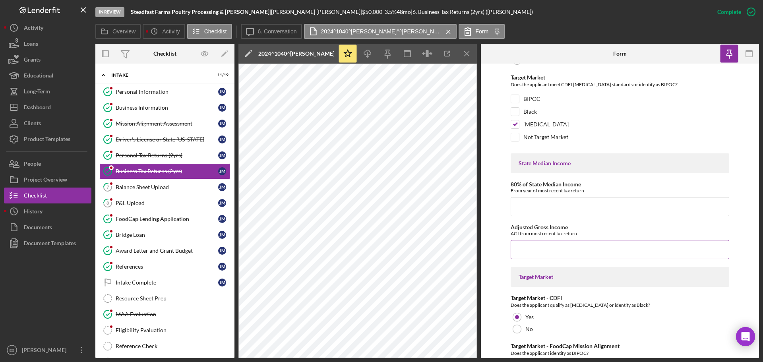
click at [529, 246] on input "Adjusted Gross Income" at bounding box center [620, 249] width 219 height 19
type input "$9,435"
click at [544, 204] on input "80% of State Median Income" at bounding box center [620, 206] width 219 height 19
paste input "$68,500"
drag, startPoint x: 607, startPoint y: 200, endPoint x: 603, endPoint y: 192, distance: 8.4
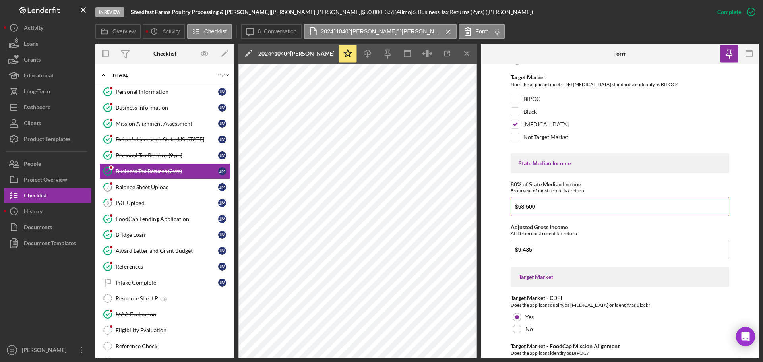
click at [605, 196] on div "80% of State Median Income From year of most recent tax return $68,500" at bounding box center [620, 198] width 219 height 35
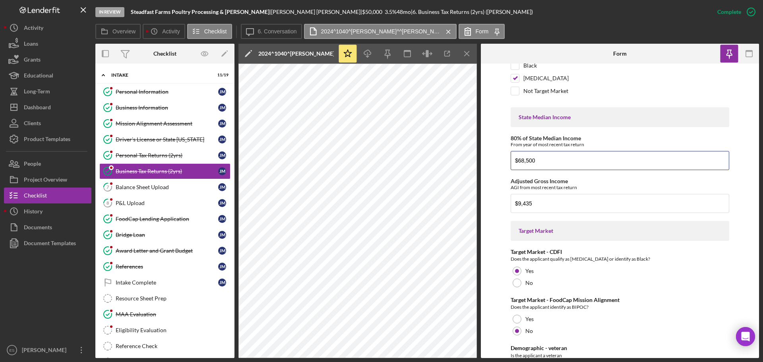
scroll to position [785, 0]
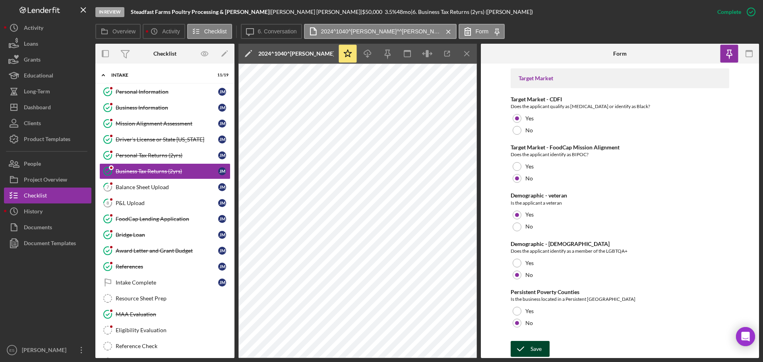
type input "$68,500"
click at [532, 346] on div "Save" at bounding box center [536, 349] width 11 height 16
click at [469, 54] on icon "Icon/Menu Close" at bounding box center [467, 54] width 18 height 18
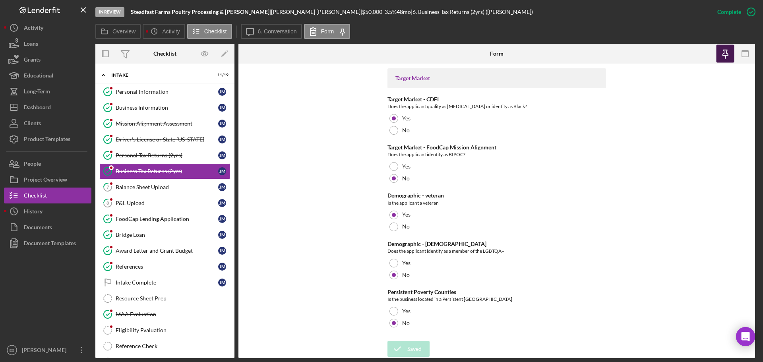
click at [724, 58] on icon "button" at bounding box center [725, 54] width 18 height 18
click at [159, 324] on link "Eligibility Evaluation Eligibility Evaluation" at bounding box center [164, 330] width 131 height 16
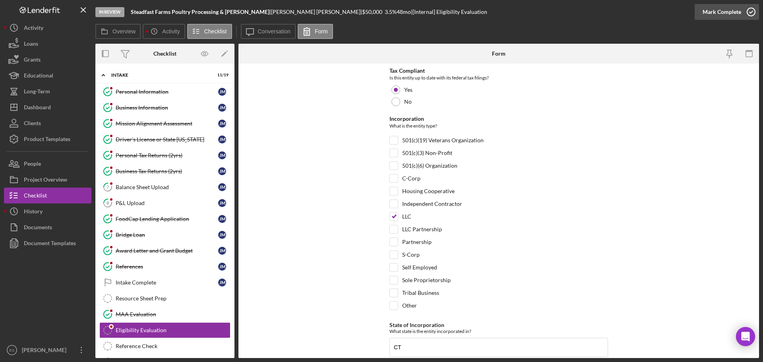
click at [736, 14] on div "Mark Complete" at bounding box center [722, 12] width 39 height 16
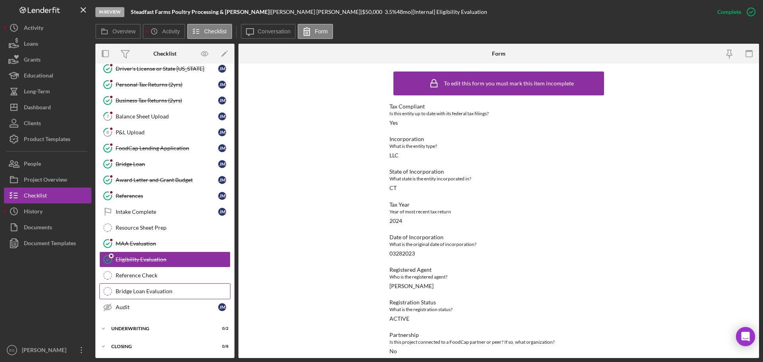
scroll to position [72, 0]
click at [162, 166] on div "Bridge Loan" at bounding box center [167, 163] width 103 height 6
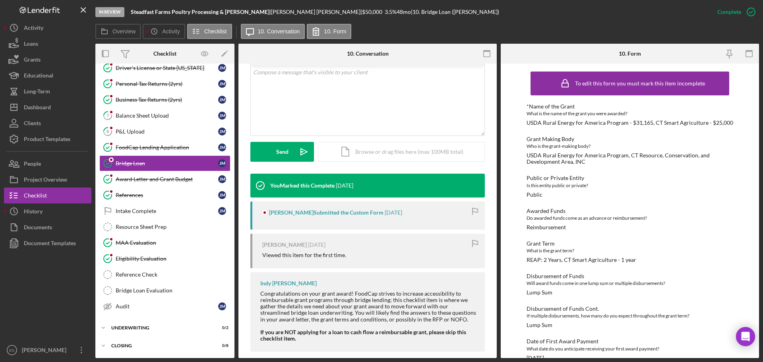
scroll to position [165, 0]
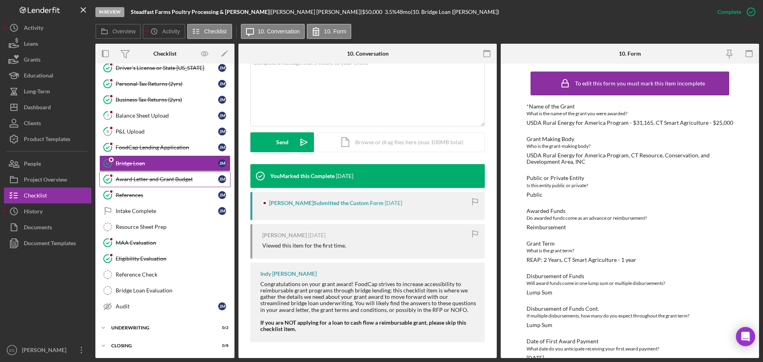
click at [172, 179] on div "Award Letter and Grant Budget" at bounding box center [167, 179] width 103 height 6
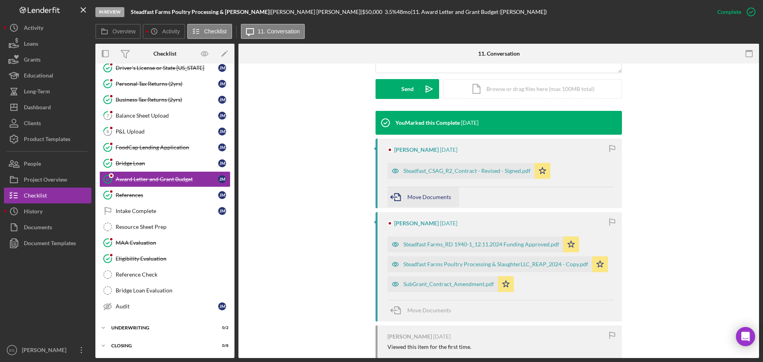
scroll to position [238, 0]
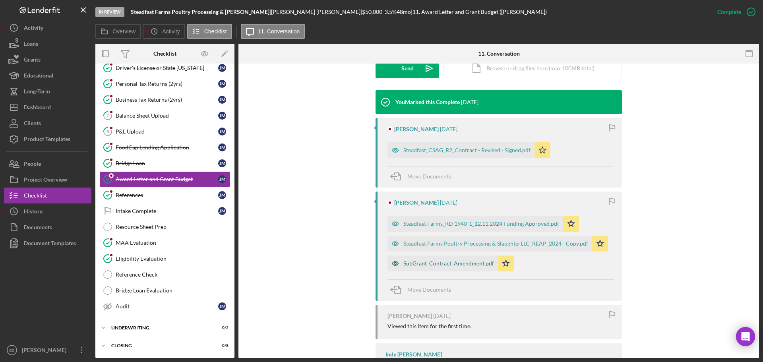
click at [452, 260] on div "SubGrant_Contract_Amendment.pdf" at bounding box center [442, 264] width 110 height 16
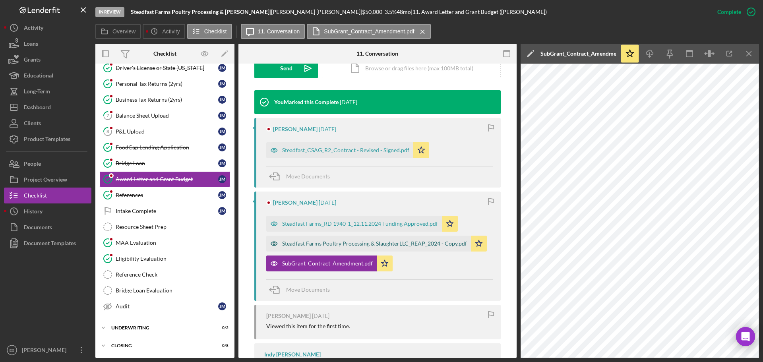
click at [399, 245] on div "Steadfast Farms Poultry Processing & SlaughterLLC_REAP_2024 - Copy.pdf" at bounding box center [374, 243] width 185 height 6
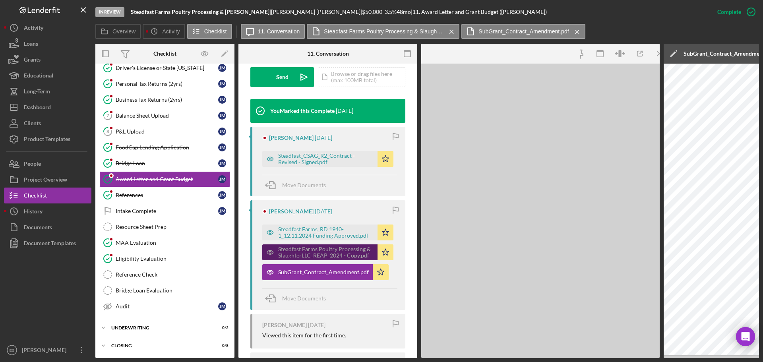
scroll to position [247, 0]
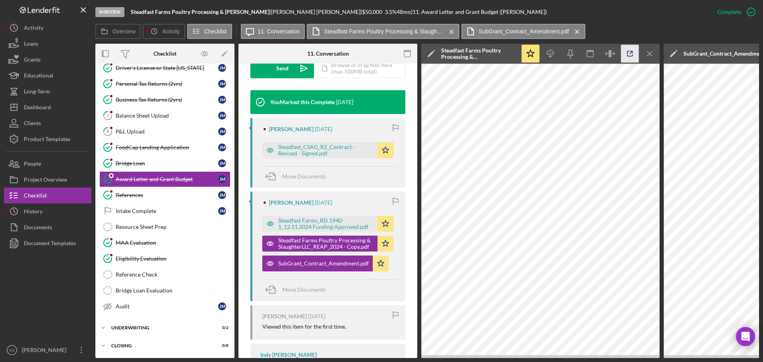
click at [628, 55] on icon "button" at bounding box center [630, 54] width 18 height 18
click at [316, 224] on div "Steadfast Farms_RD 1940-1_12.11.2024 Funding Approved.pdf" at bounding box center [325, 223] width 95 height 13
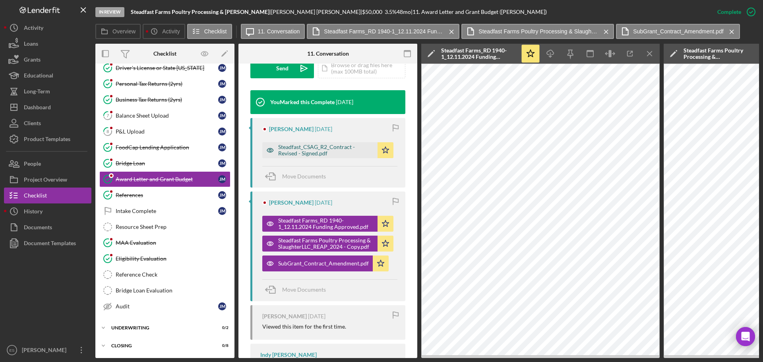
click at [324, 146] on div "Steadfast_CSAG_R2_Contract - Revised - Signed.pdf" at bounding box center [325, 150] width 95 height 13
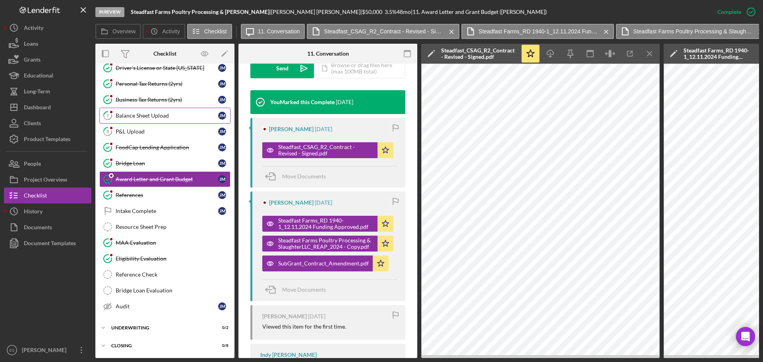
click at [140, 122] on link "7 Balance Sheet Upload [PERSON_NAME]" at bounding box center [164, 116] width 131 height 16
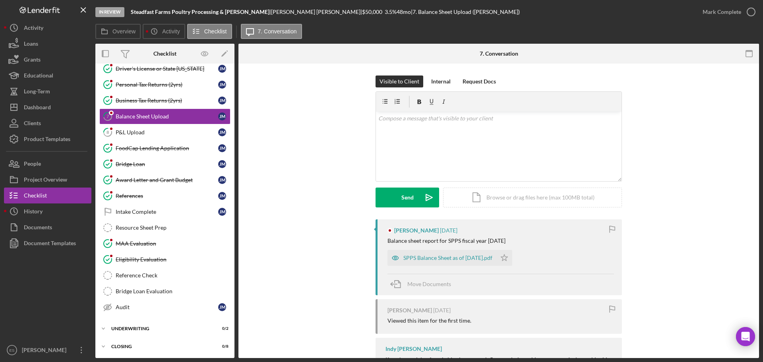
scroll to position [72, 0]
click at [465, 255] on div "SPPS Balance Sheet as of [DATE].pdf" at bounding box center [447, 258] width 89 height 6
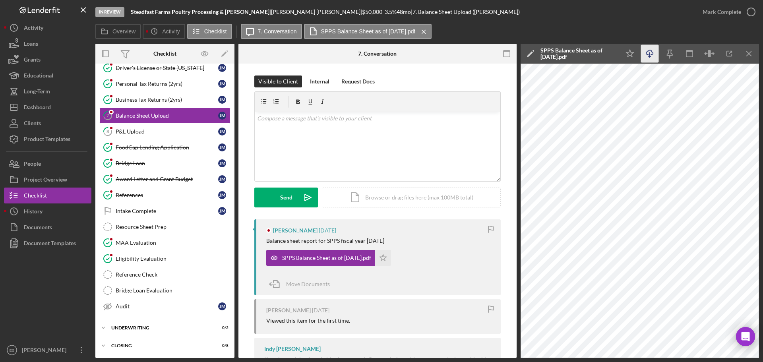
click at [651, 53] on icon "Icon/Download" at bounding box center [650, 54] width 18 height 18
click at [171, 130] on div "P&L Upload" at bounding box center [167, 131] width 103 height 6
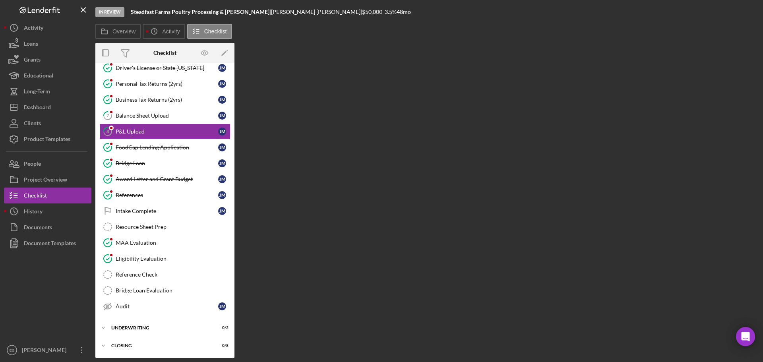
scroll to position [72, 0]
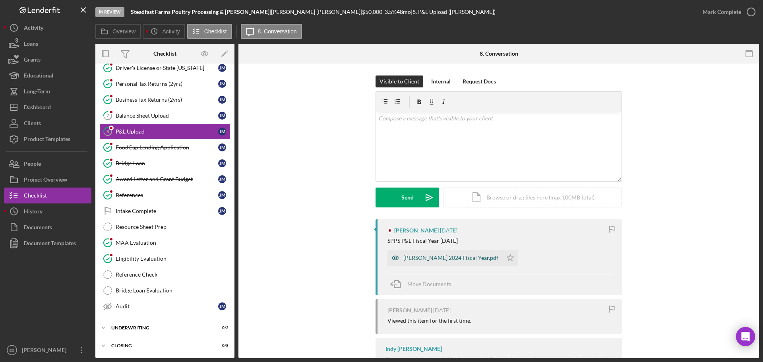
click at [441, 259] on div "[PERSON_NAME] 2024 Fiscal Year.pdf" at bounding box center [450, 258] width 95 height 6
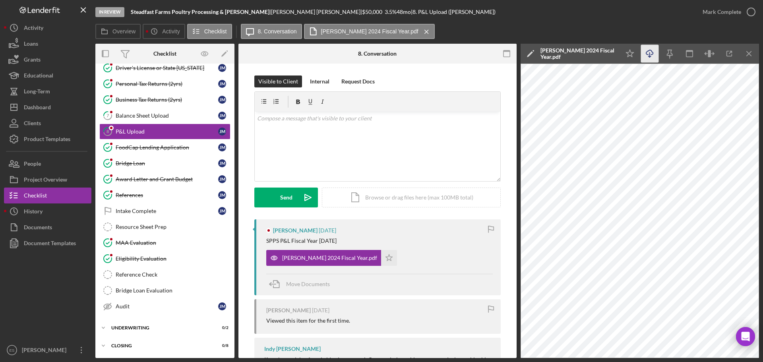
click at [650, 54] on icon "Icon/Download" at bounding box center [650, 54] width 18 height 18
drag, startPoint x: 165, startPoint y: 180, endPoint x: 174, endPoint y: 182, distance: 10.1
click at [165, 180] on div "Award Letter and Grant Budget" at bounding box center [167, 179] width 103 height 6
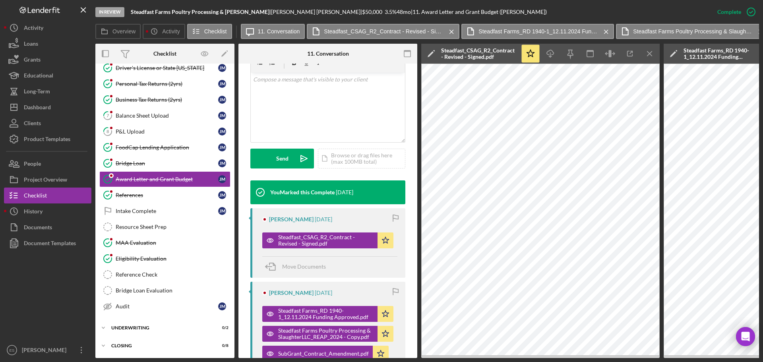
scroll to position [159, 0]
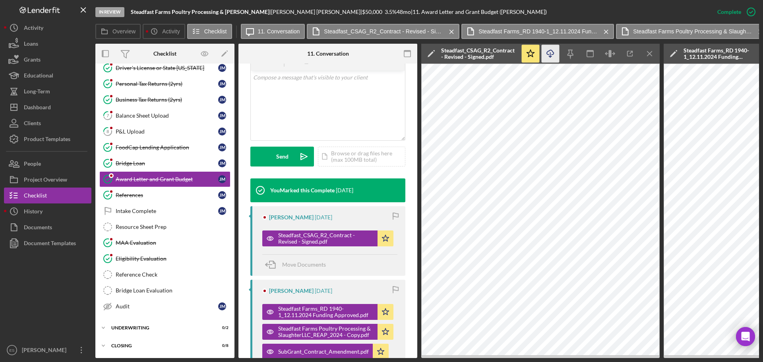
click at [551, 55] on icon "Icon/Download" at bounding box center [551, 54] width 18 height 18
click at [562, 8] on div "In Review Steadfast Farms Poultry Processing & [PERSON_NAME] | [PERSON_NAME] | …" at bounding box center [402, 12] width 614 height 24
click at [653, 53] on icon "Icon/Menu Close" at bounding box center [650, 54] width 18 height 18
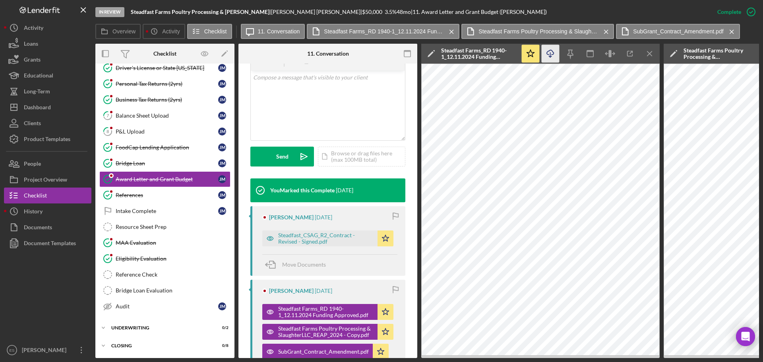
click at [552, 54] on icon "Icon/Download" at bounding box center [551, 54] width 18 height 18
click at [649, 53] on line "button" at bounding box center [649, 53] width 4 height 4
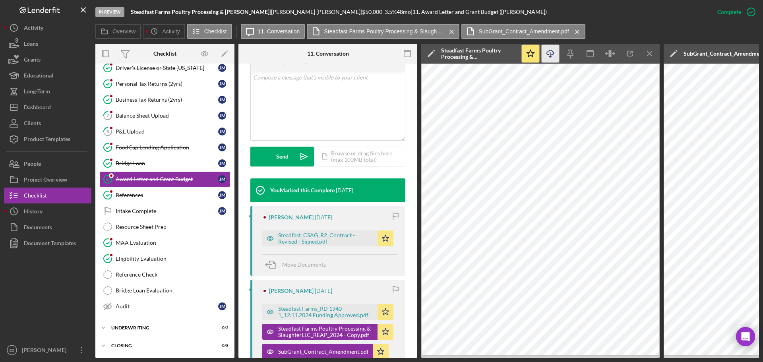
click at [550, 51] on icon "Icon/Download" at bounding box center [551, 54] width 18 height 18
click at [647, 54] on icon "Icon/Menu Close" at bounding box center [650, 54] width 18 height 18
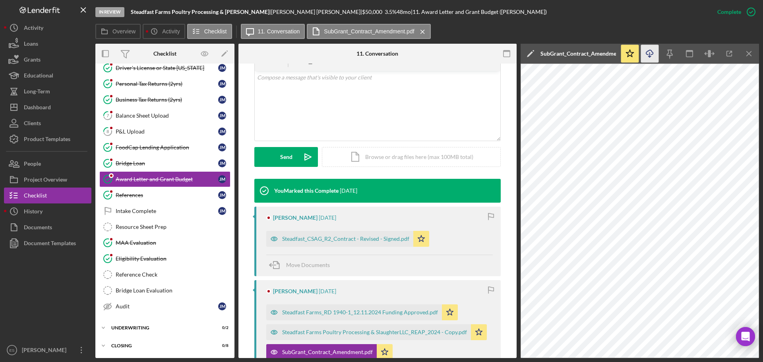
click at [653, 55] on icon "Icon/Download" at bounding box center [650, 54] width 18 height 18
click at [755, 56] on icon "Icon/Menu Close" at bounding box center [749, 54] width 18 height 18
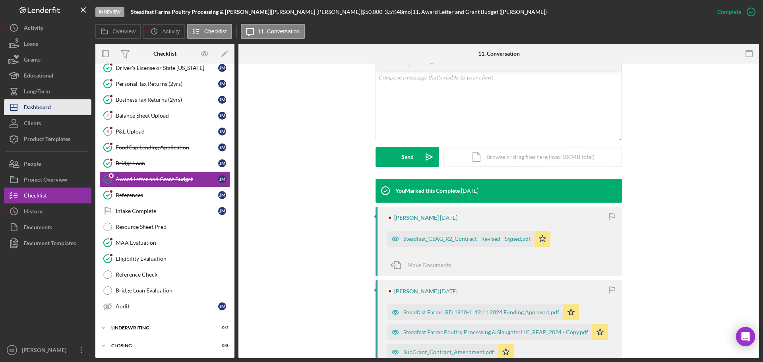
click at [47, 110] on div "Dashboard" at bounding box center [37, 108] width 27 height 18
